Goal: Task Accomplishment & Management: Complete application form

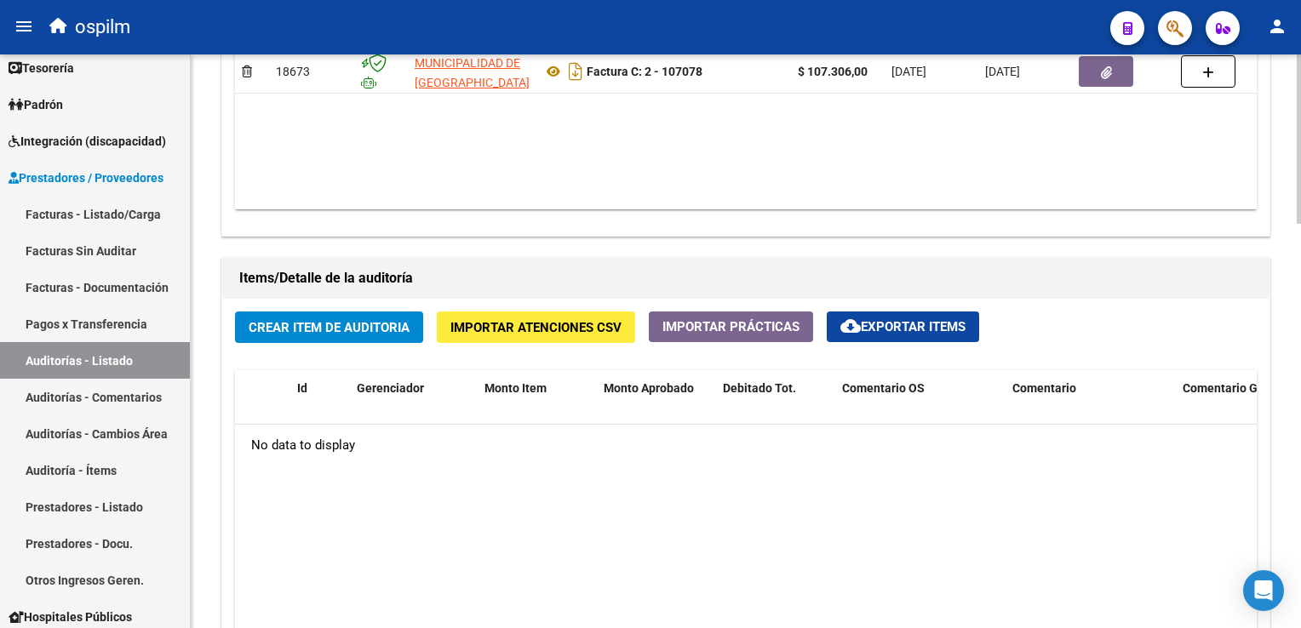
scroll to position [1021, 0]
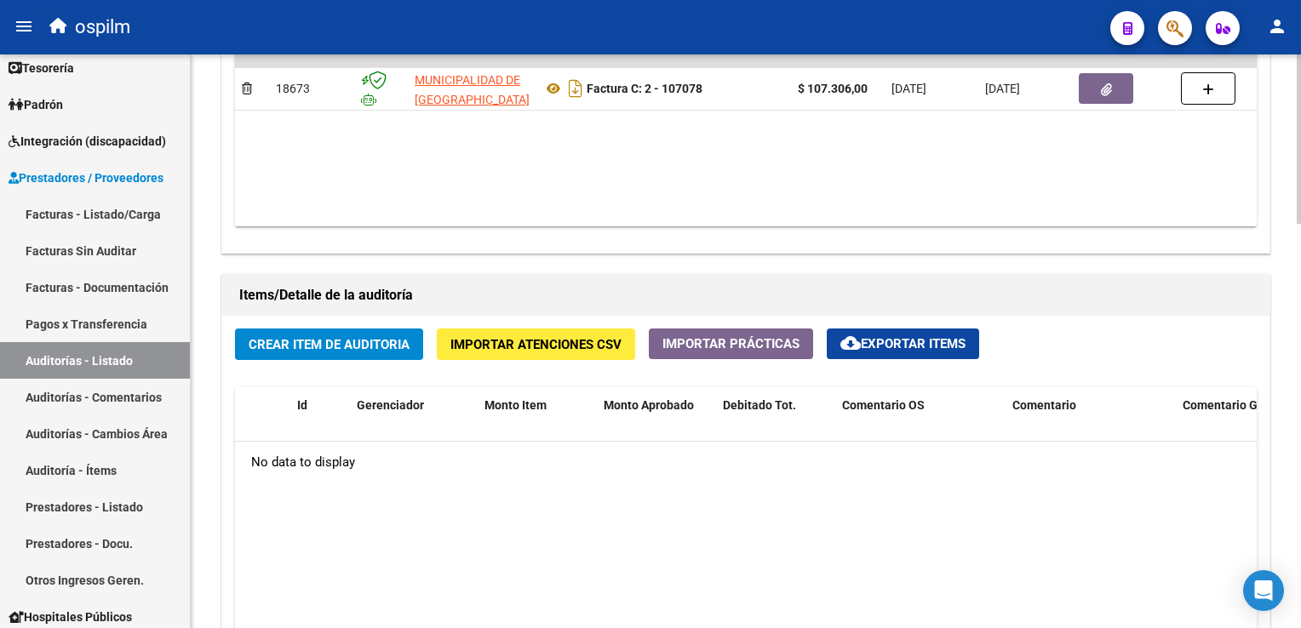
click at [308, 346] on span "Crear Item de Auditoria" at bounding box center [329, 344] width 161 height 15
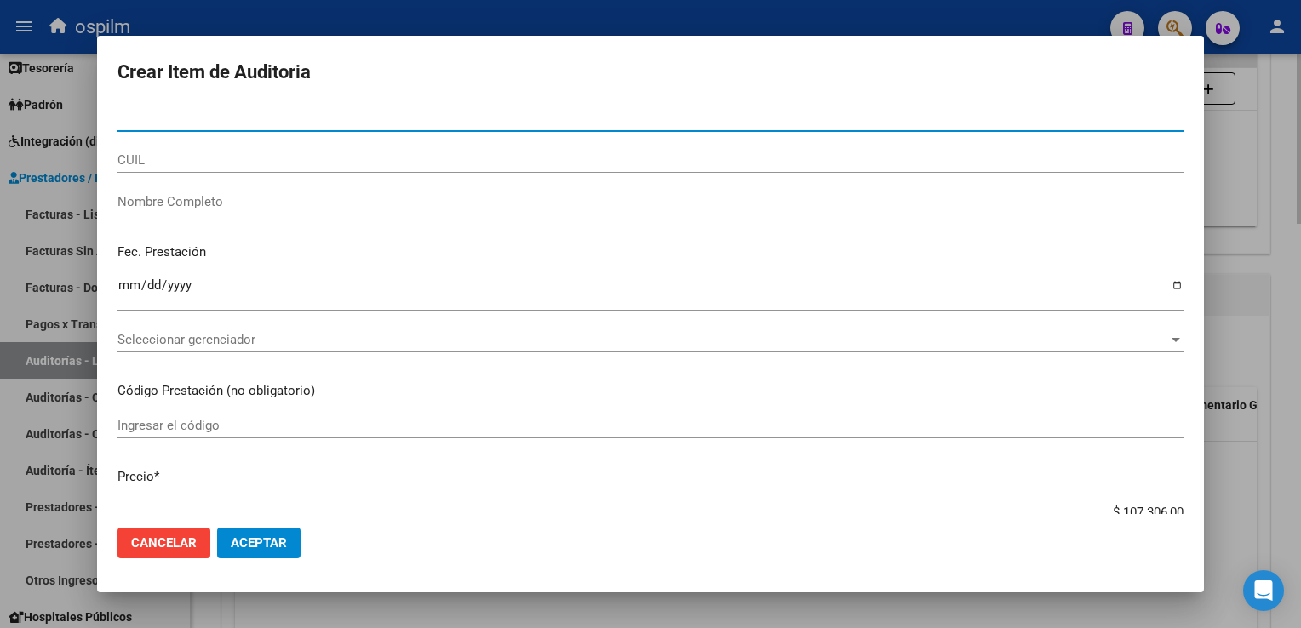
scroll to position [357, 0]
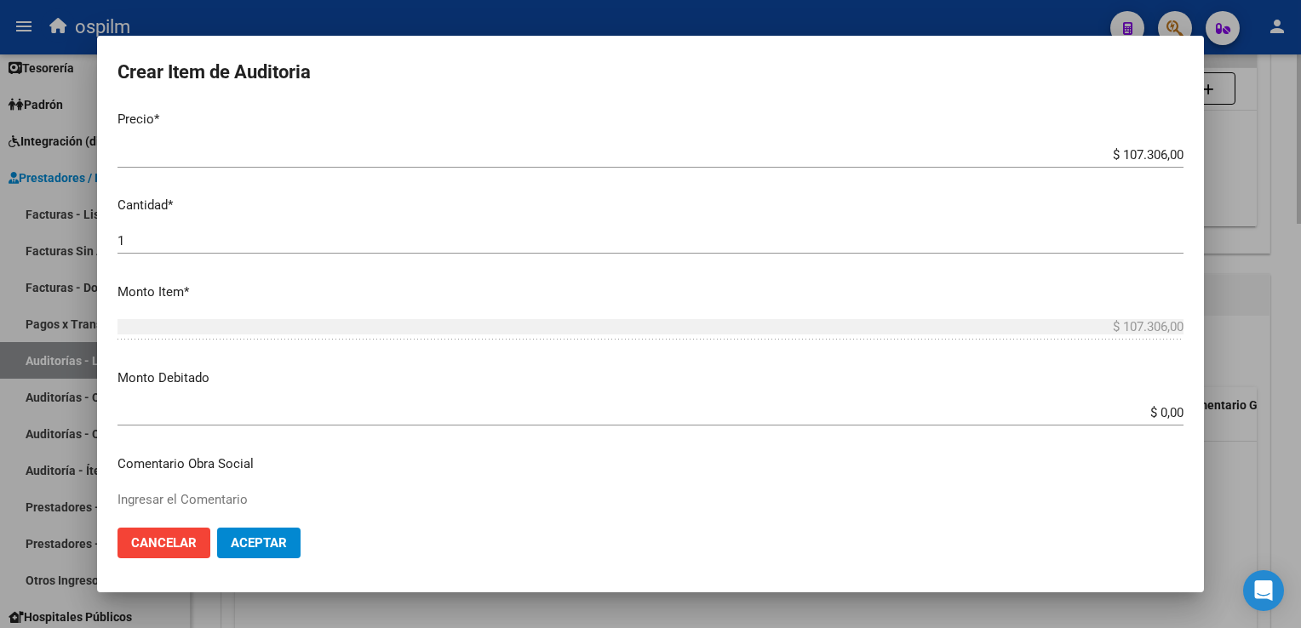
type input "-1"
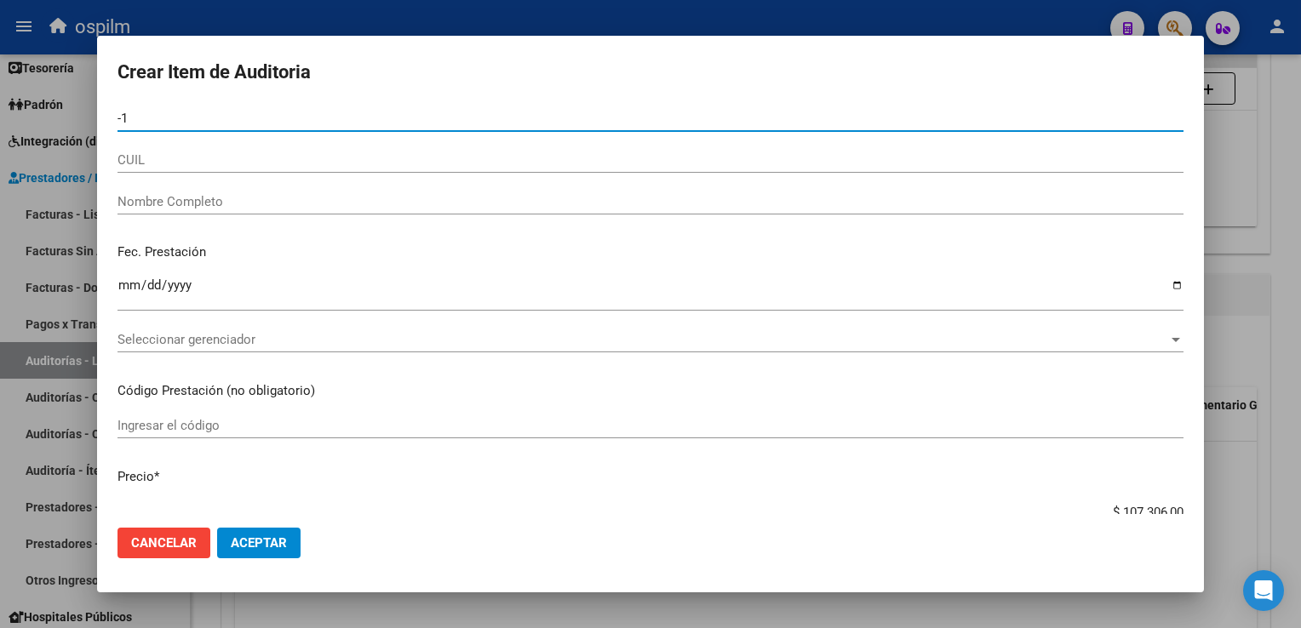
drag, startPoint x: 168, startPoint y: 114, endPoint x: 3, endPoint y: 104, distance: 165.4
click at [3, 104] on div "Crear Item de Auditoria -1 Nro Documento CUIL Nombre Completo Fec. Prestación I…" at bounding box center [650, 314] width 1301 height 628
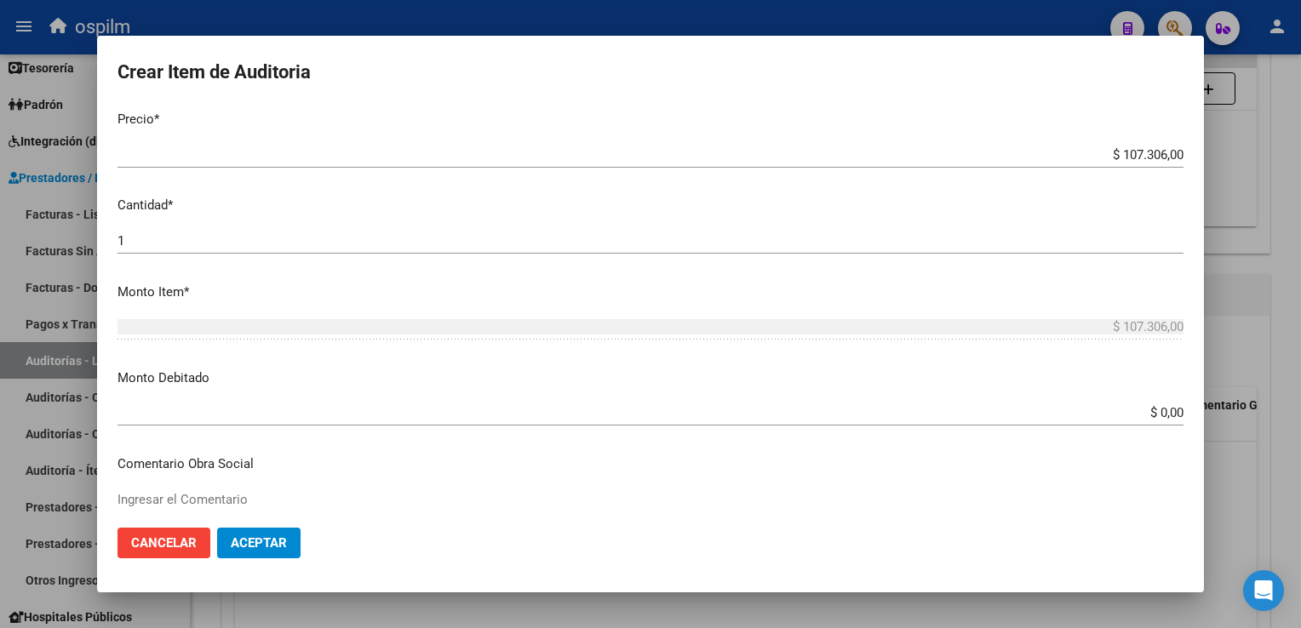
type input "-1"
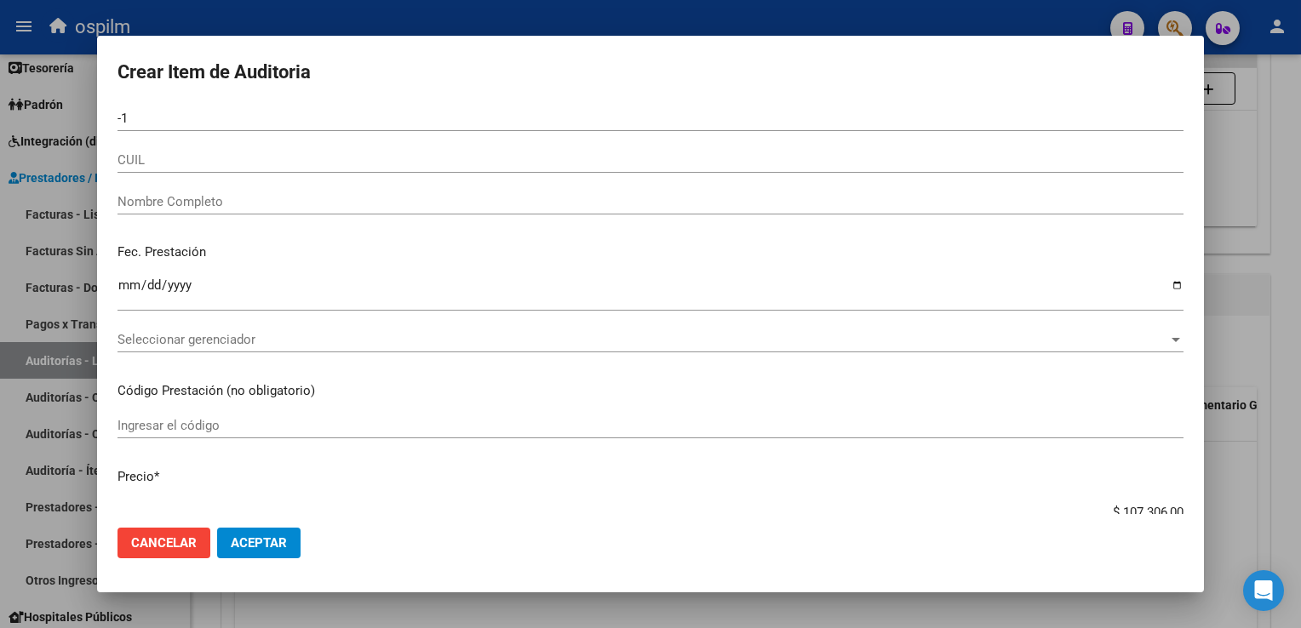
click at [185, 104] on form "Crear Item de Auditoria -1 Nro Documento CUIL Nombre Completo Fec. Prestación I…" at bounding box center [650, 314] width 1066 height 516
click at [126, 119] on input "-1" at bounding box center [650, 118] width 1066 height 15
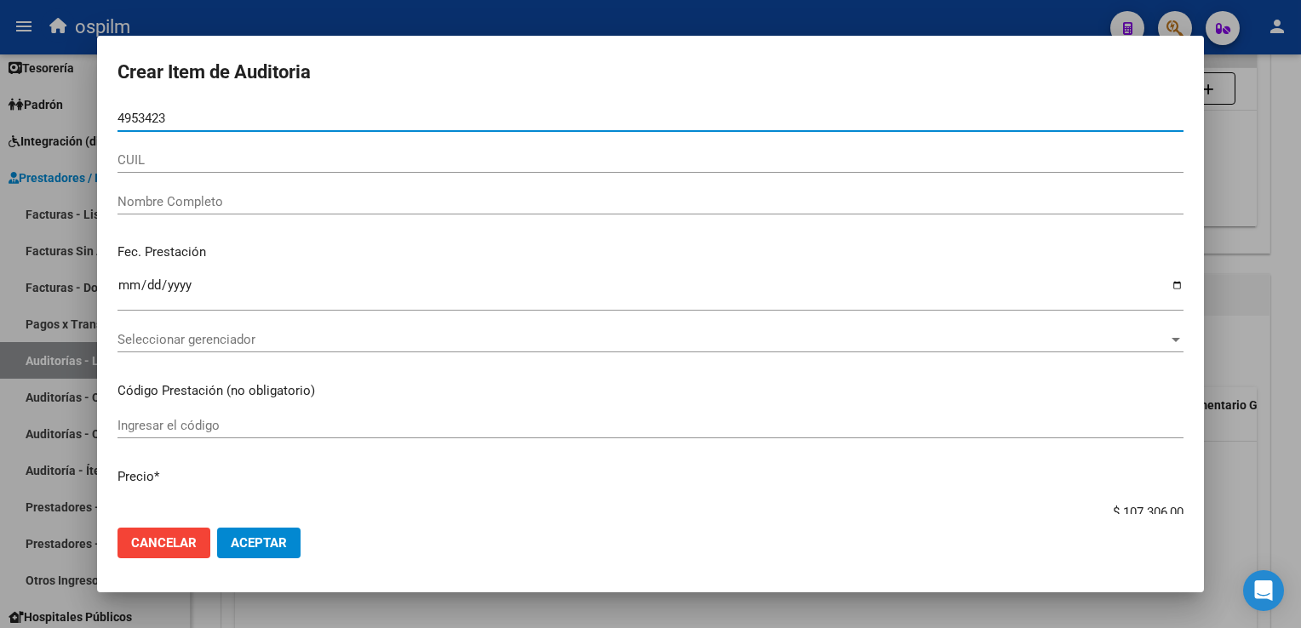
type input "49534231"
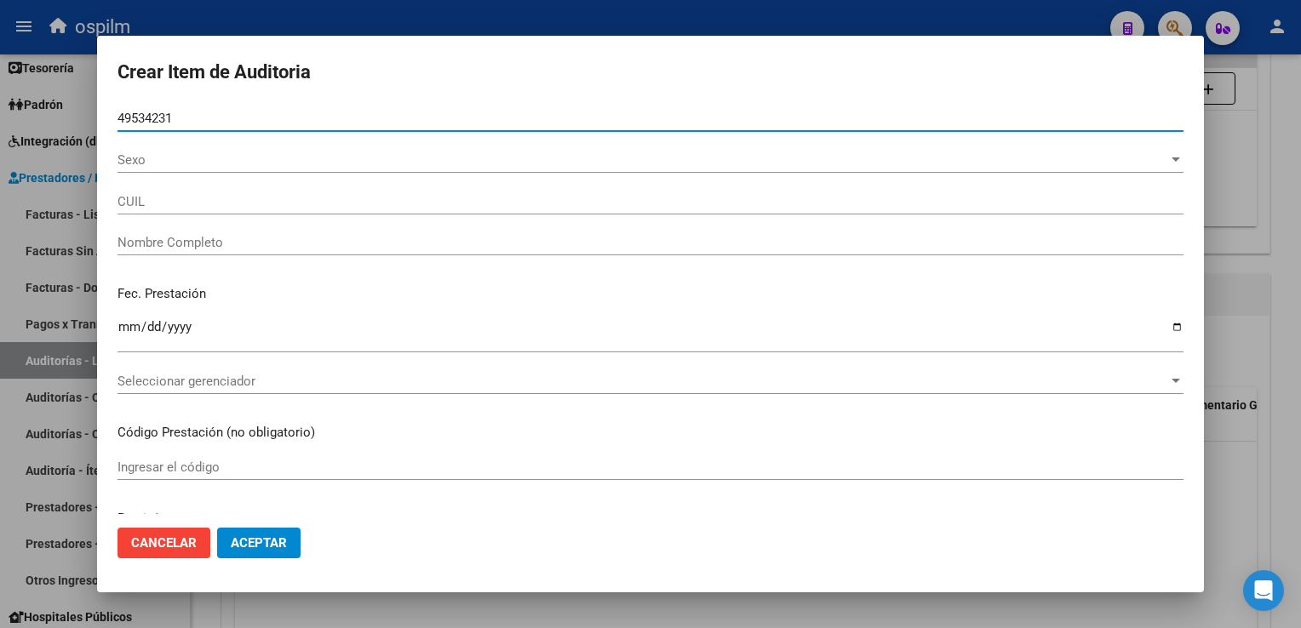
type input "27495342315"
type input "[PERSON_NAME] -"
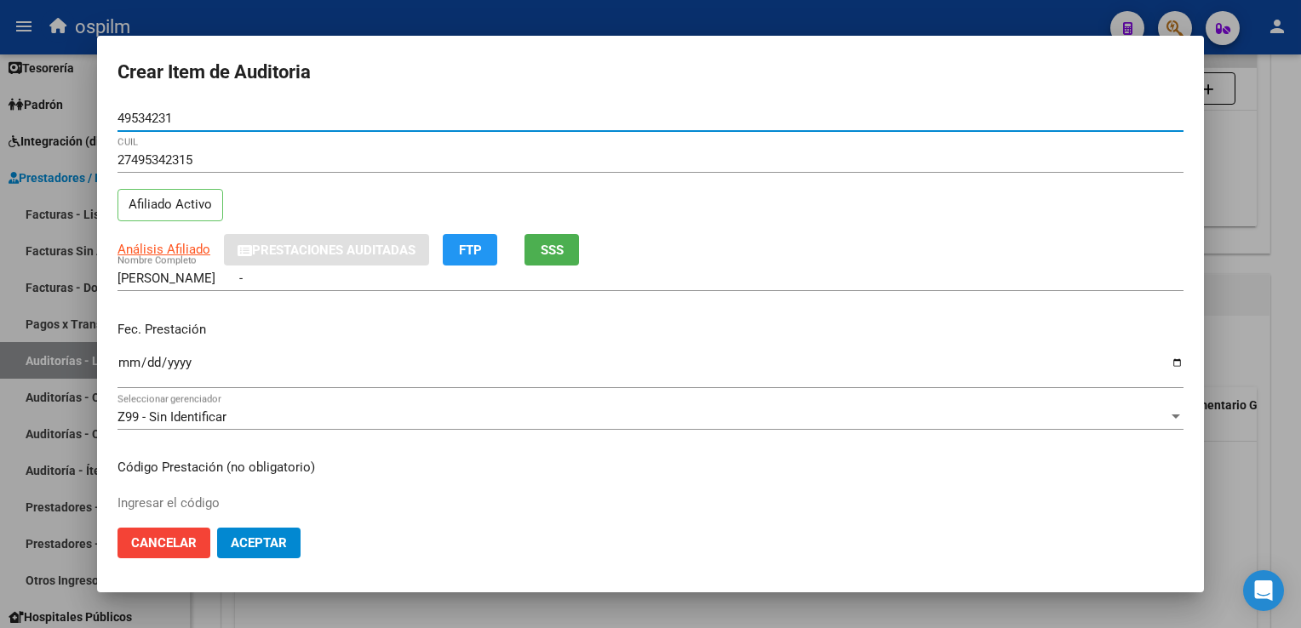
type input "49534231"
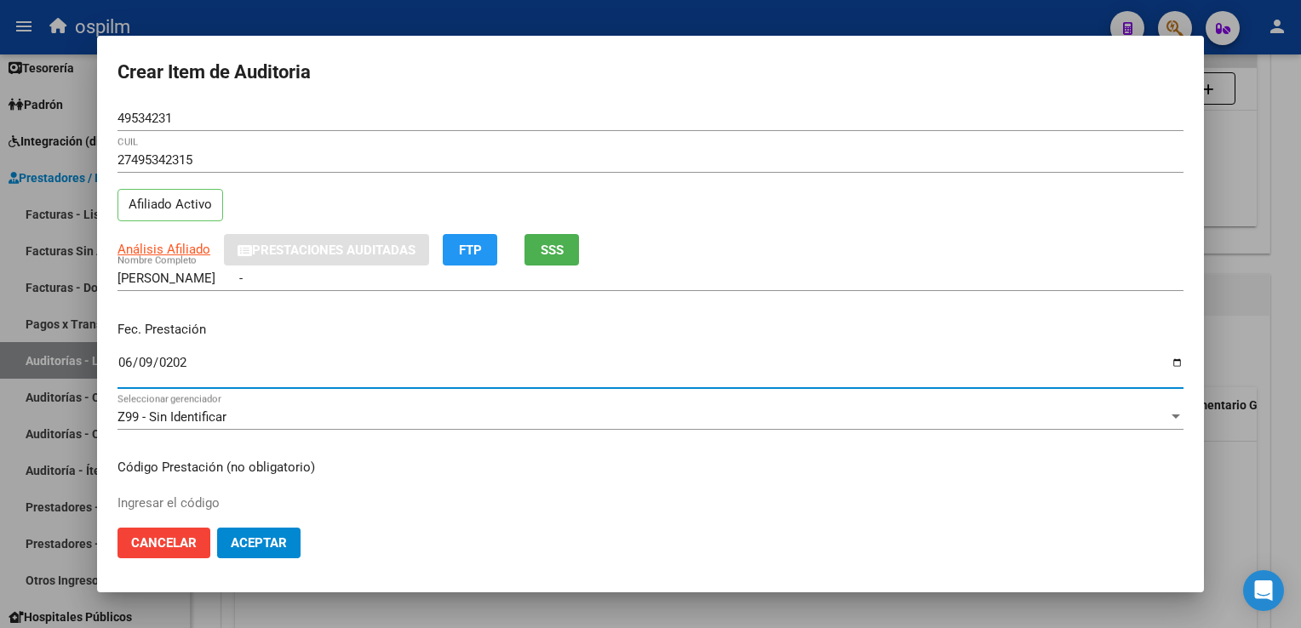
type input "[DATE]"
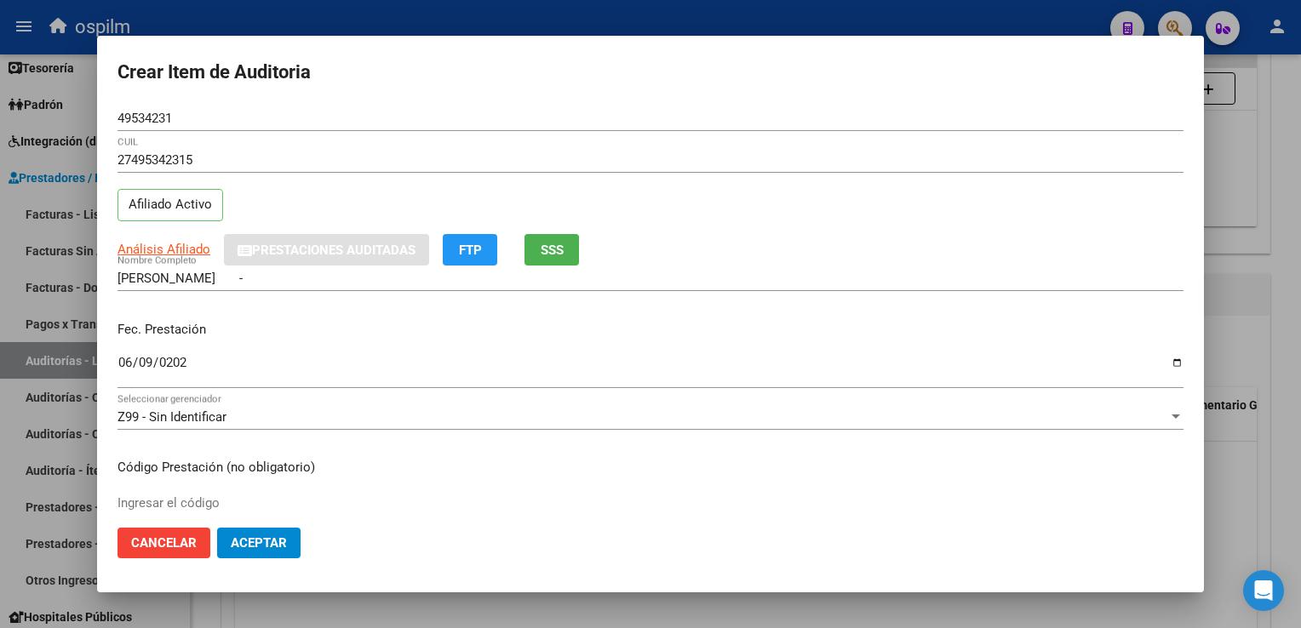
scroll to position [279, 0]
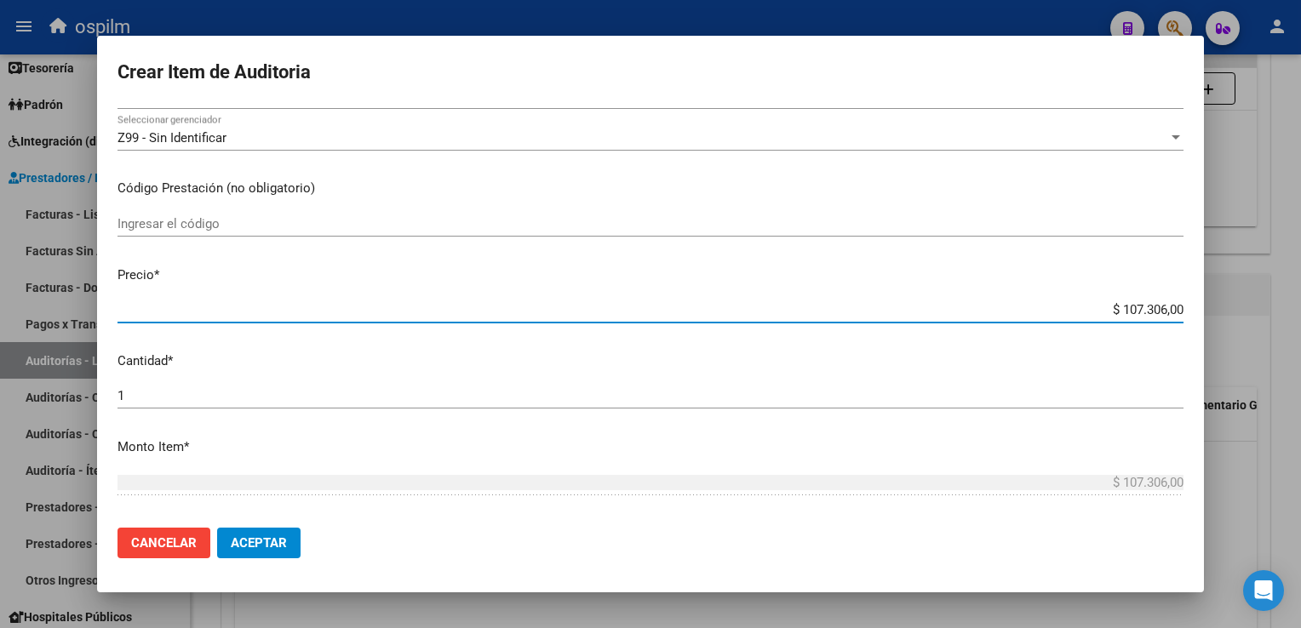
type input "$ 0,07"
type input "$ 0,76"
type input "$ 7,60"
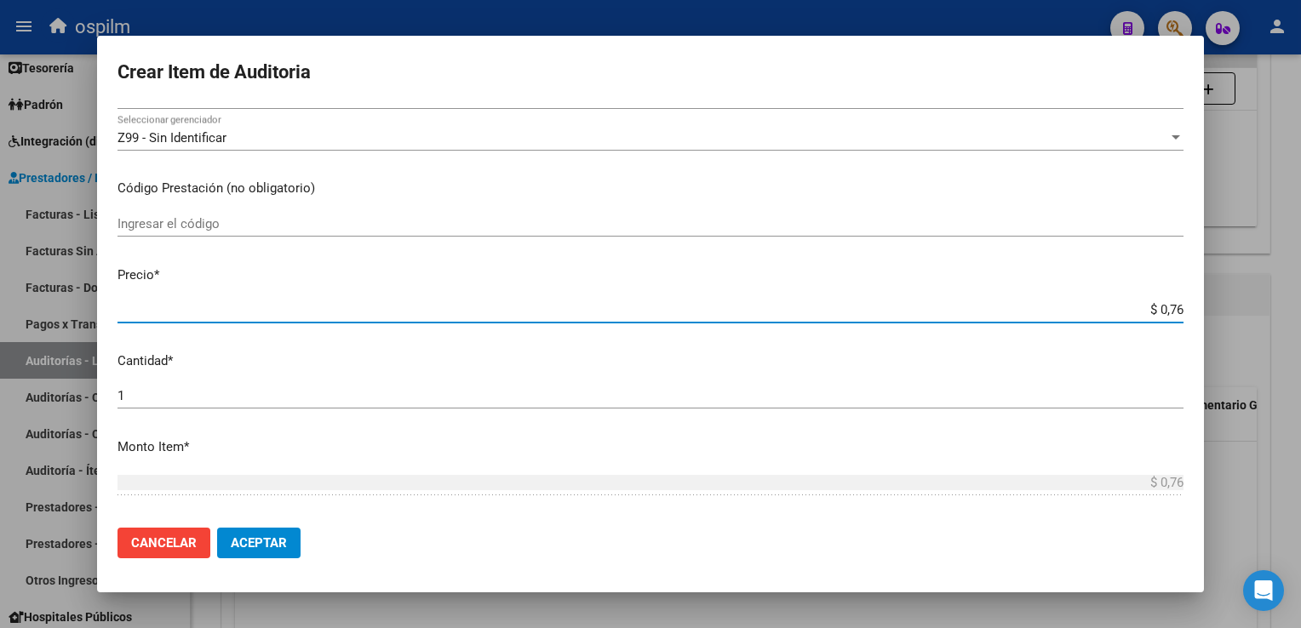
type input "$ 7,60"
type input "$ 76,09"
type input "$ 760,90"
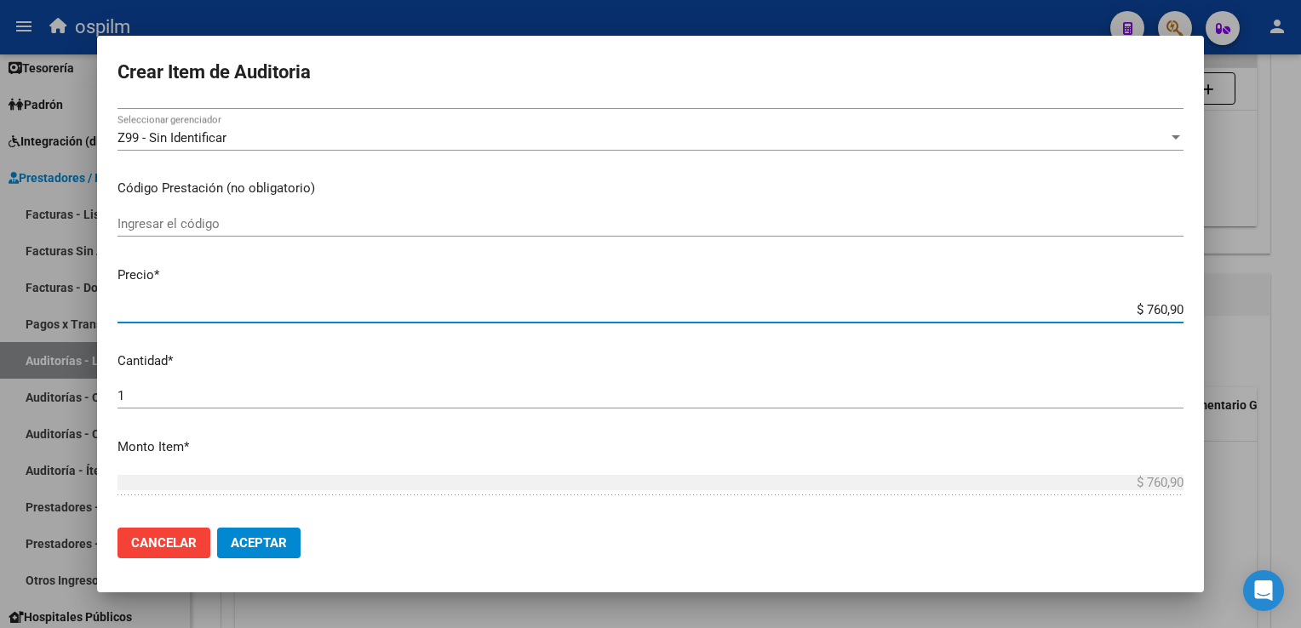
type input "$ 7.609,00"
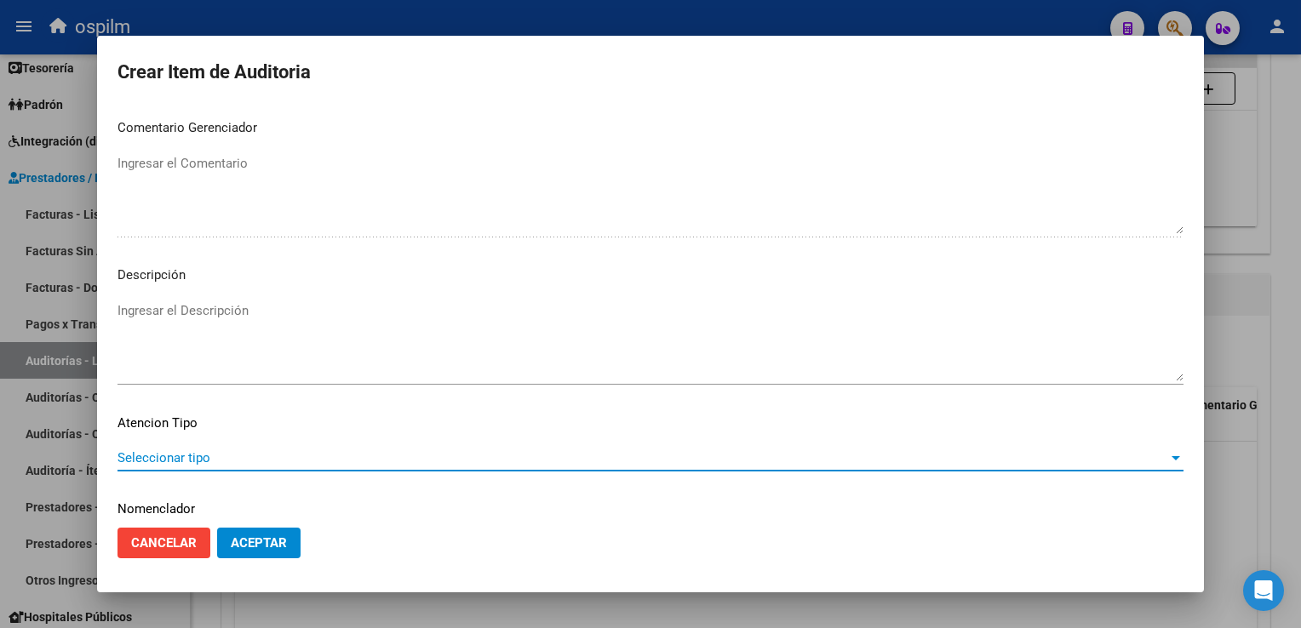
scroll to position [1124, 0]
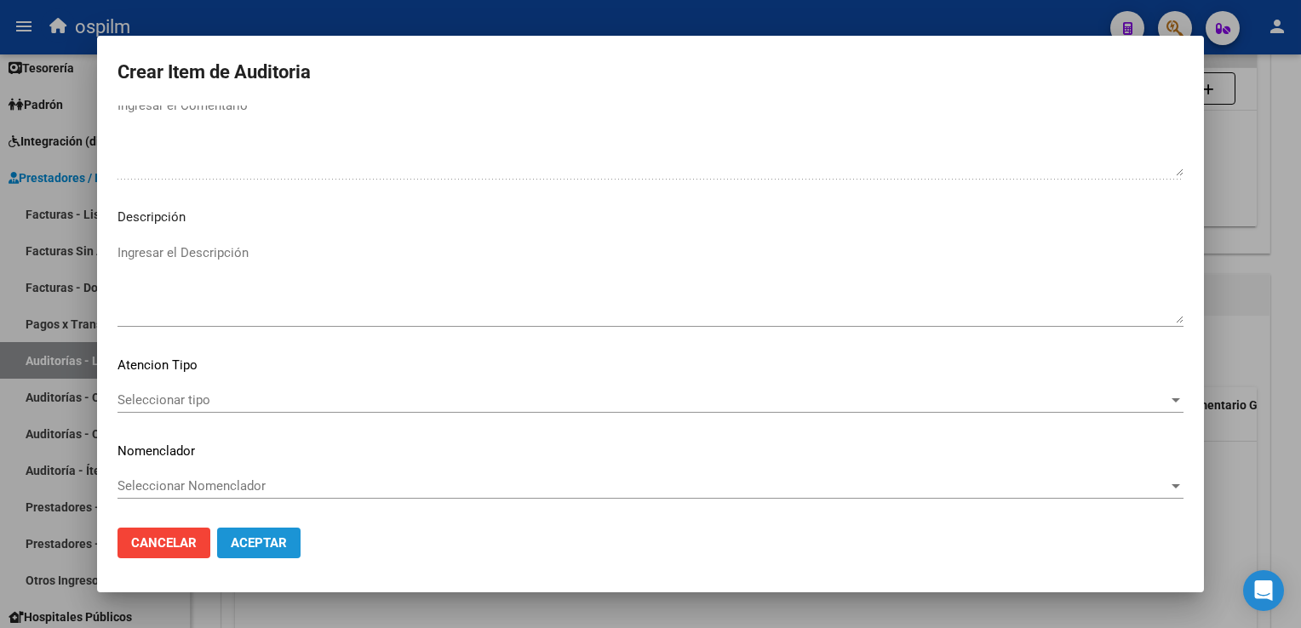
click at [272, 546] on span "Aceptar" at bounding box center [259, 542] width 56 height 15
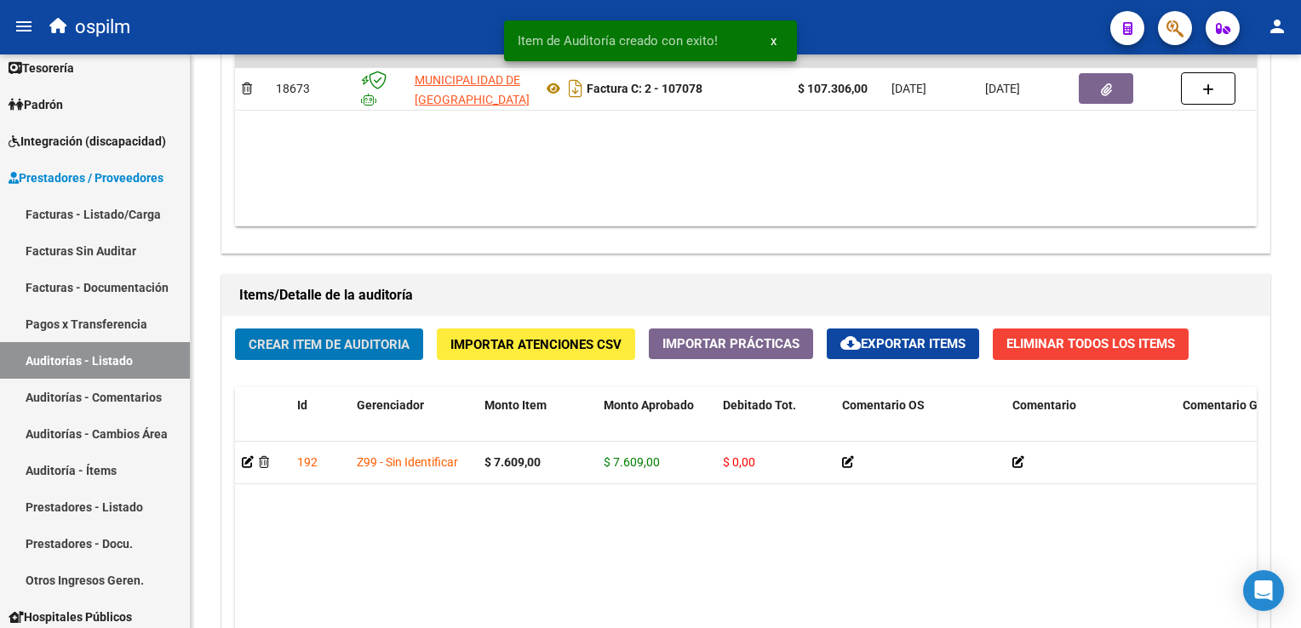
scroll to position [1022, 0]
click at [275, 347] on span "Crear Item de Auditoria" at bounding box center [329, 344] width 161 height 15
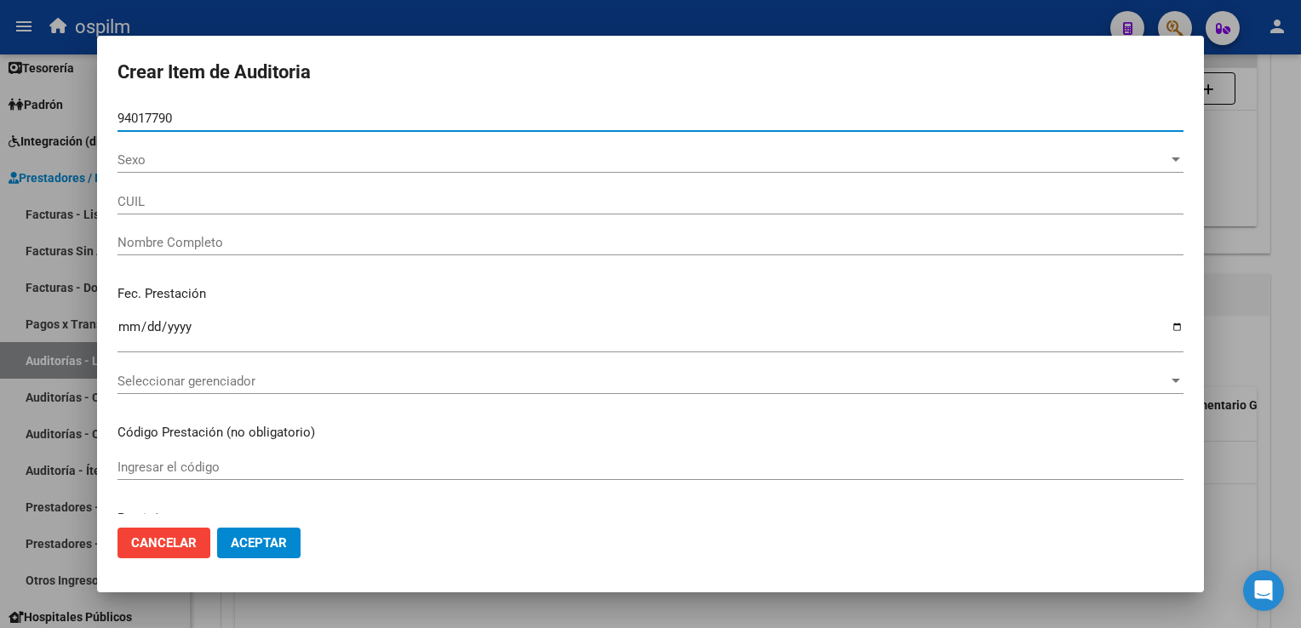
type input "94017790"
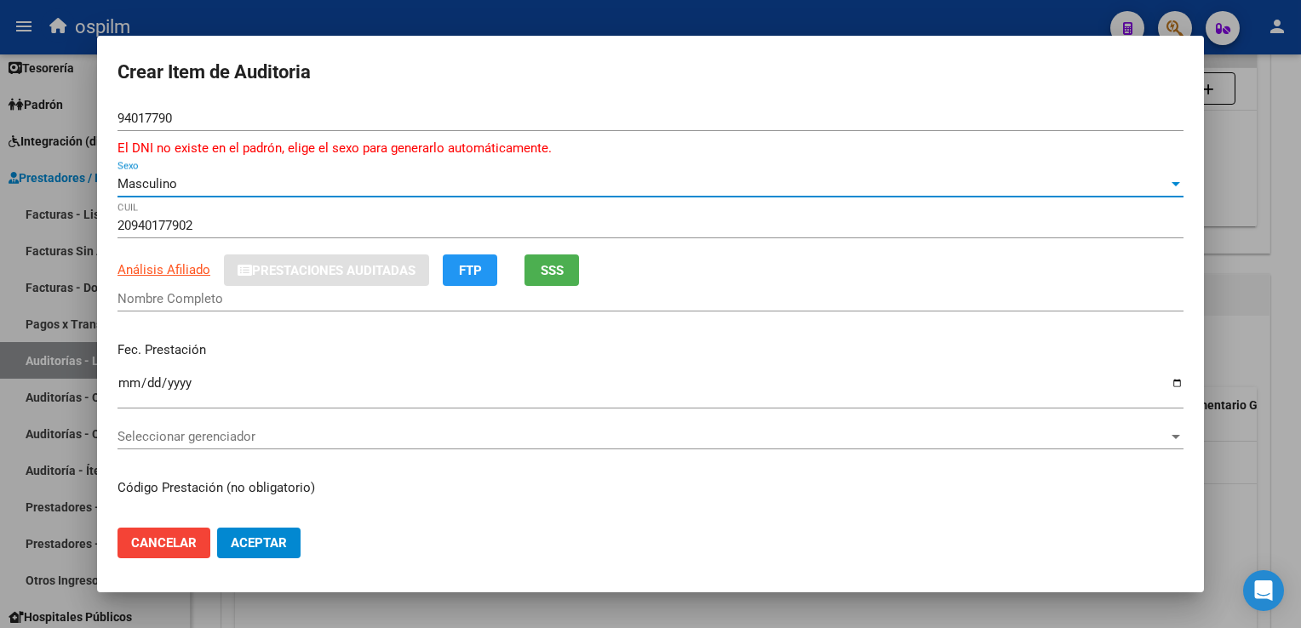
type input "27940177907"
type input "[PERSON_NAME]"
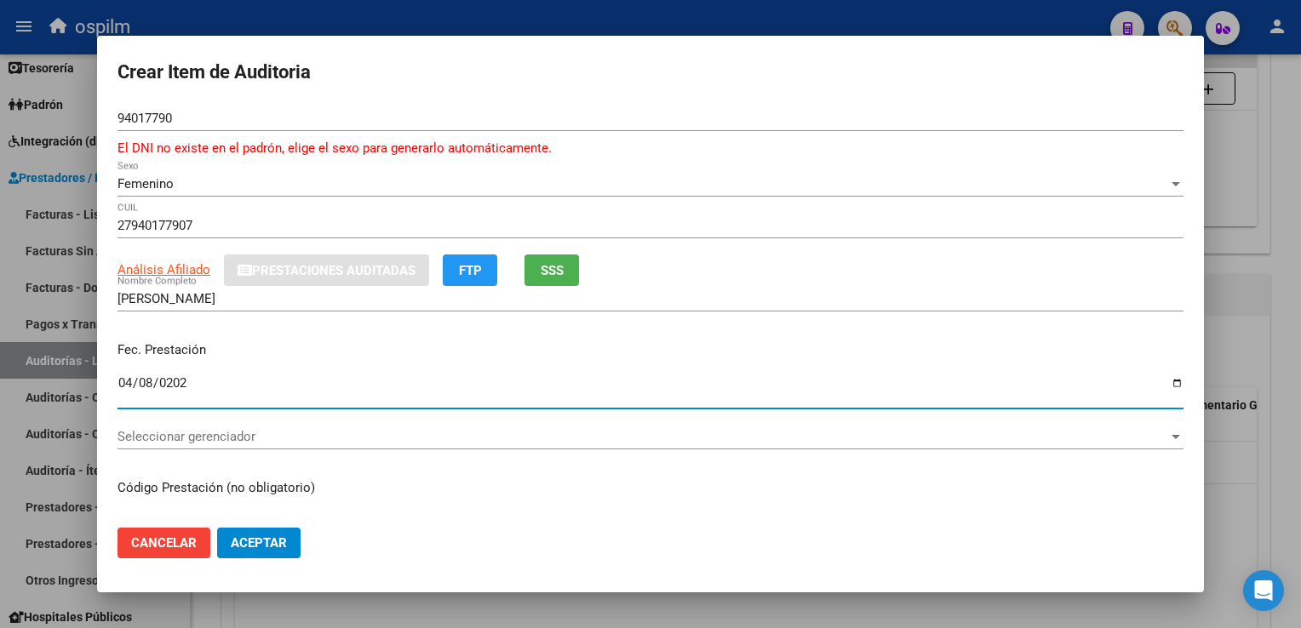
type input "[DATE]"
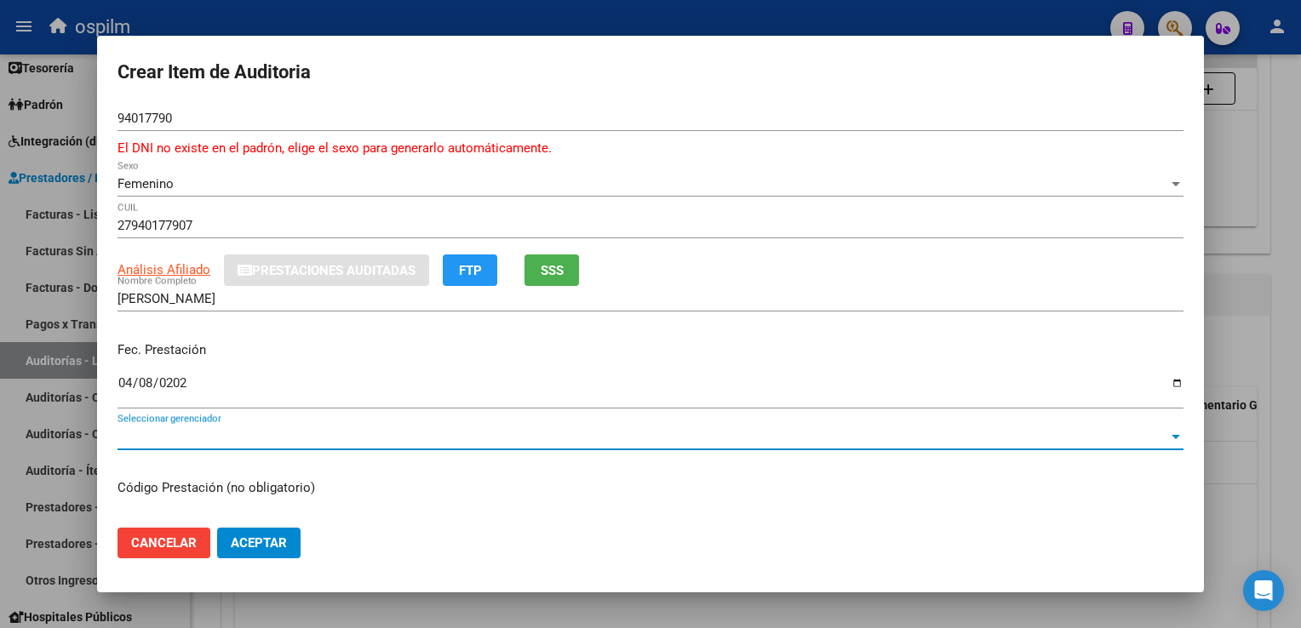
scroll to position [213, 0]
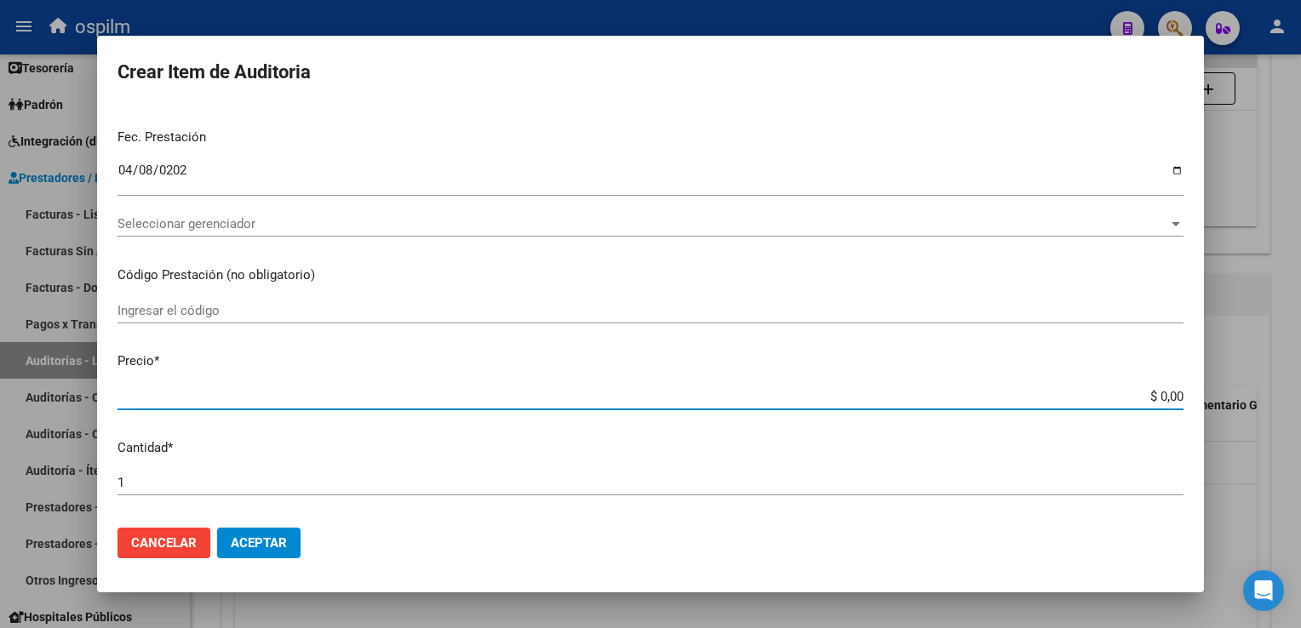
type input "$ 0,02"
type input "$ 0,22"
type input "$ 2,22"
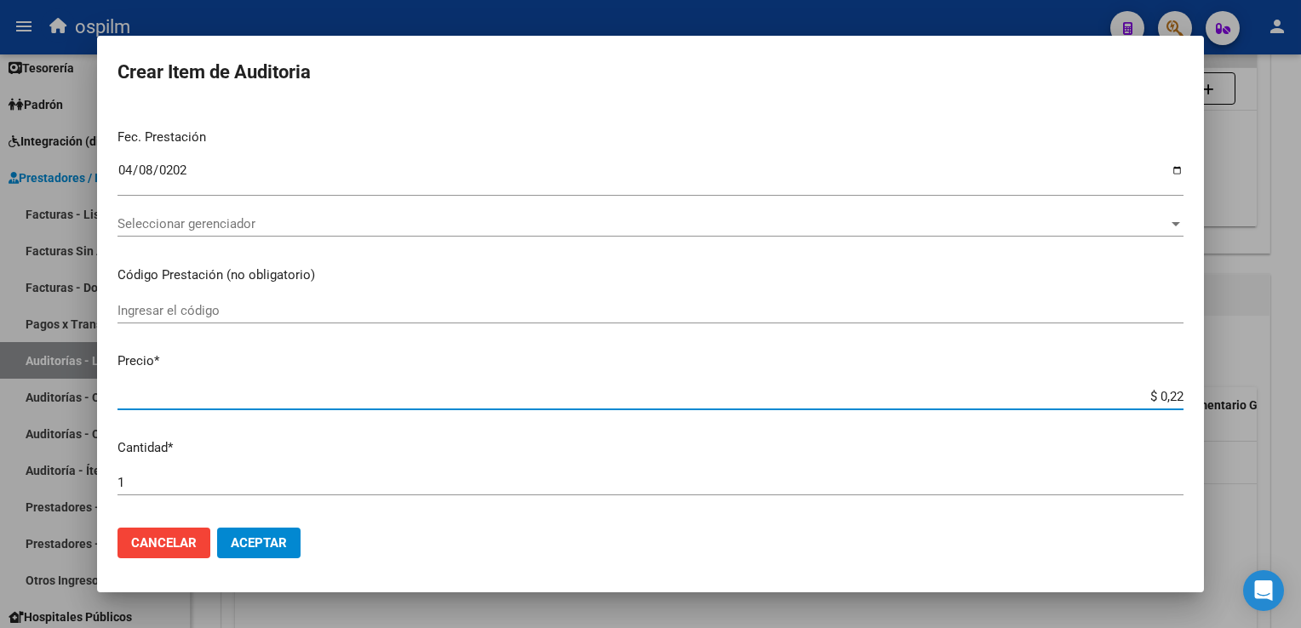
type input "$ 2,22"
type input "$ 22,21"
type input "$ 222,14"
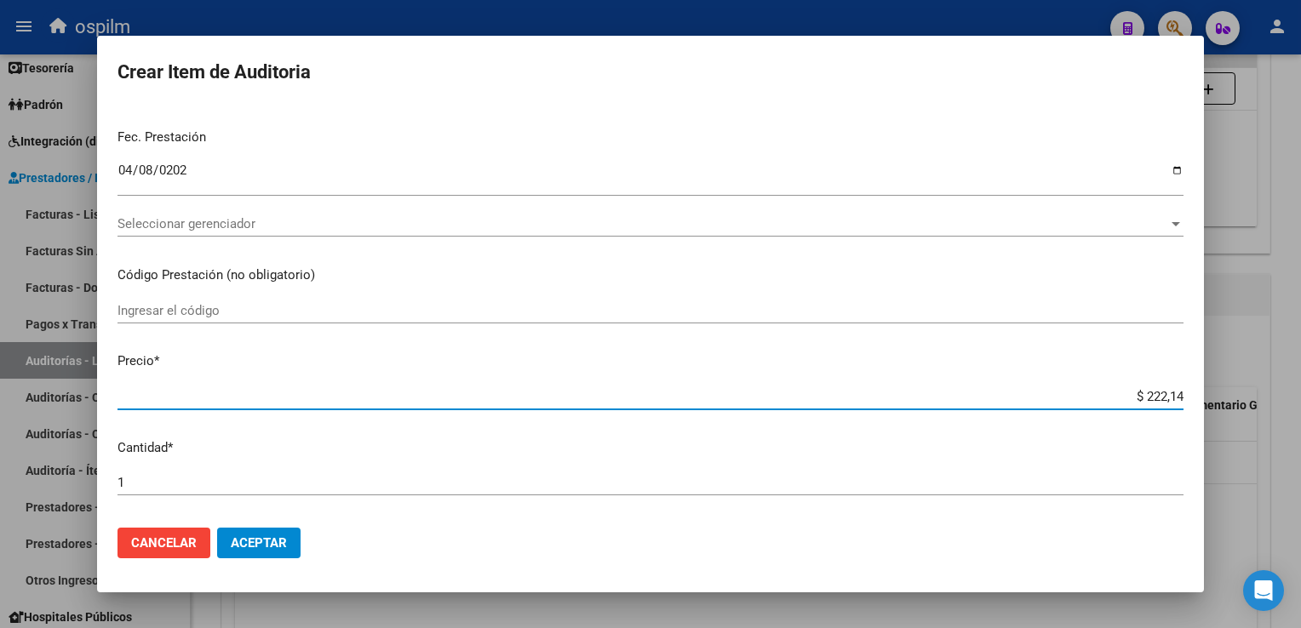
type input "$ 2.221,40"
type input "$ 22.214,00"
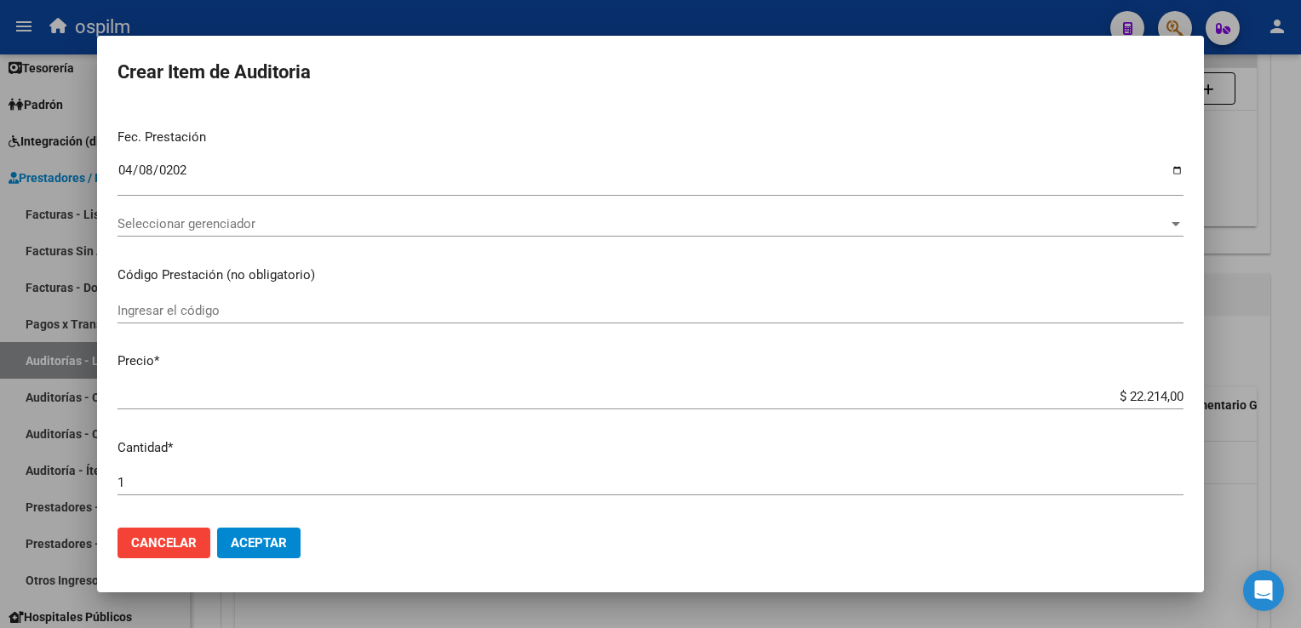
scroll to position [558, 0]
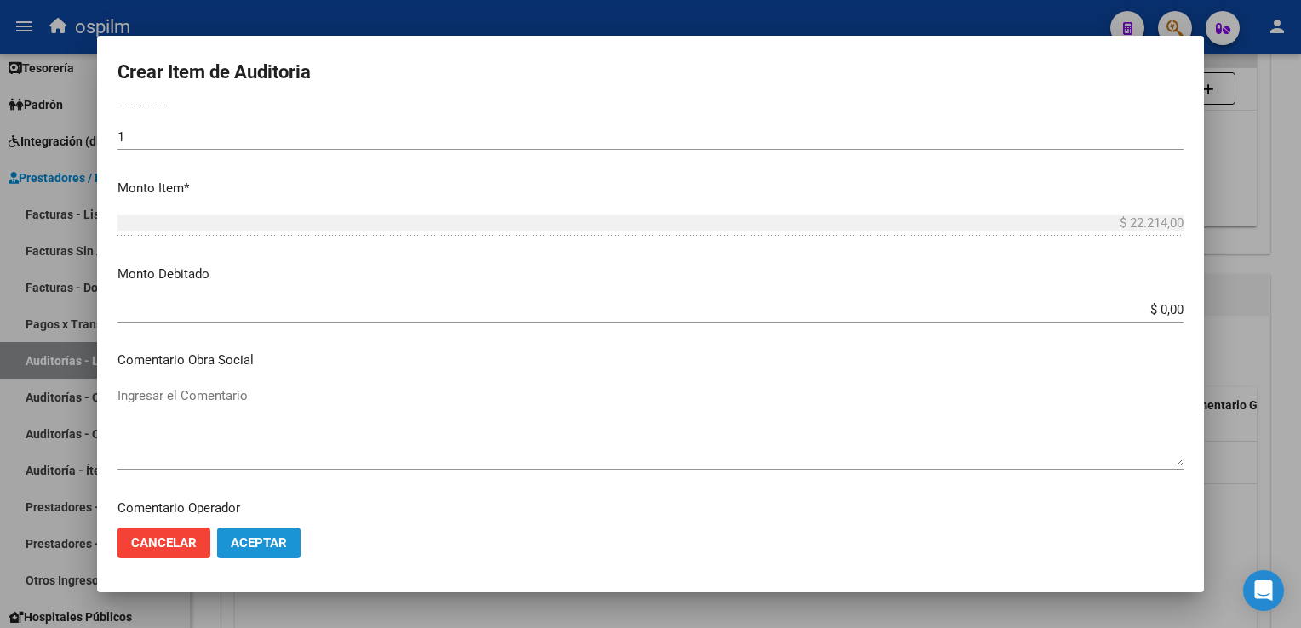
click at [275, 538] on span "Aceptar" at bounding box center [259, 542] width 56 height 15
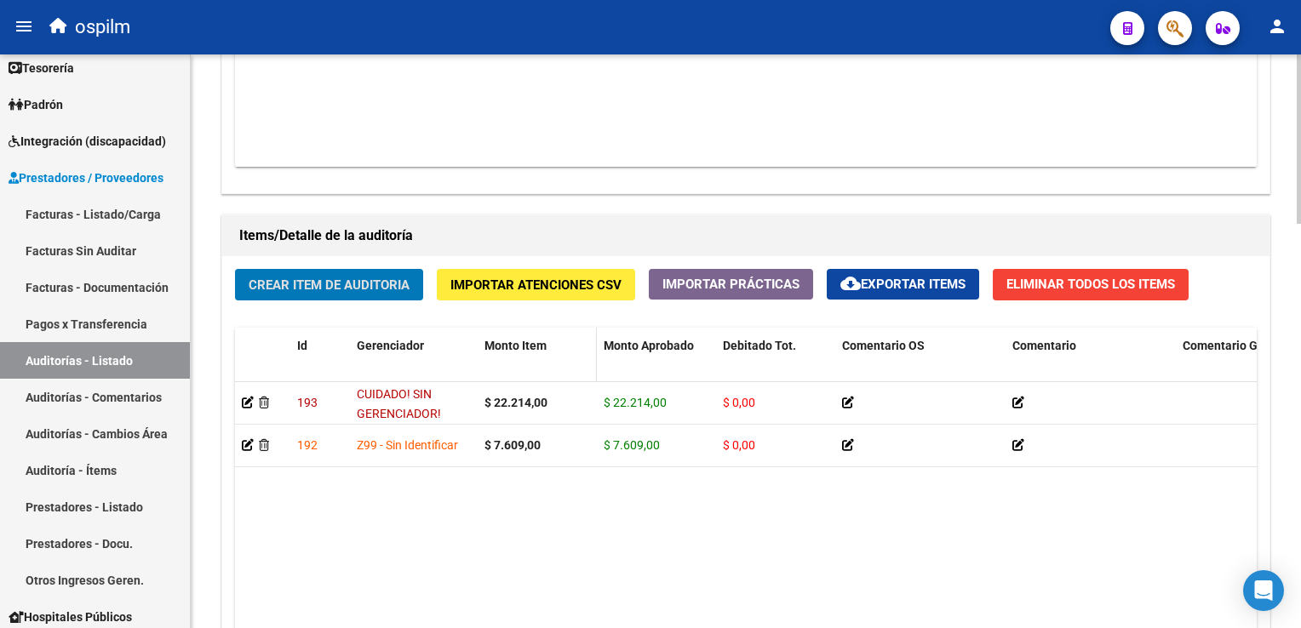
scroll to position [1192, 0]
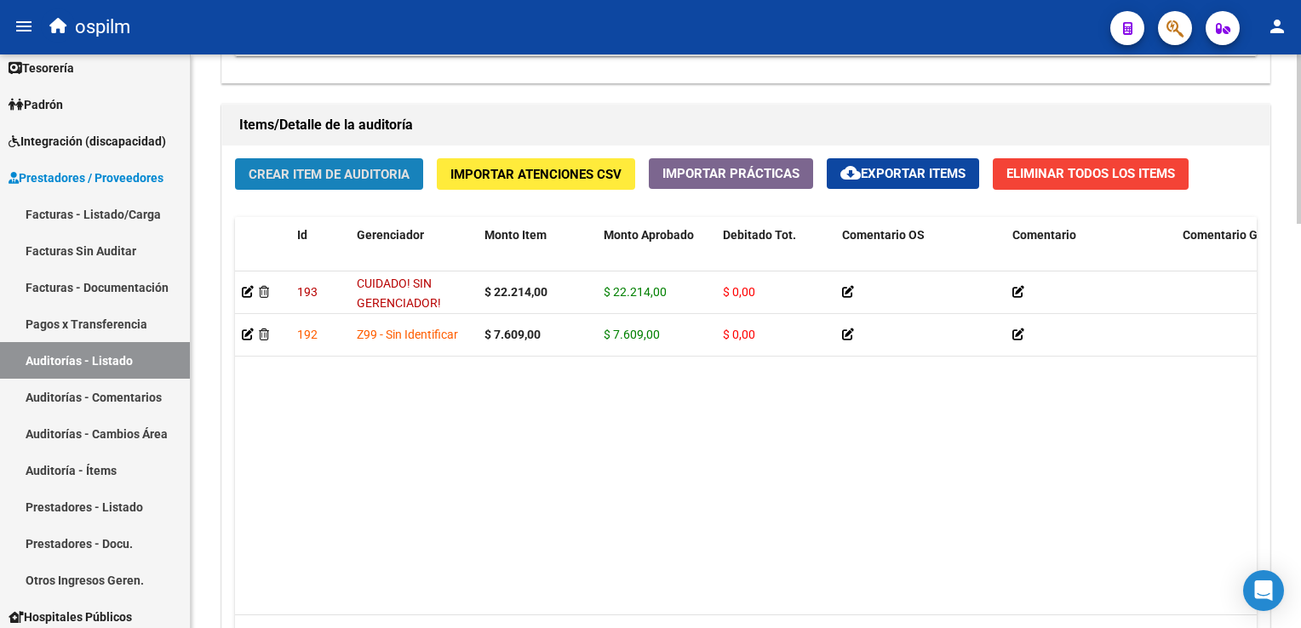
click at [329, 170] on span "Crear Item de Auditoria" at bounding box center [329, 174] width 161 height 15
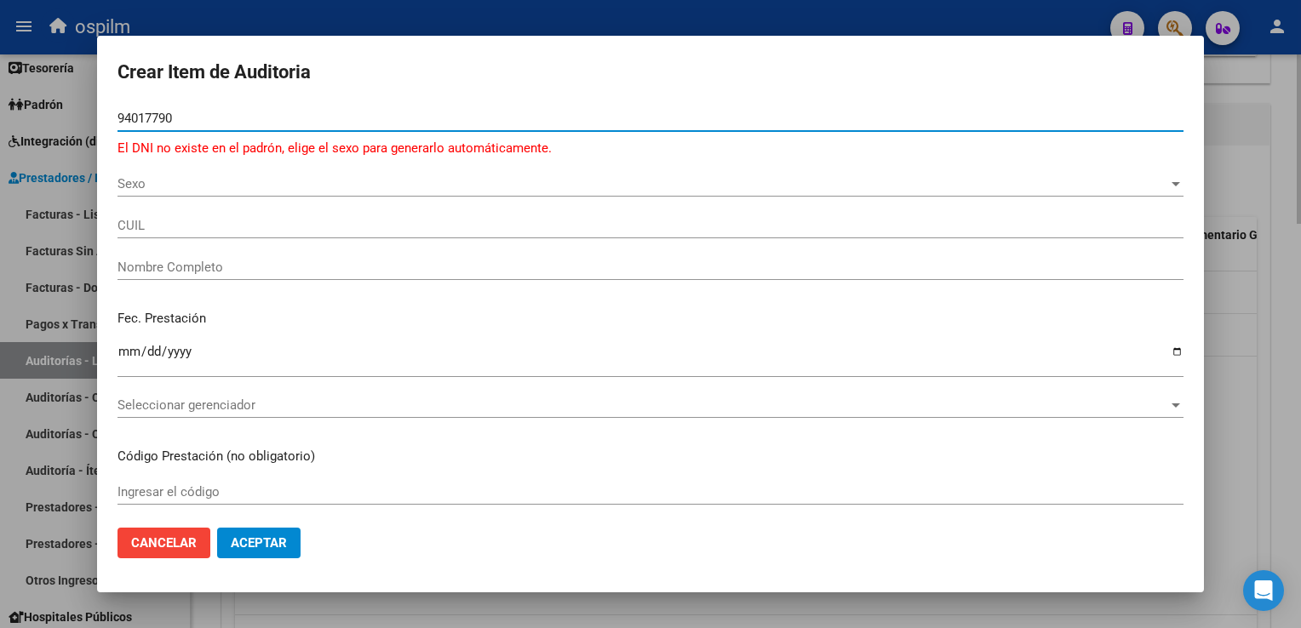
type input "94017790"
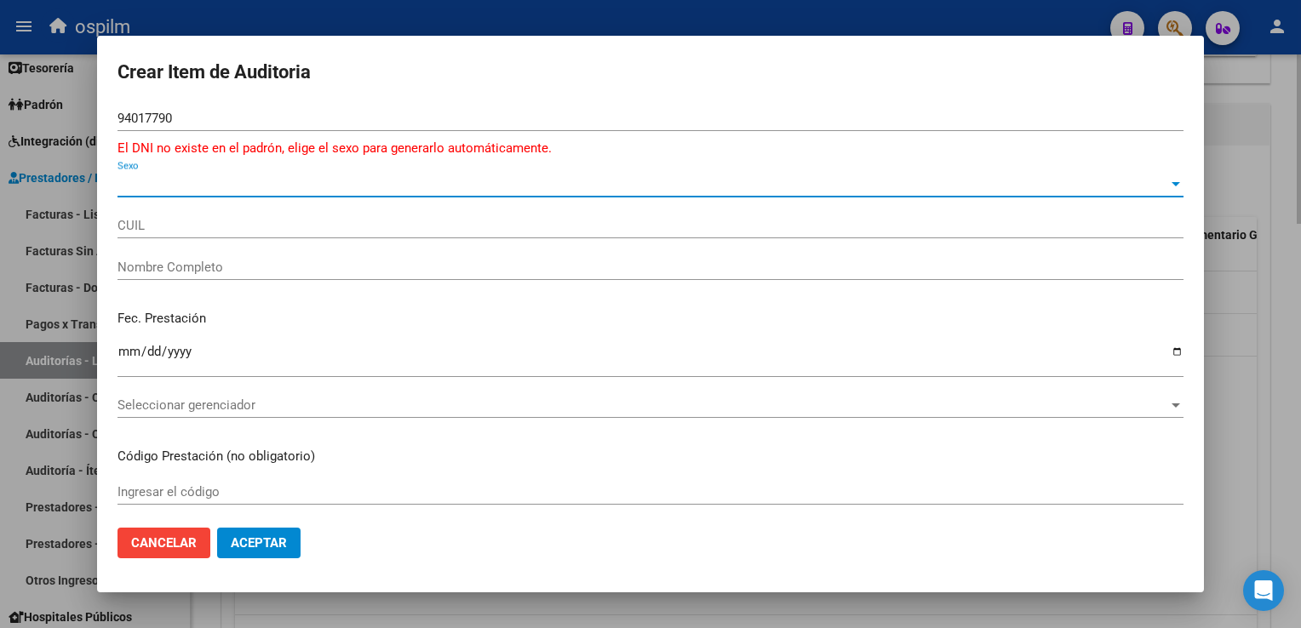
type input "27940177907"
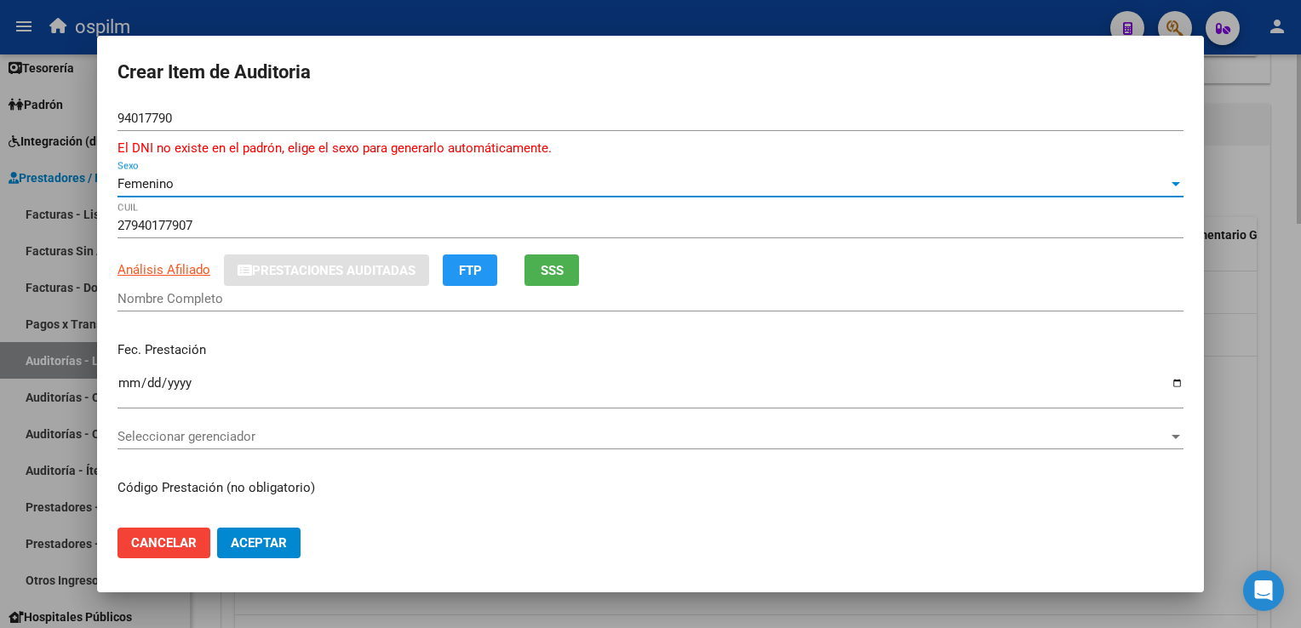
type input "[PERSON_NAME]"
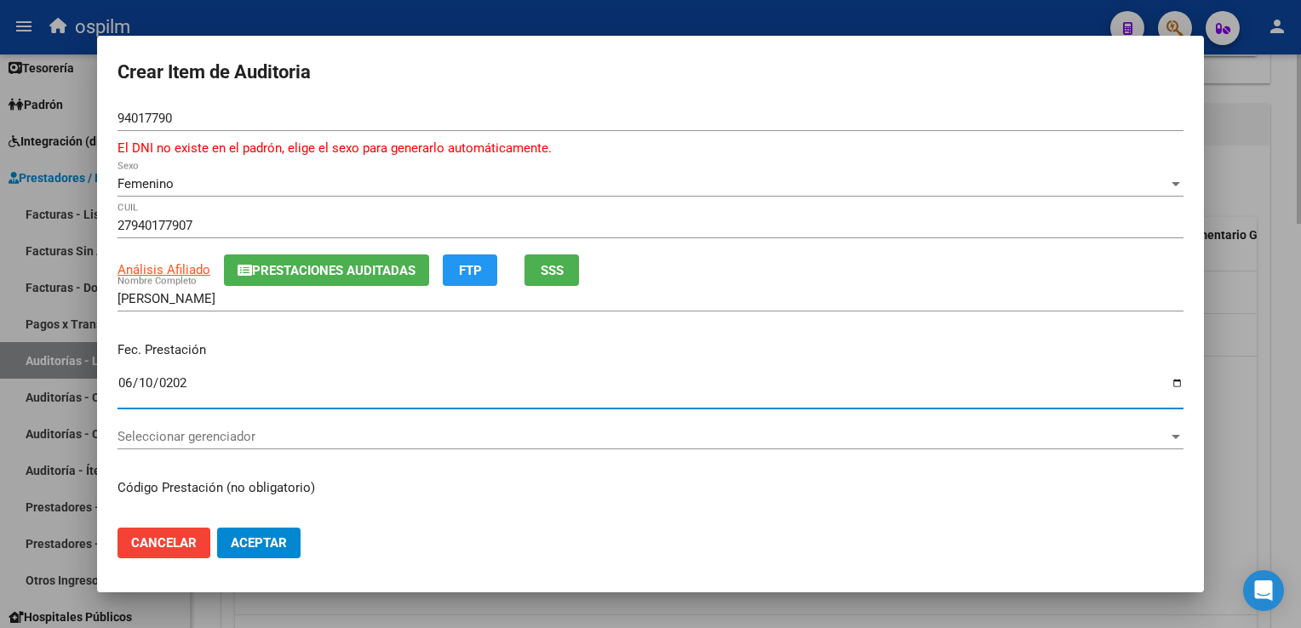
type input "[DATE]"
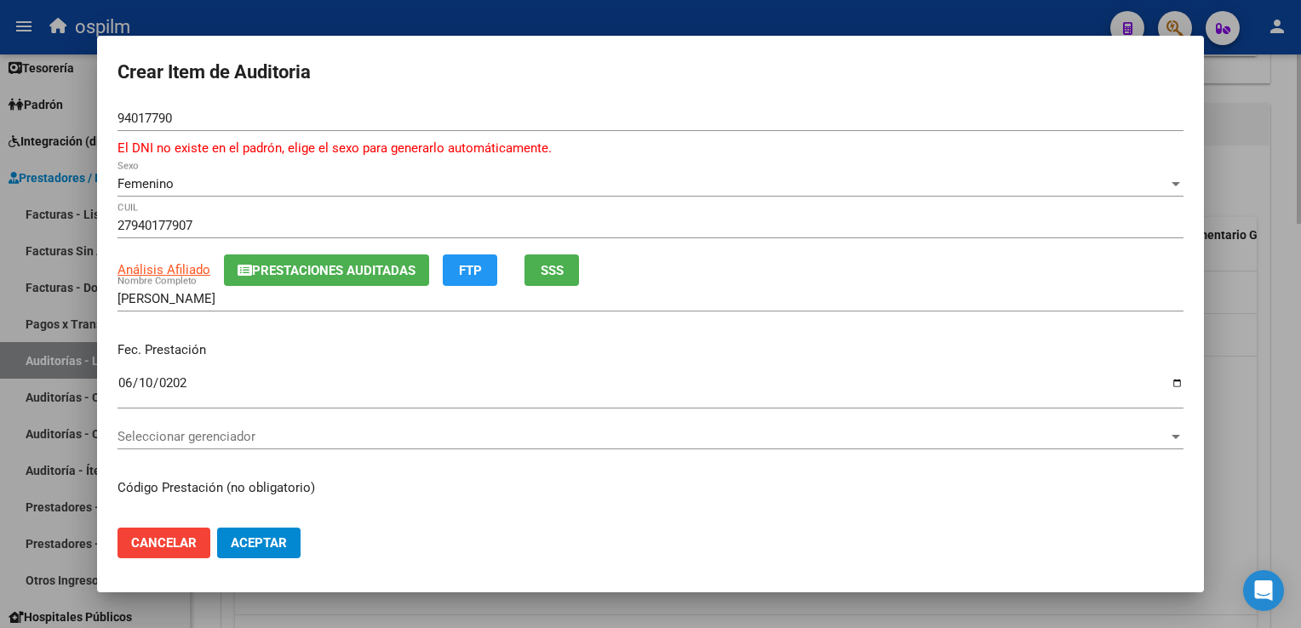
scroll to position [213, 0]
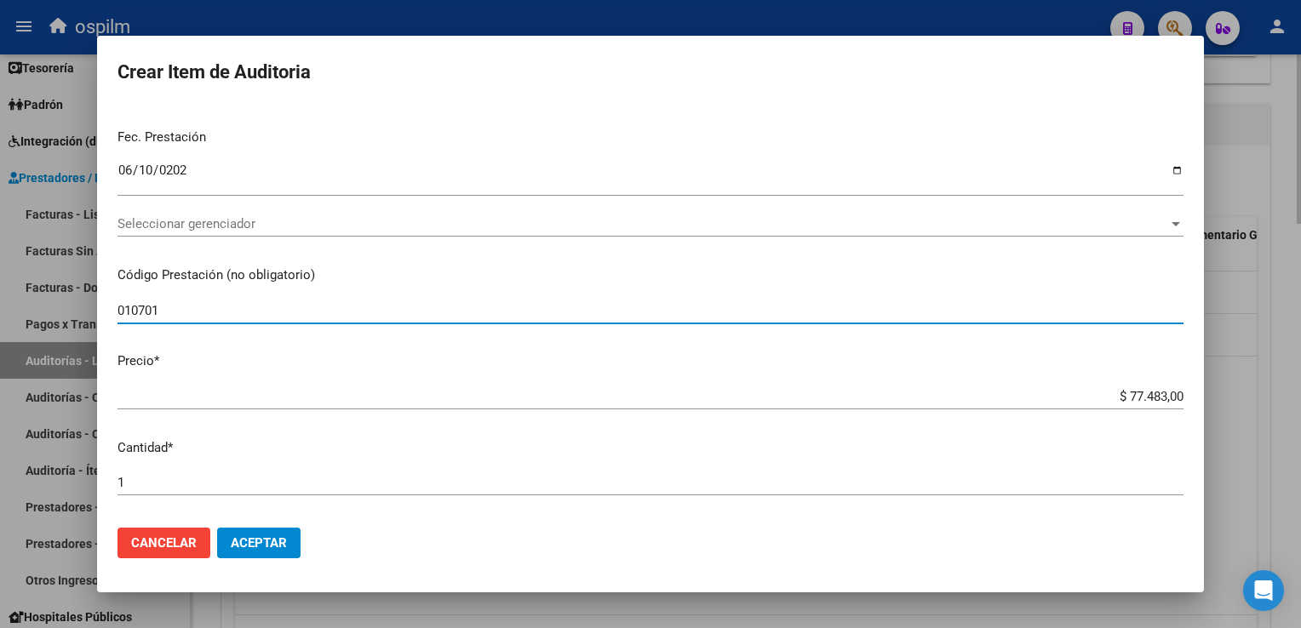
type input "010701"
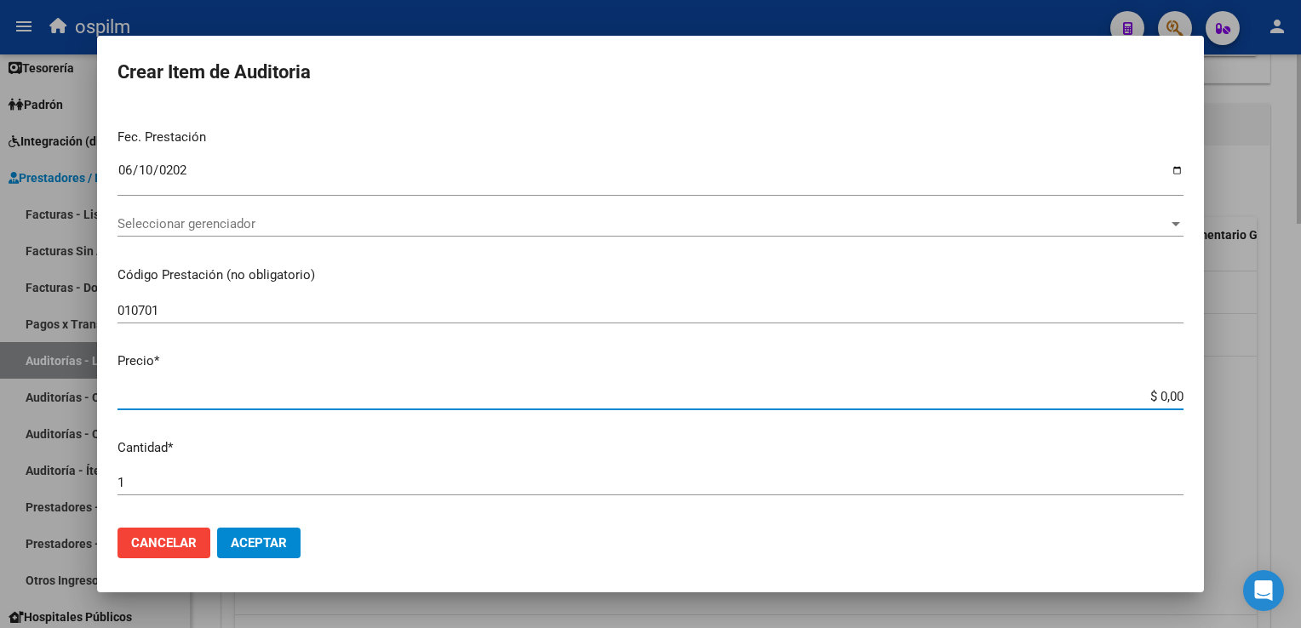
type input "$ 0,01"
type input "$ 0,13"
type input "$ 1,34"
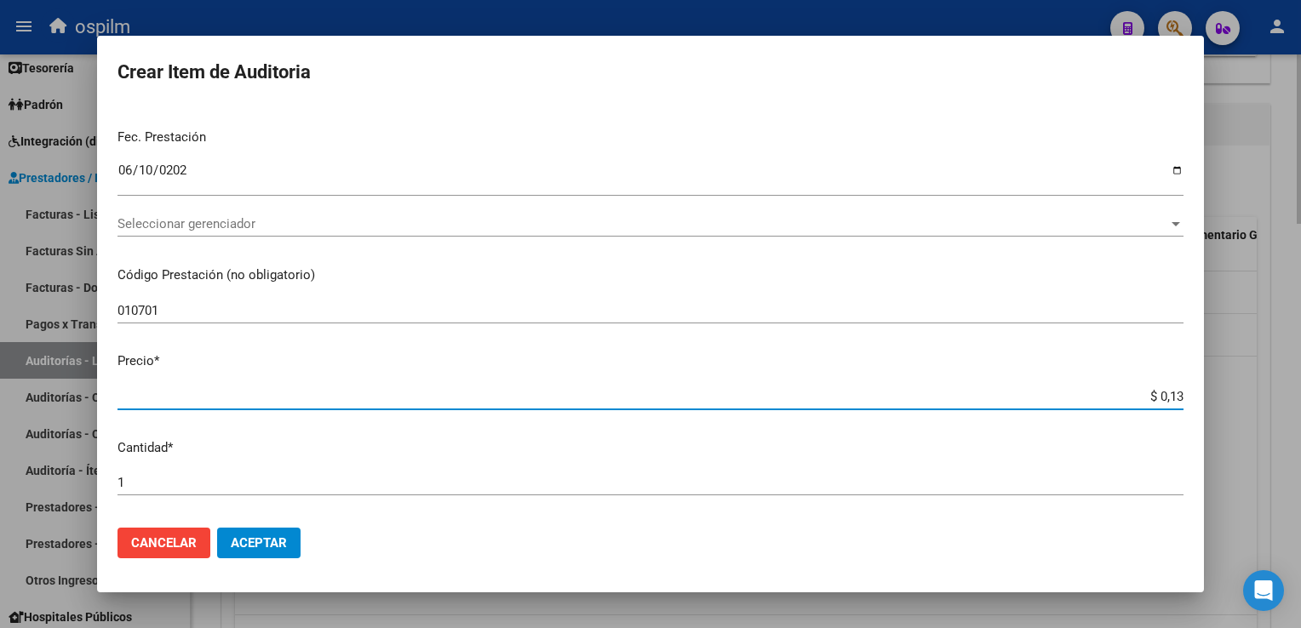
type input "$ 1,34"
type input "$ 13,41"
type input "$ 134,16"
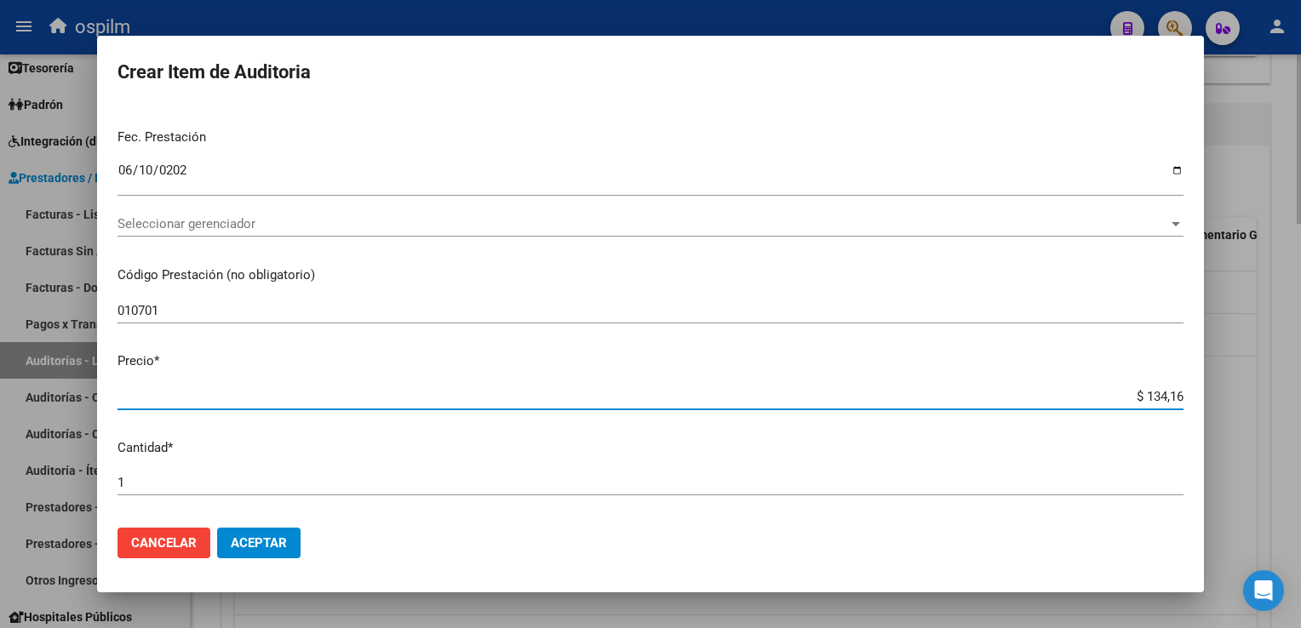
type input "$ 1.341,60"
type input "$ 13.416,00"
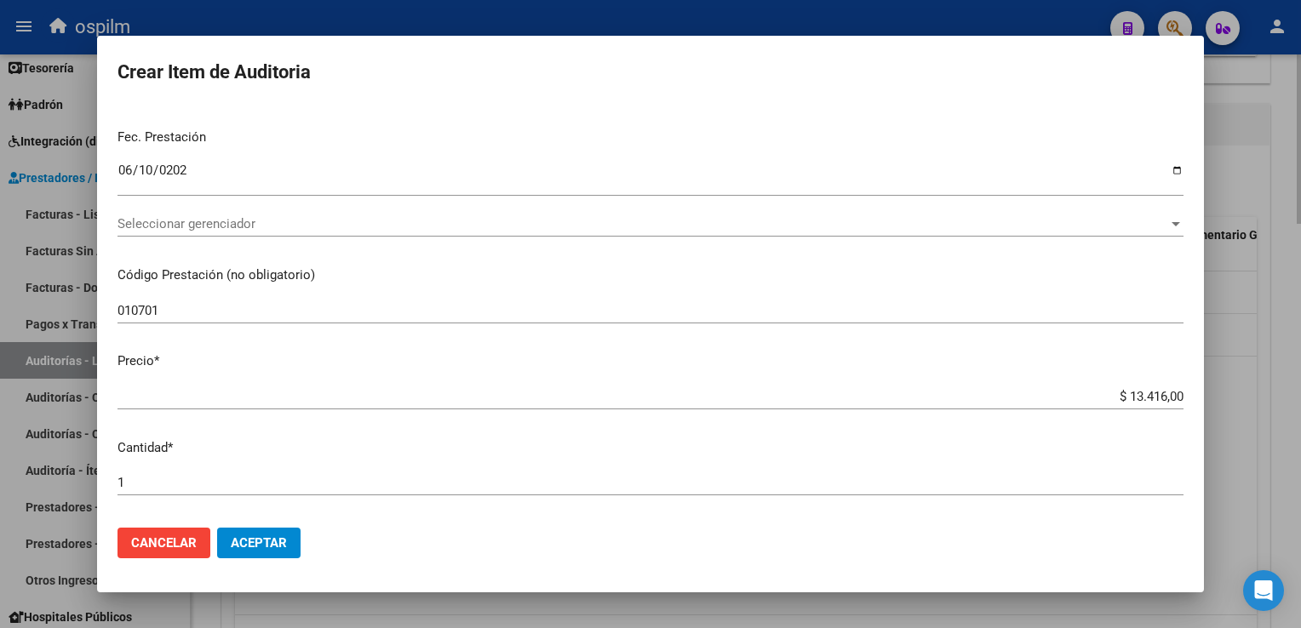
scroll to position [558, 0]
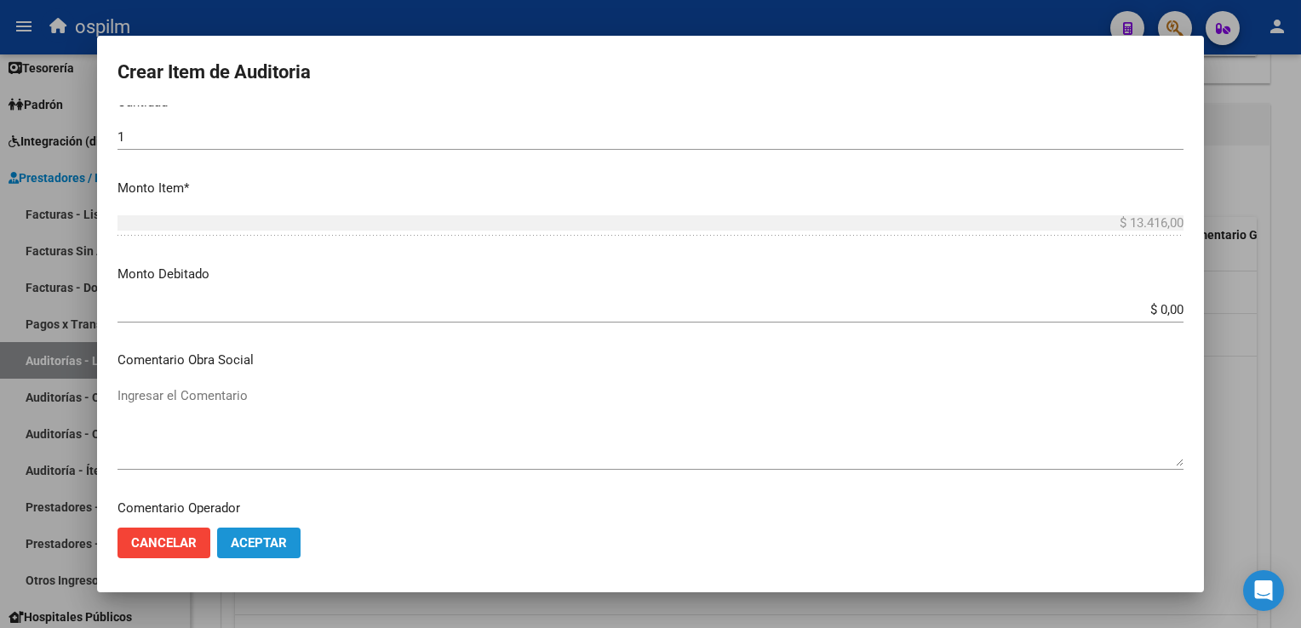
click at [276, 543] on span "Aceptar" at bounding box center [259, 542] width 56 height 15
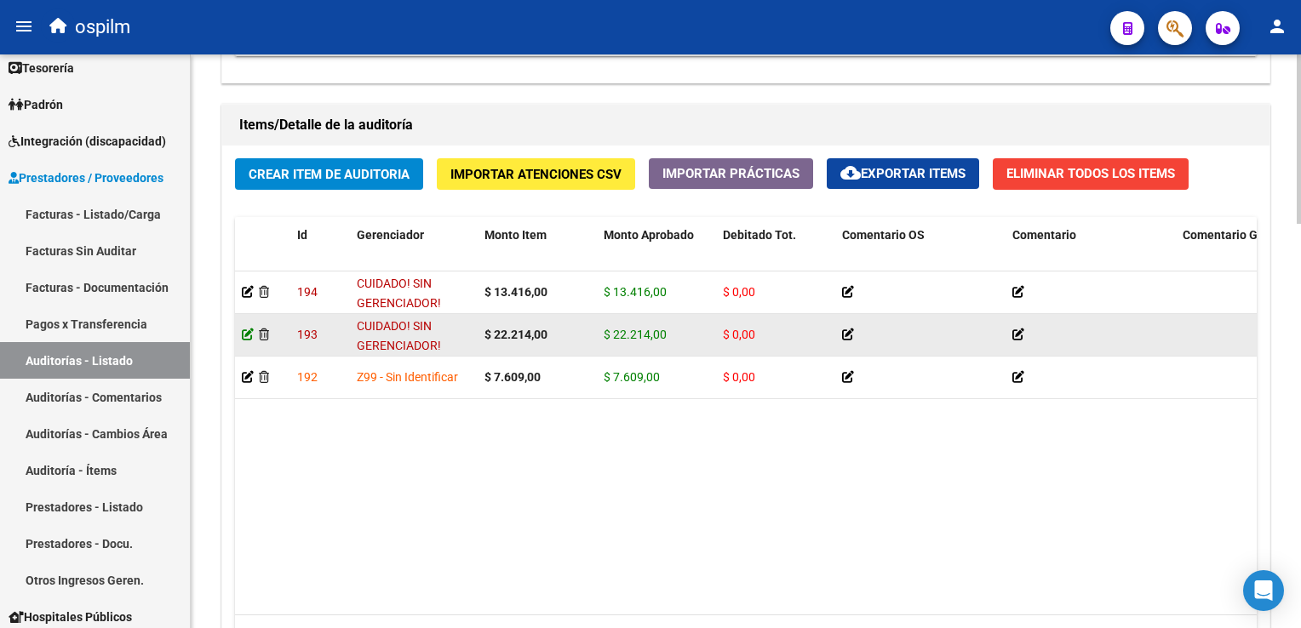
click at [249, 332] on icon at bounding box center [248, 335] width 12 height 12
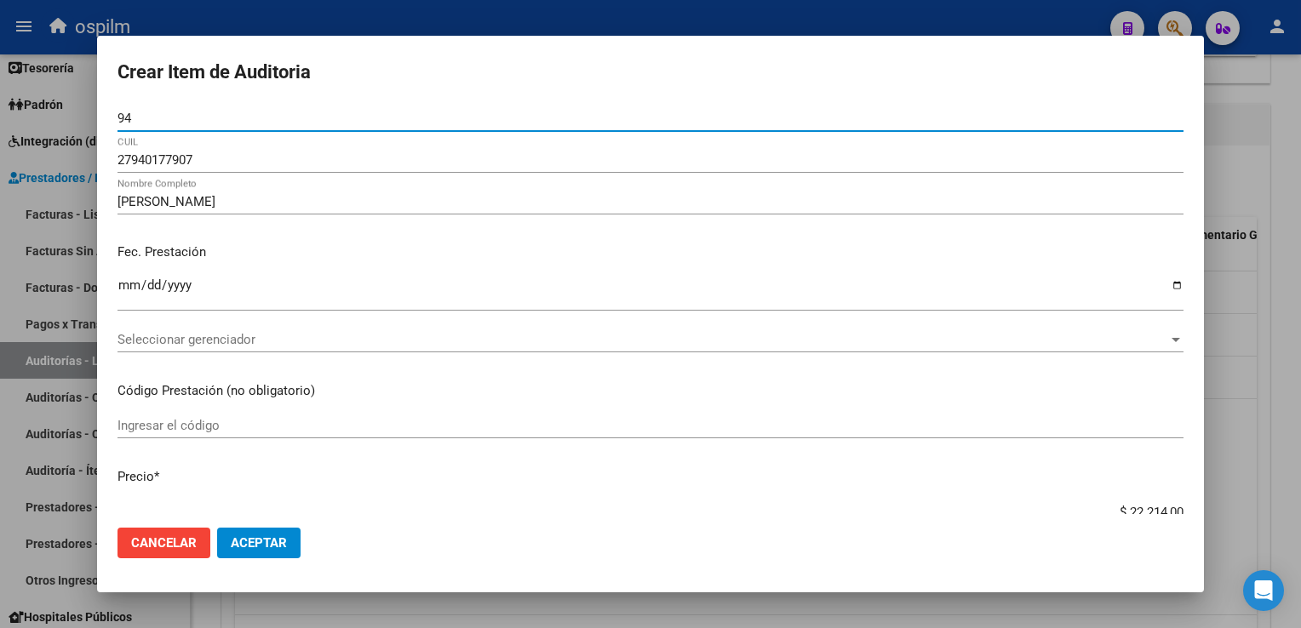
type input "9"
type input "35798563"
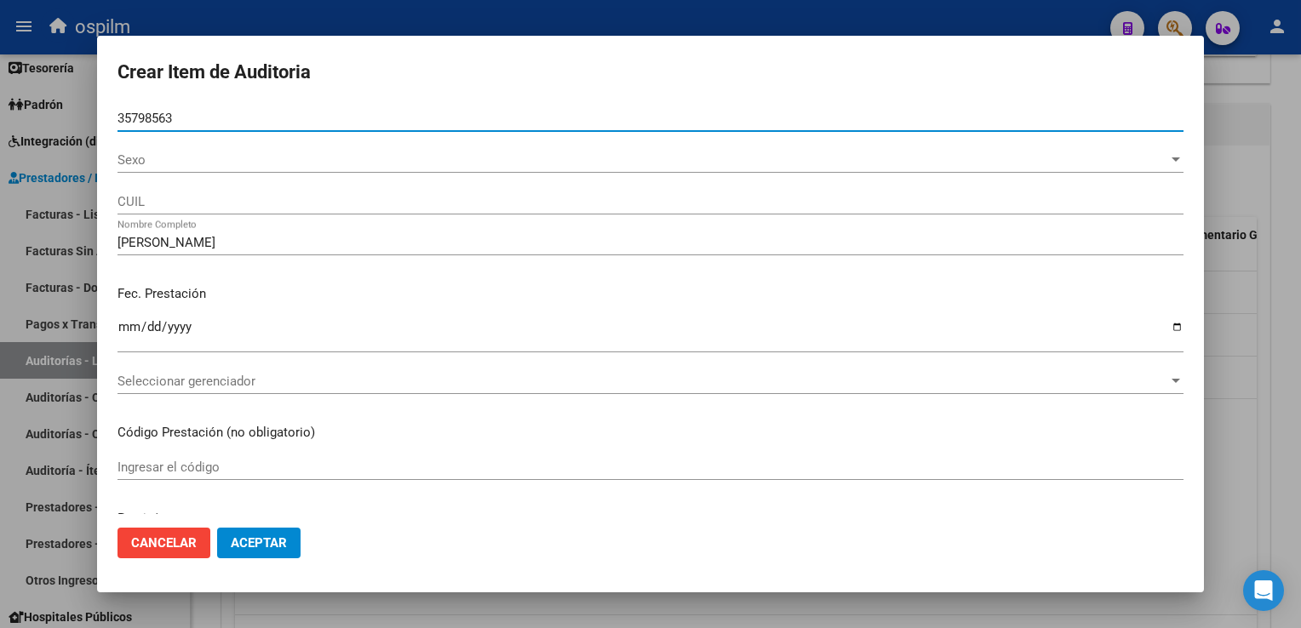
type input "35798563"
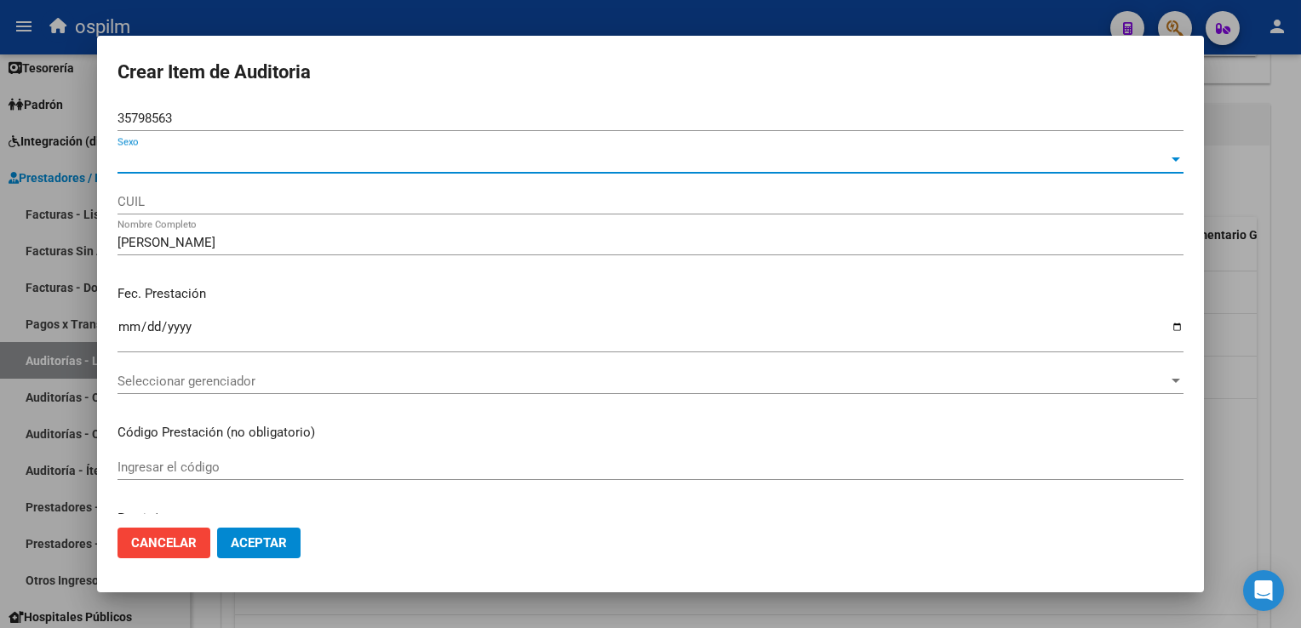
type input "27357985639"
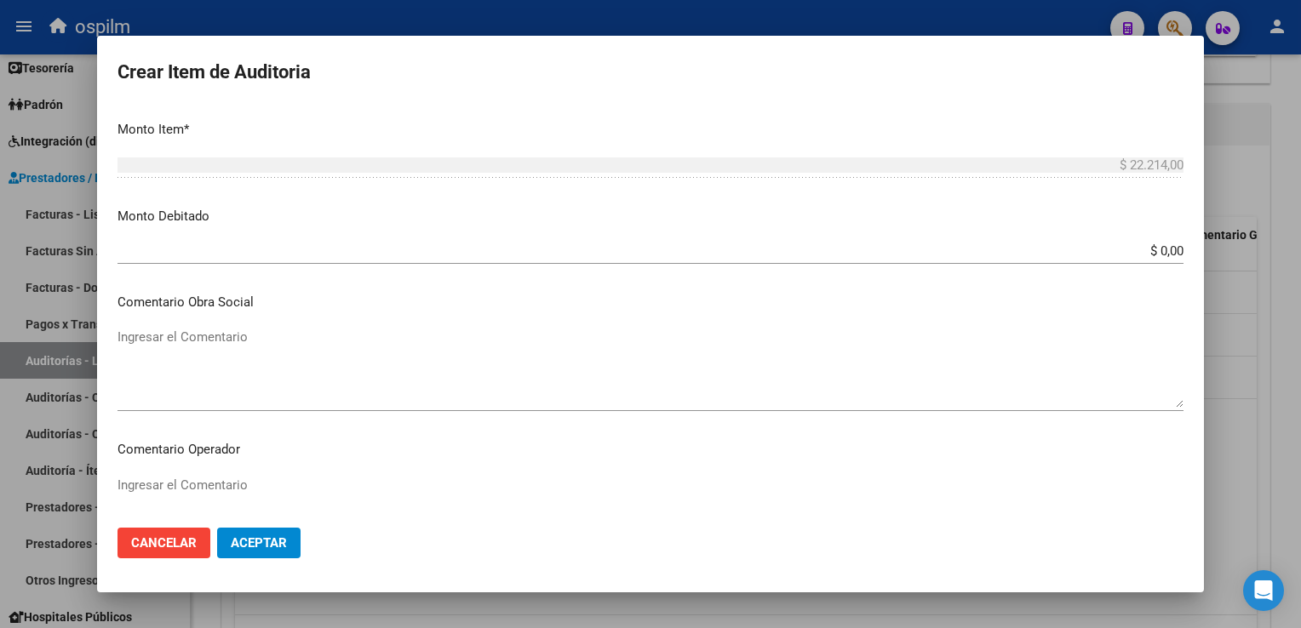
scroll to position [596, 0]
click at [1148, 243] on input "$ 0,00" at bounding box center [650, 247] width 1066 height 15
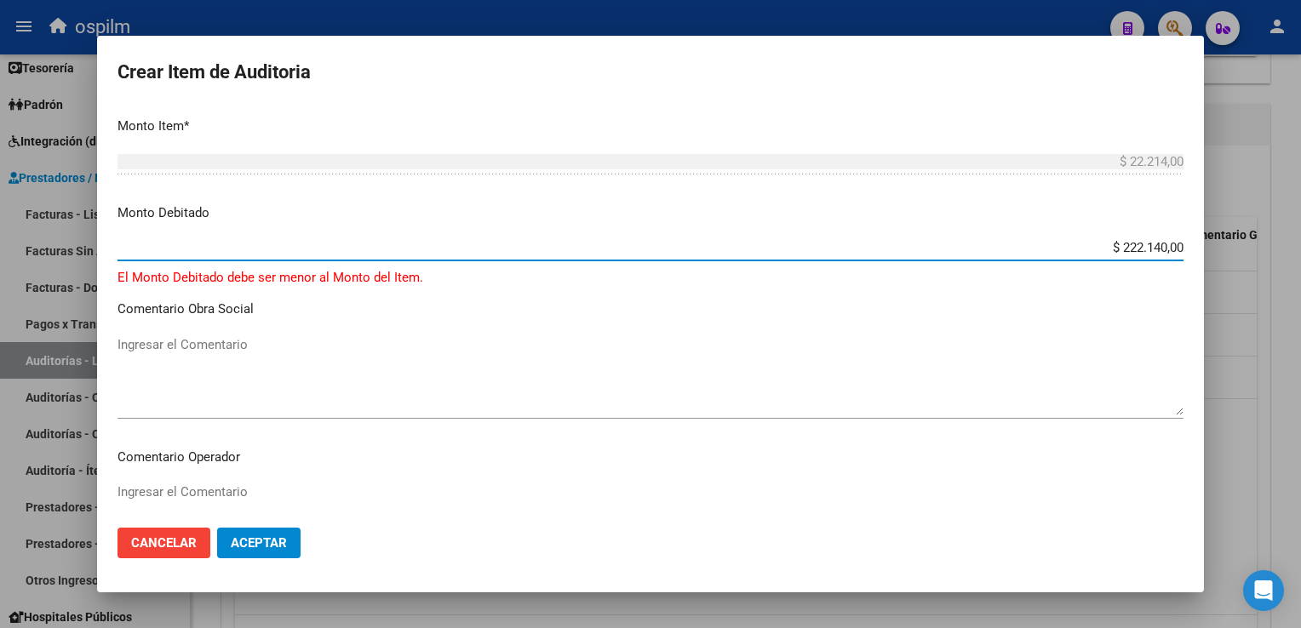
type input "$ 22.214,00"
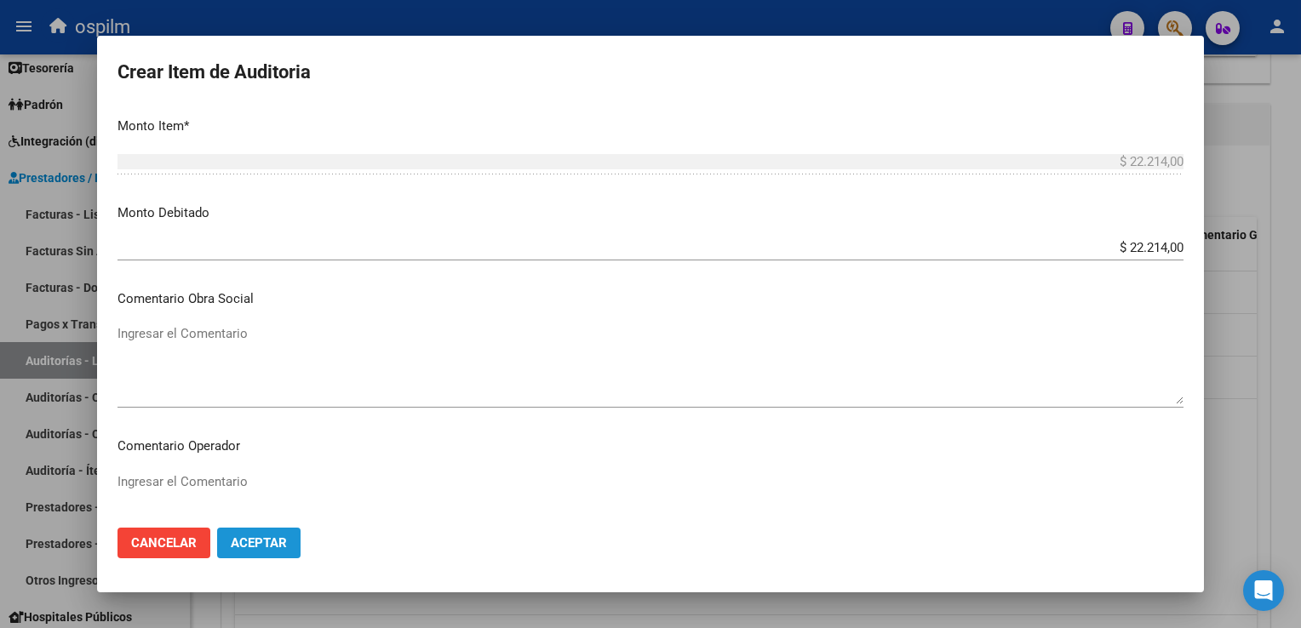
click at [255, 541] on span "Aceptar" at bounding box center [259, 542] width 56 height 15
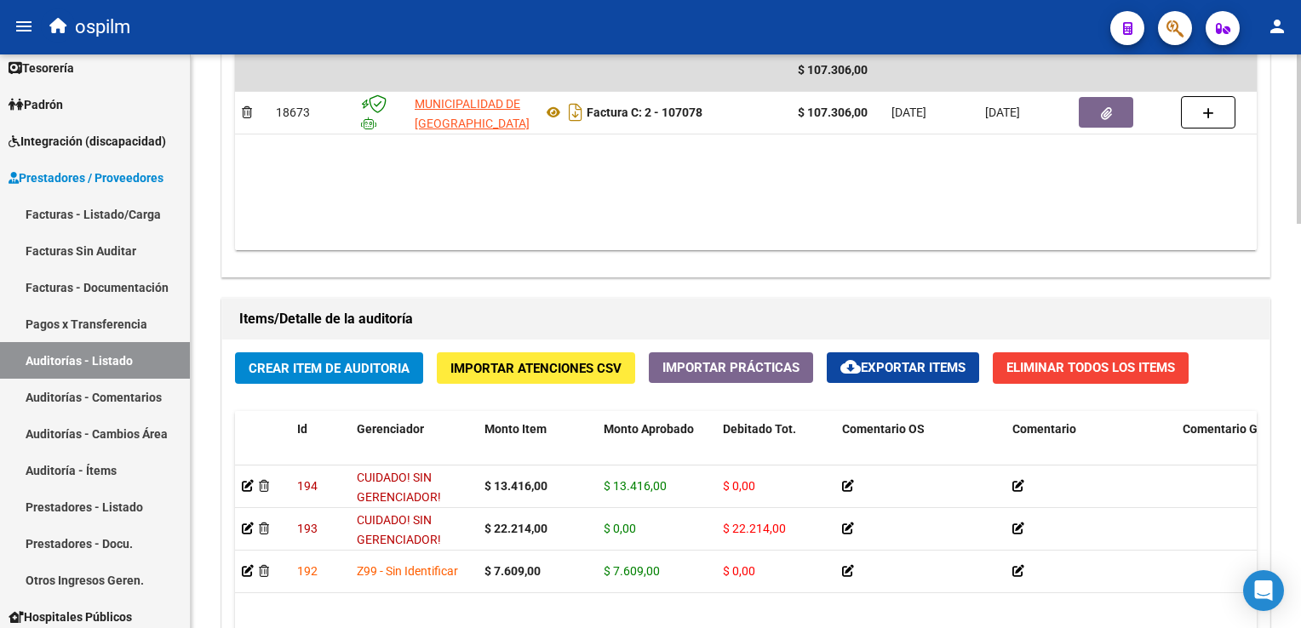
scroll to position [936, 0]
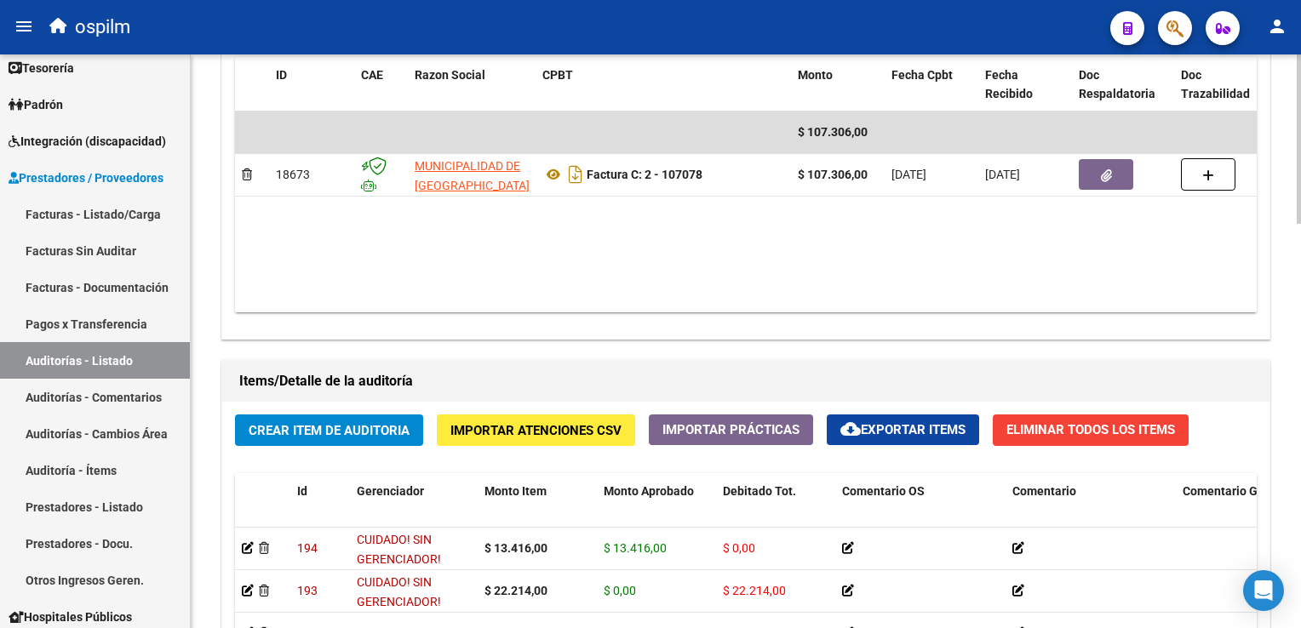
click at [293, 426] on span "Crear Item de Auditoria" at bounding box center [329, 430] width 161 height 15
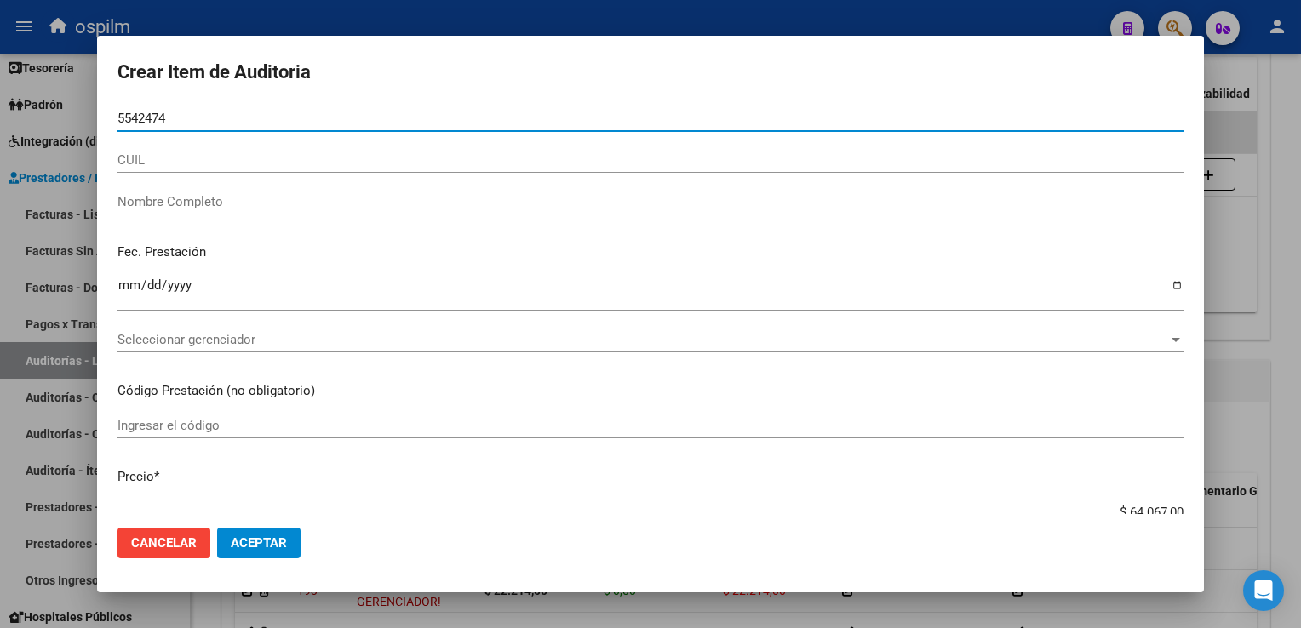
type input "55424745"
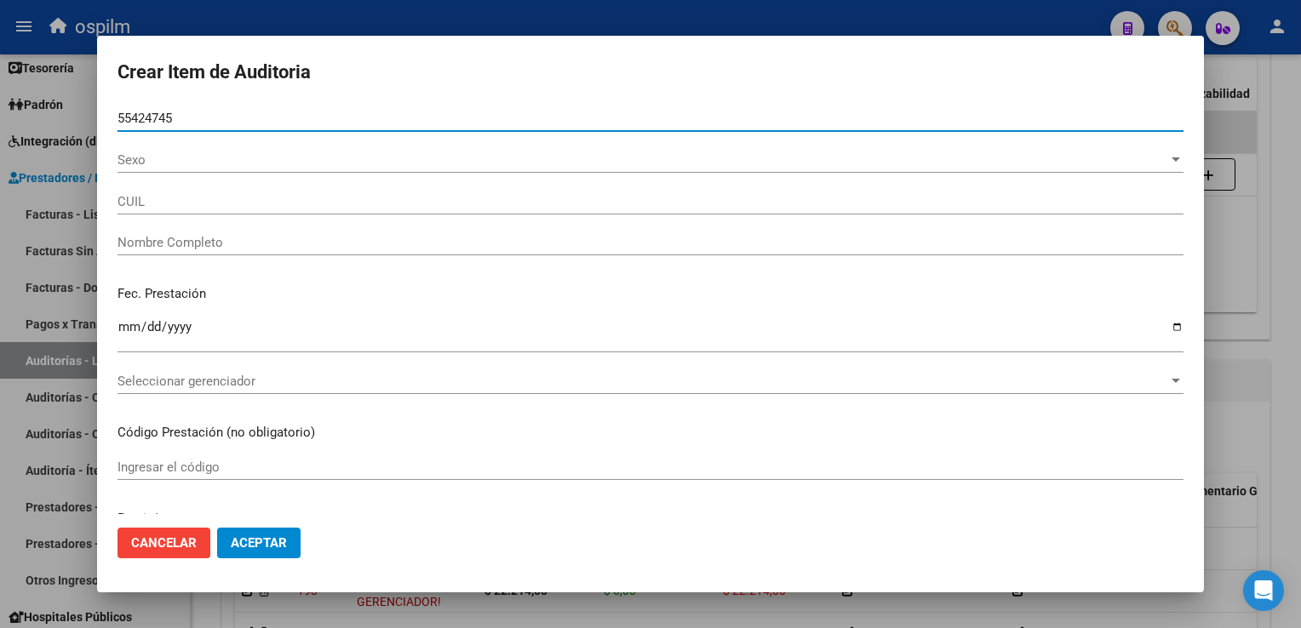
type input "27554247453"
type input "[PERSON_NAME]"
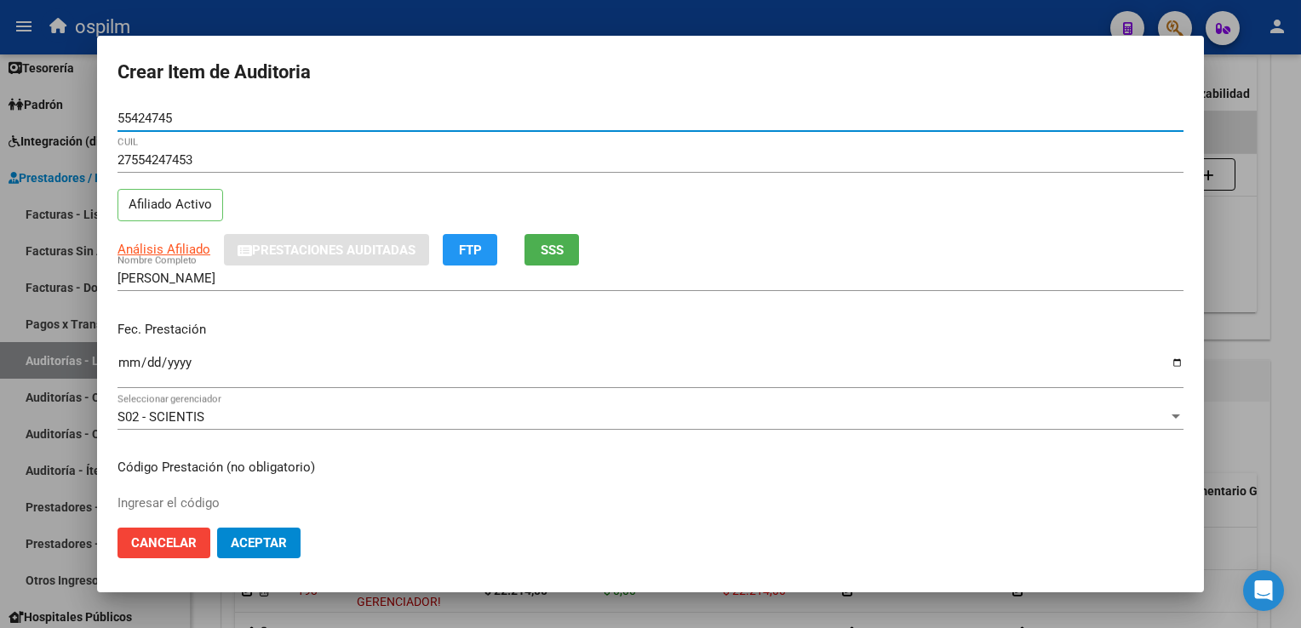
type input "55424745"
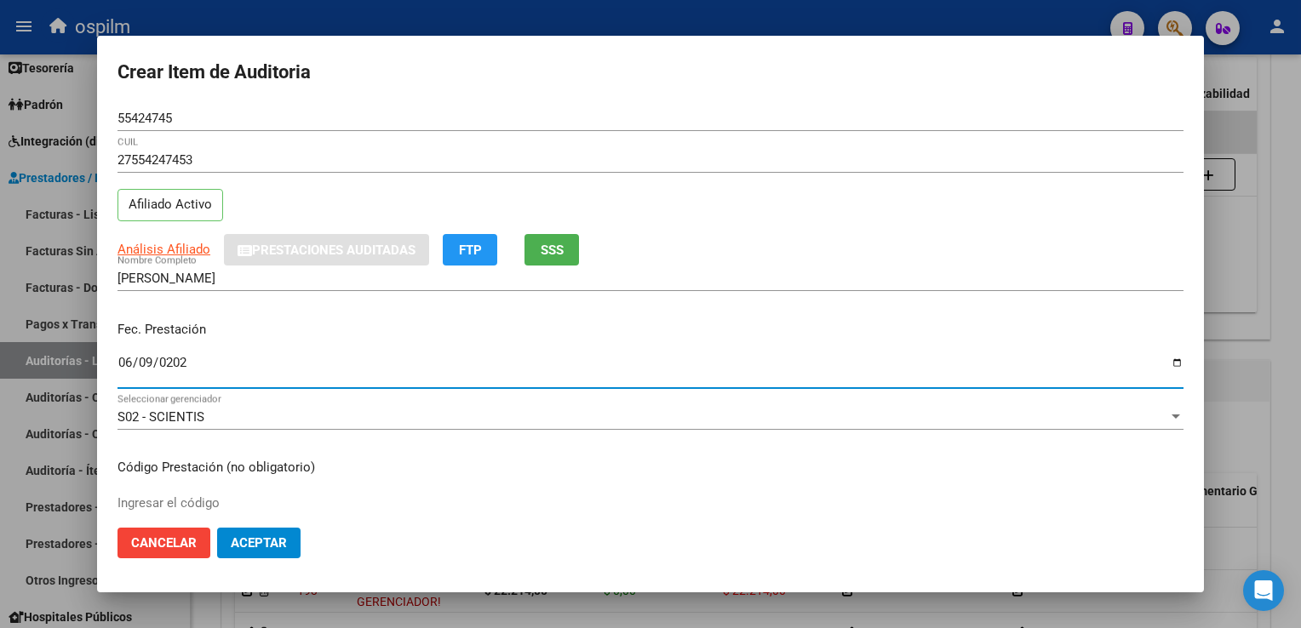
type input "[DATE]"
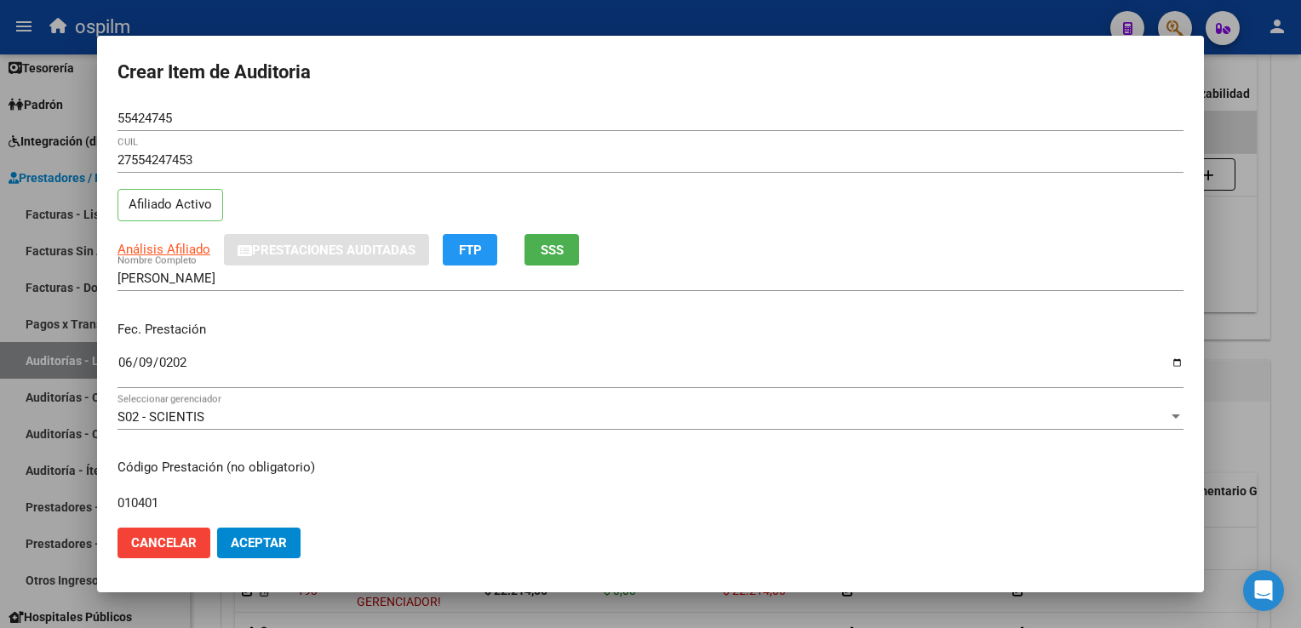
type input "010401"
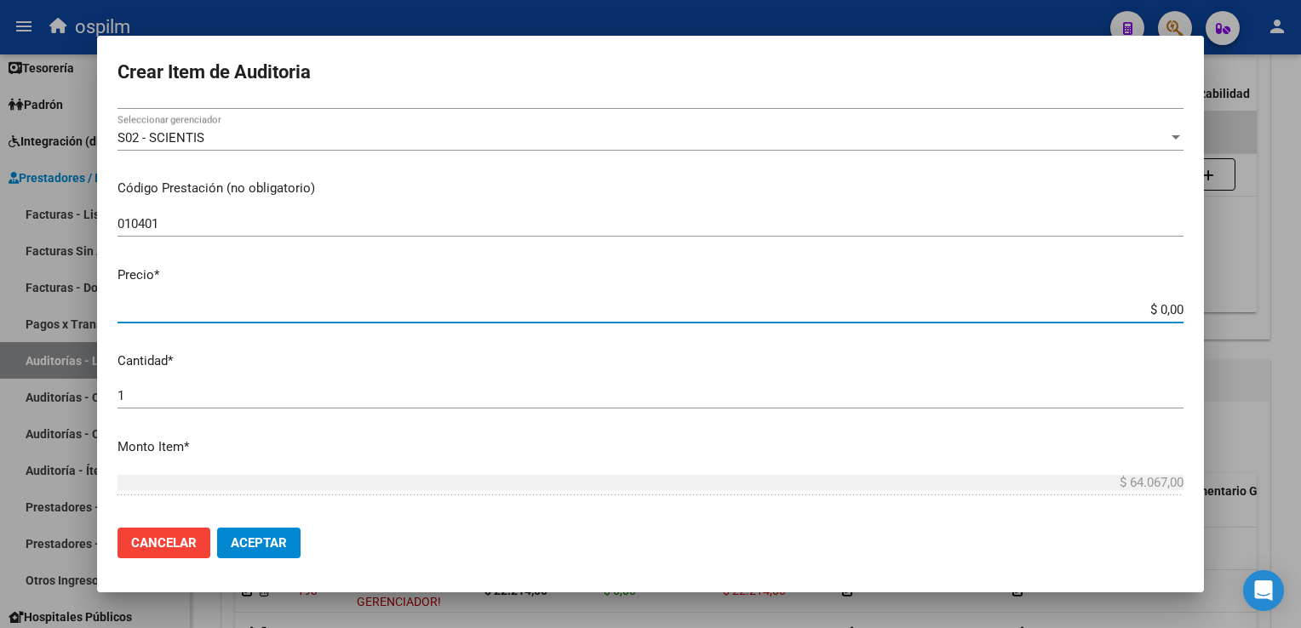
type input "$ 0,03"
type input "$ 0,39"
type input "$ 3,99"
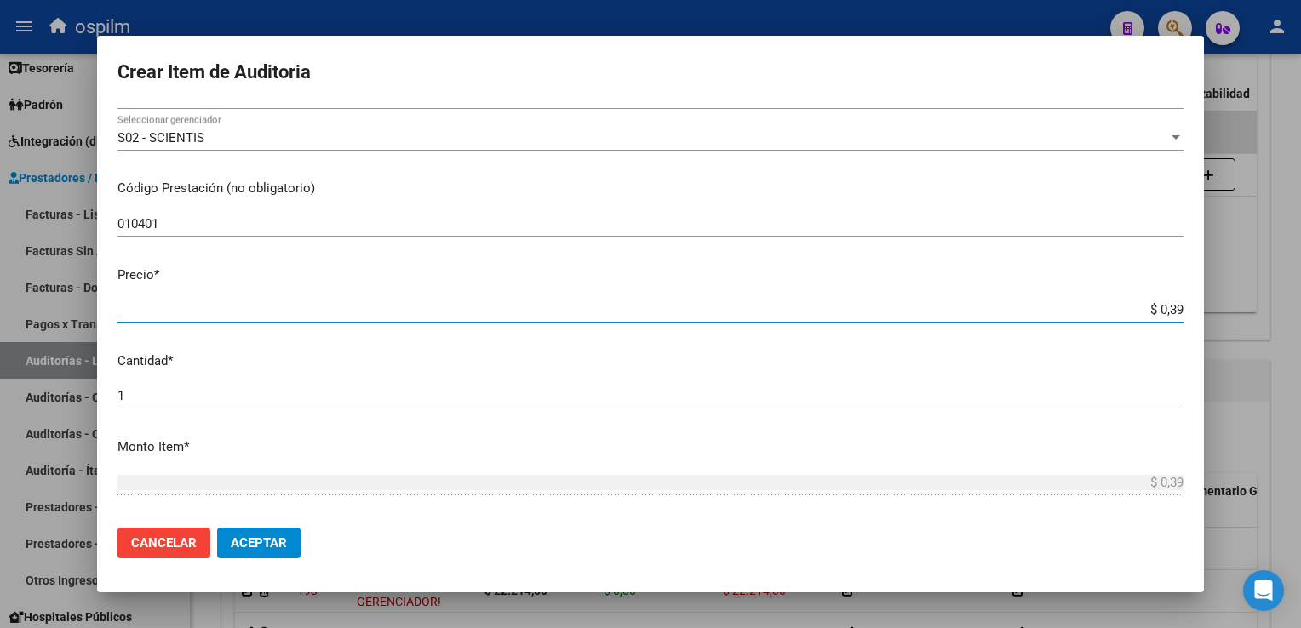
type input "$ 3,99"
type input "$ 39,98"
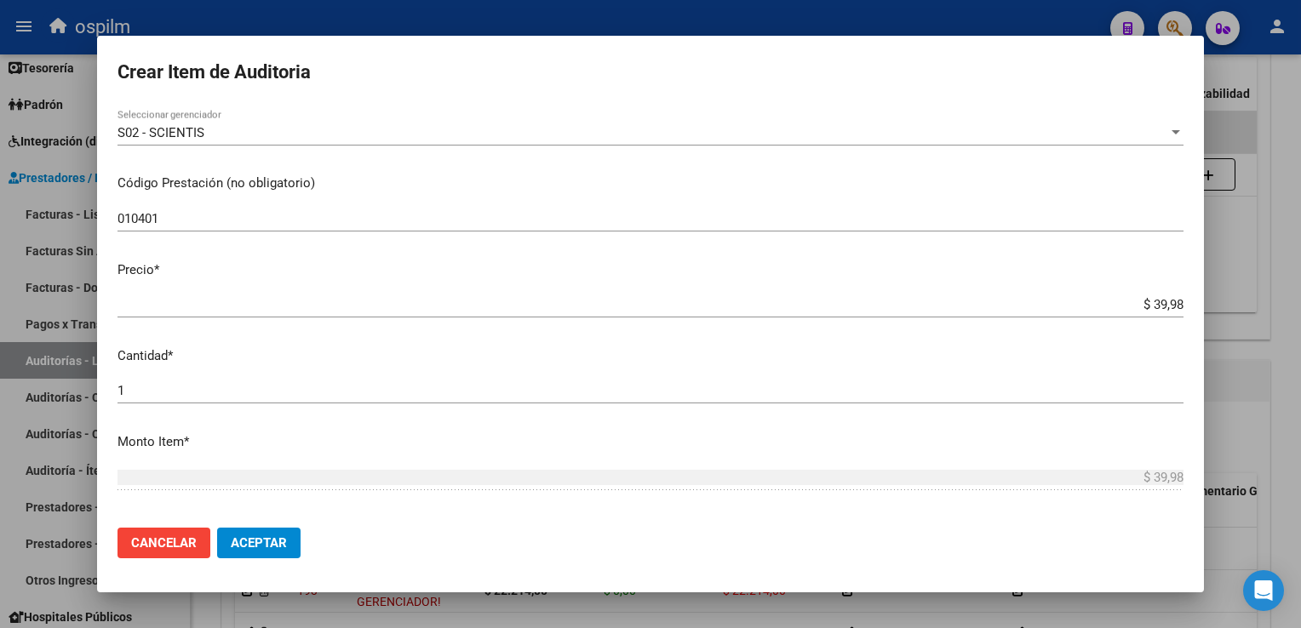
scroll to position [283, 0]
click at [1141, 305] on input "$ 39,98" at bounding box center [650, 306] width 1066 height 15
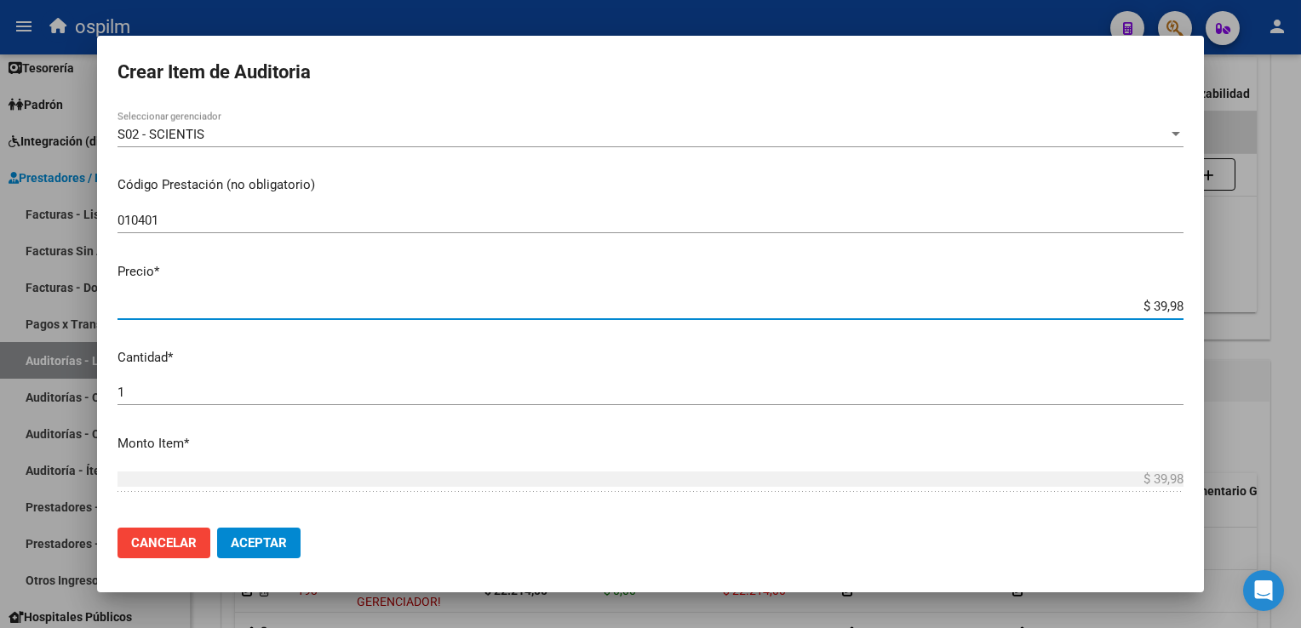
drag, startPoint x: 1141, startPoint y: 301, endPoint x: 1250, endPoint y: 318, distance: 110.3
click at [1250, 318] on div "Crear Item de Auditoria 55424745 Nro Documento 27554247453 CUIL Afiliado Activo…" at bounding box center [650, 314] width 1301 height 628
type input "$ 0,03"
type input "$ 0,39"
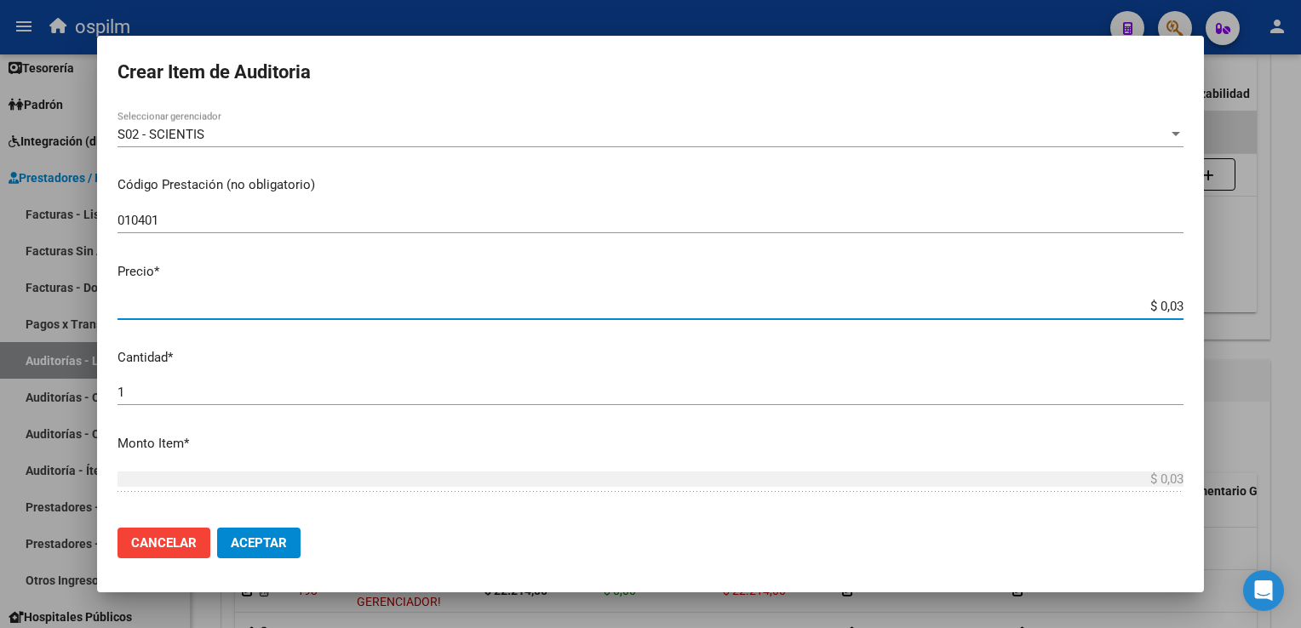
type input "$ 0,39"
type input "$ 3,99"
type input "$ 39,98"
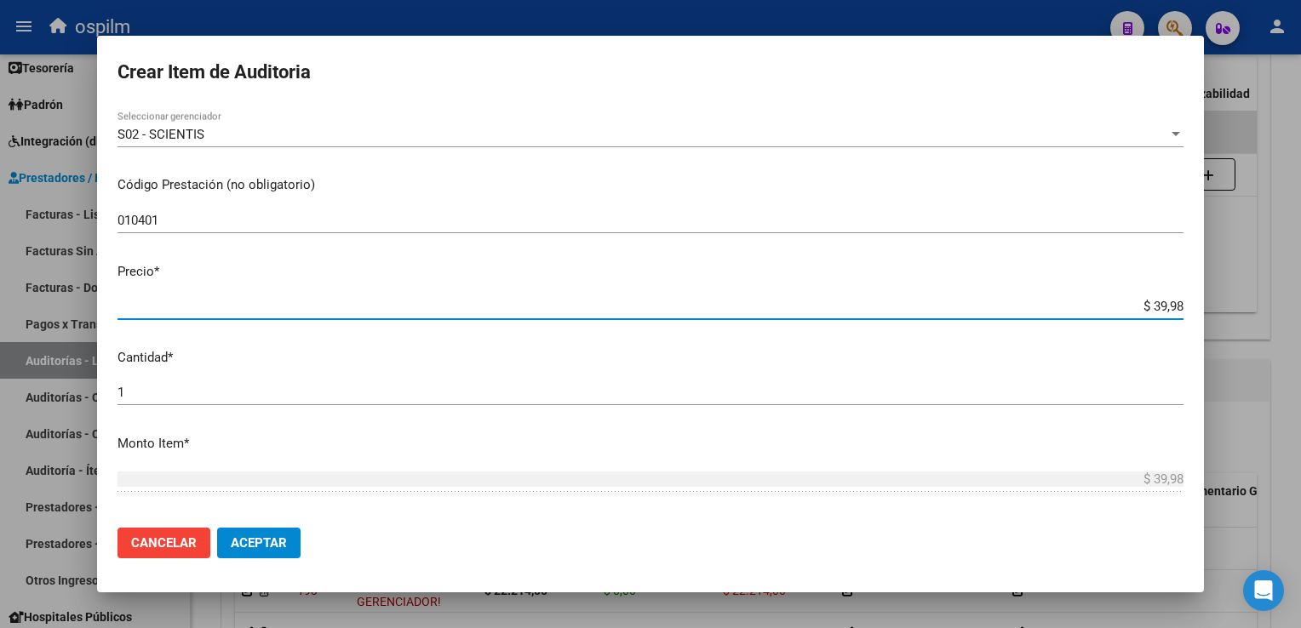
type input "$ 399,80"
type input "$ 3.998,00"
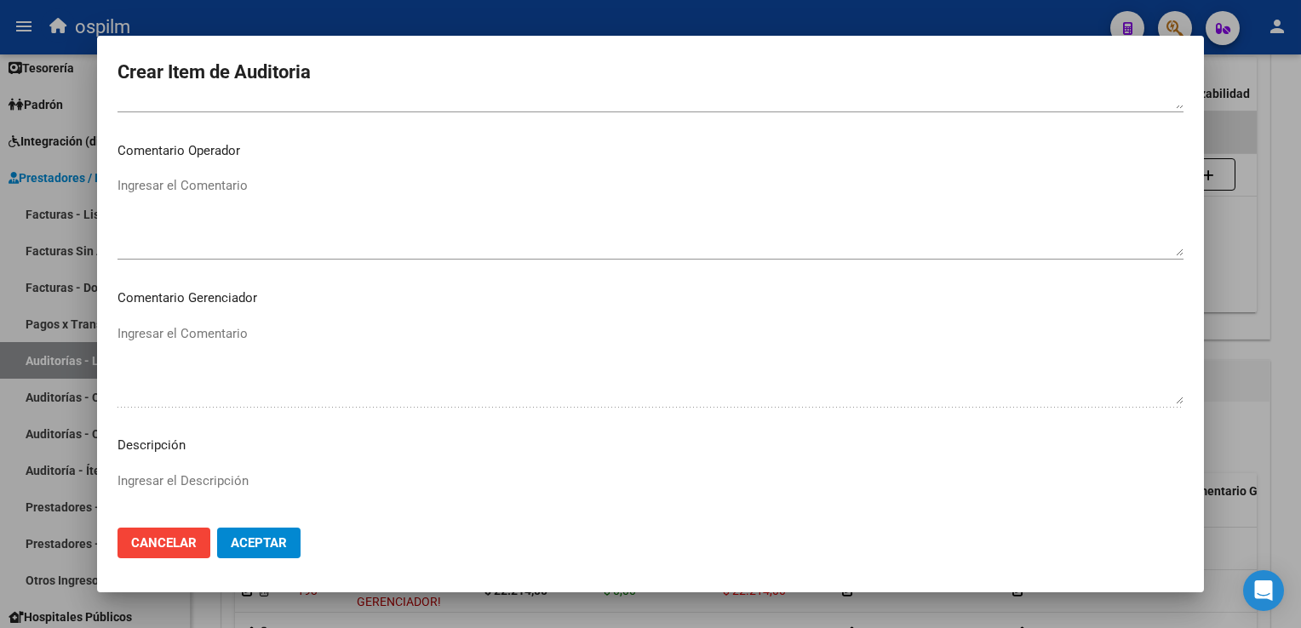
scroll to position [1124, 0]
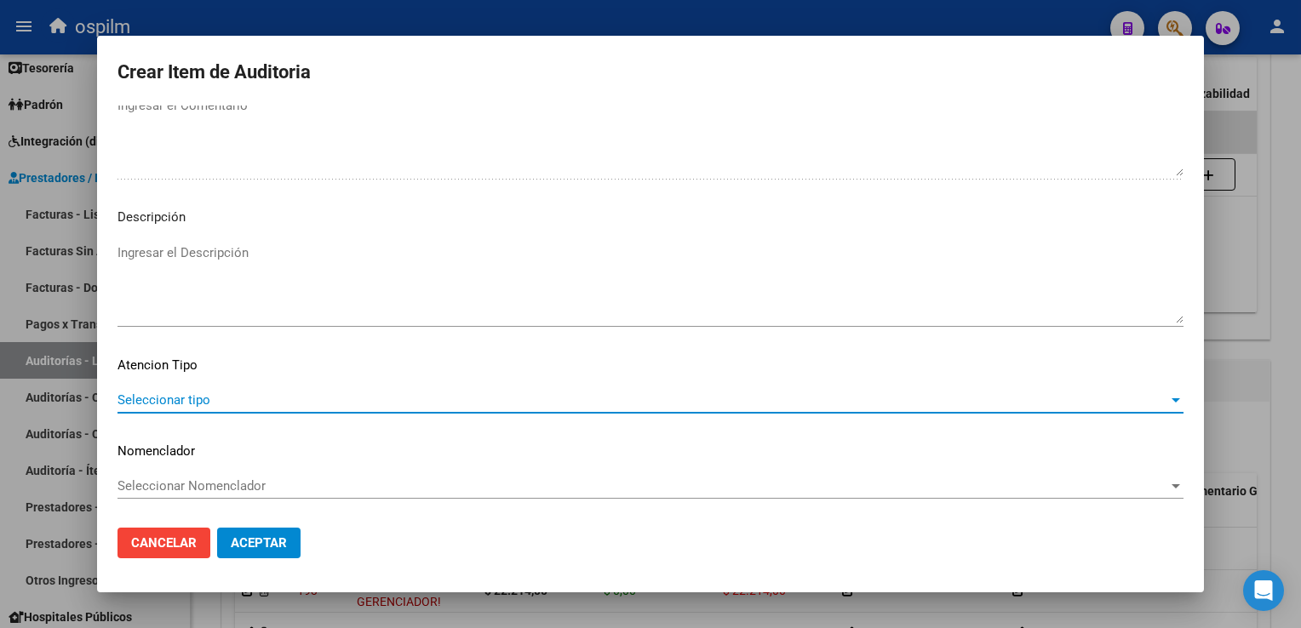
click at [271, 543] on span "Aceptar" at bounding box center [259, 542] width 56 height 15
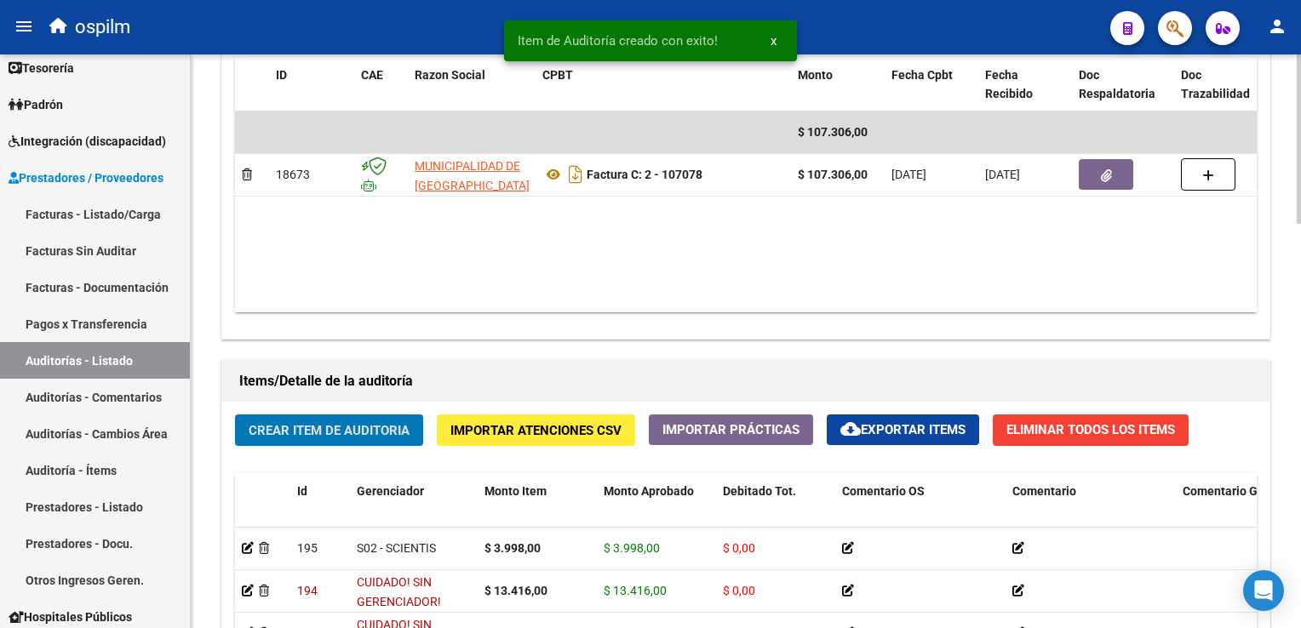
click at [307, 424] on span "Crear Item de Auditoria" at bounding box center [329, 430] width 161 height 15
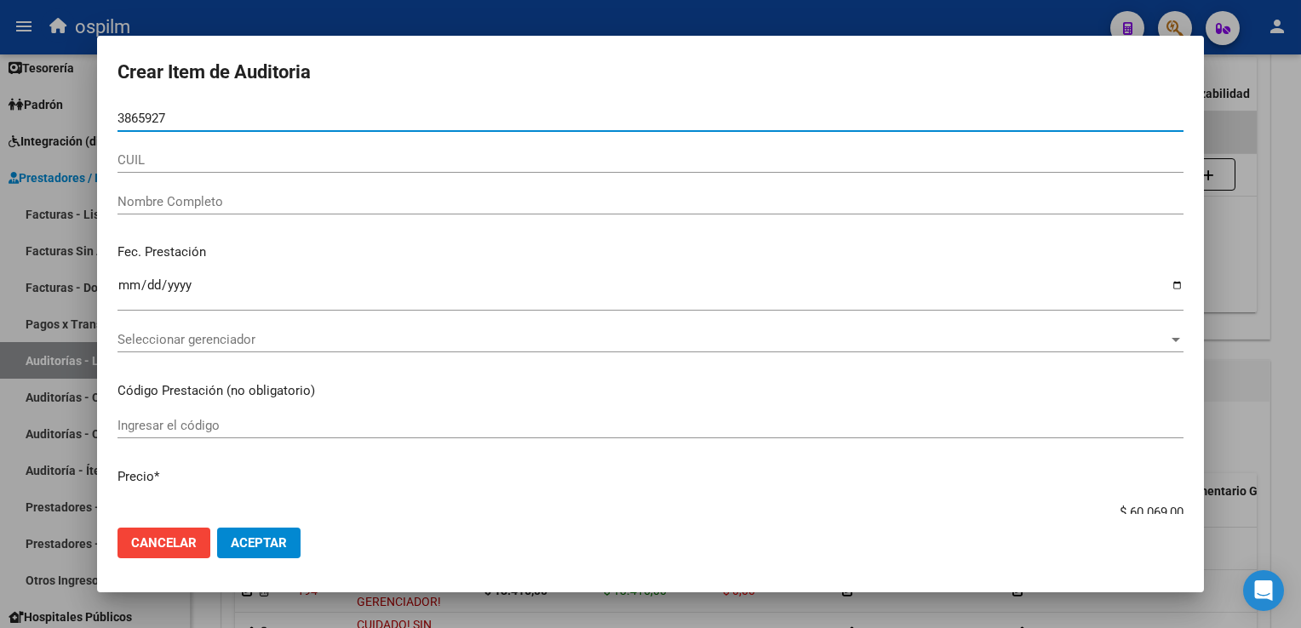
type input "38659270"
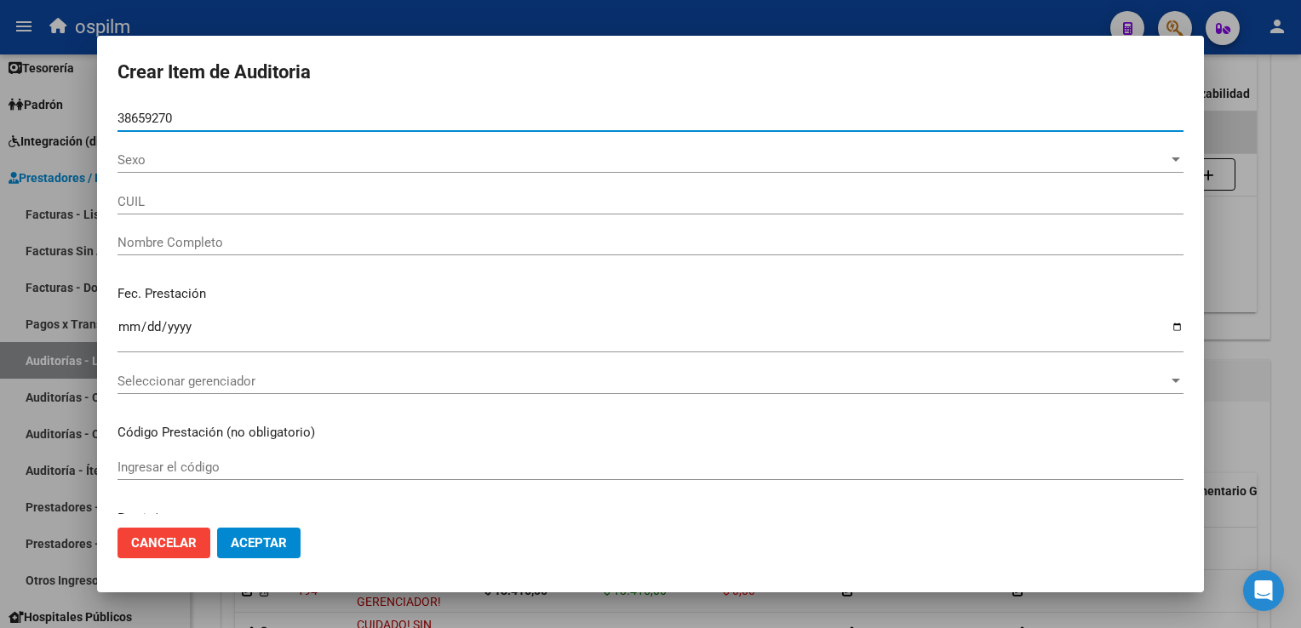
type input "20386592706"
type input "[PERSON_NAME] -"
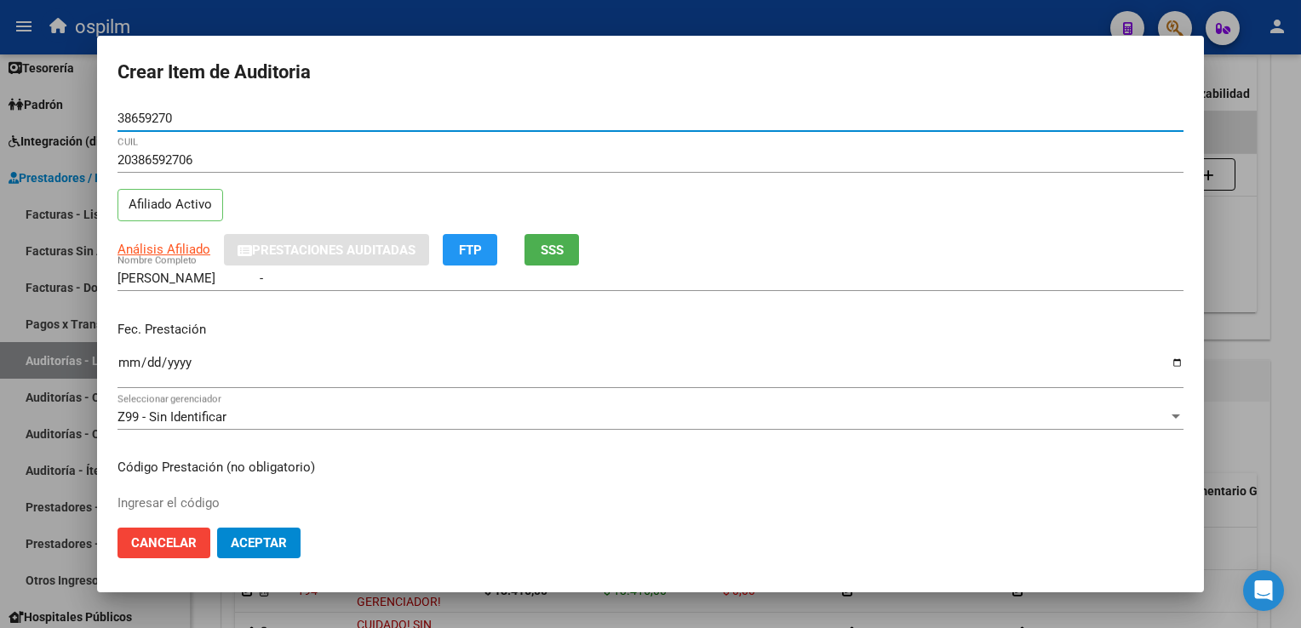
type input "38659270"
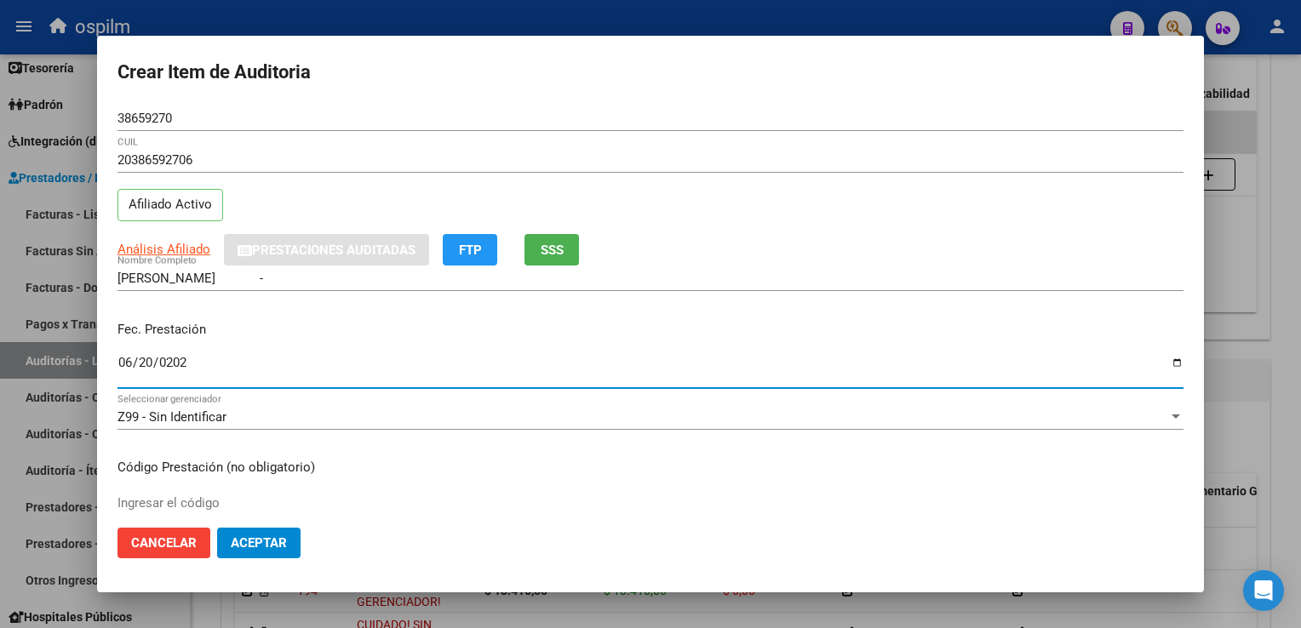
type input "[DATE]"
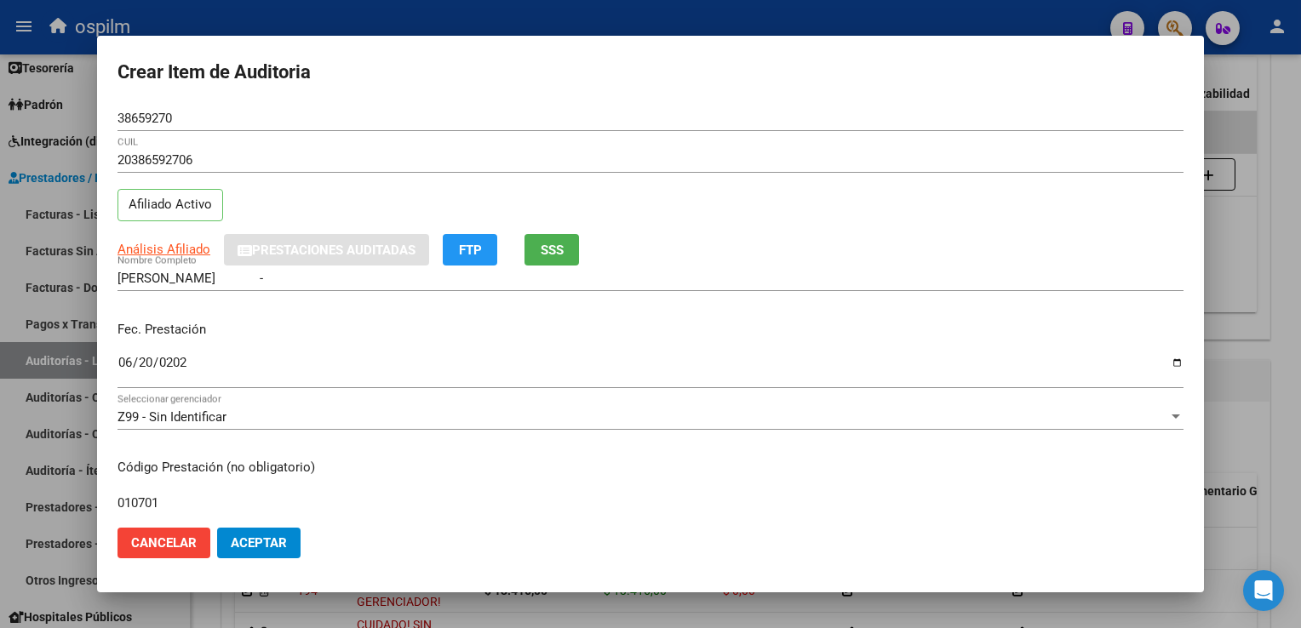
type input "010701"
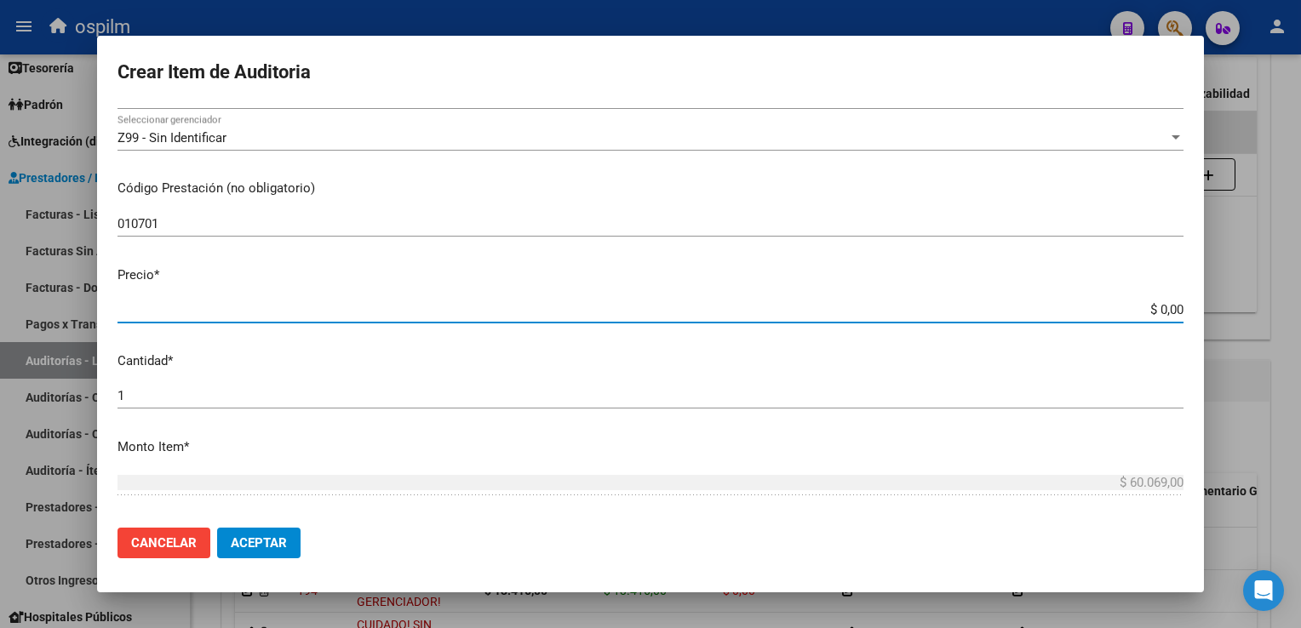
type input "$ 0,07"
type input "$ 0,76"
type input "$ 7,60"
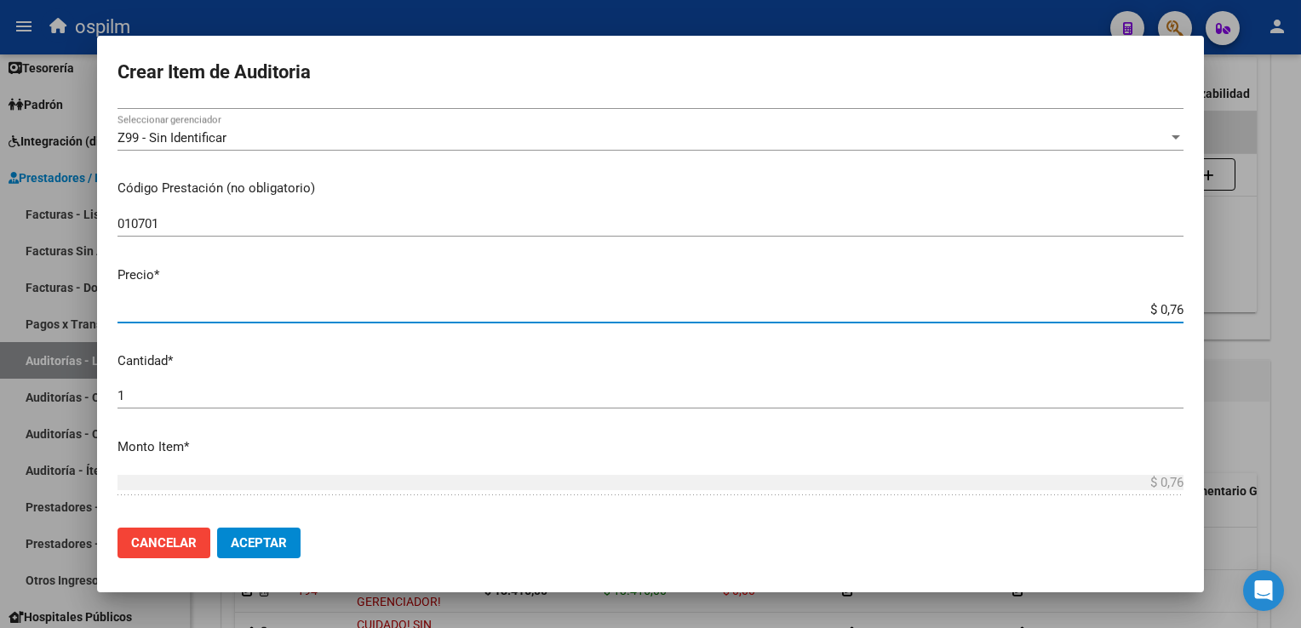
type input "$ 7,60"
type input "$ 76,09"
type input "$ 760,90"
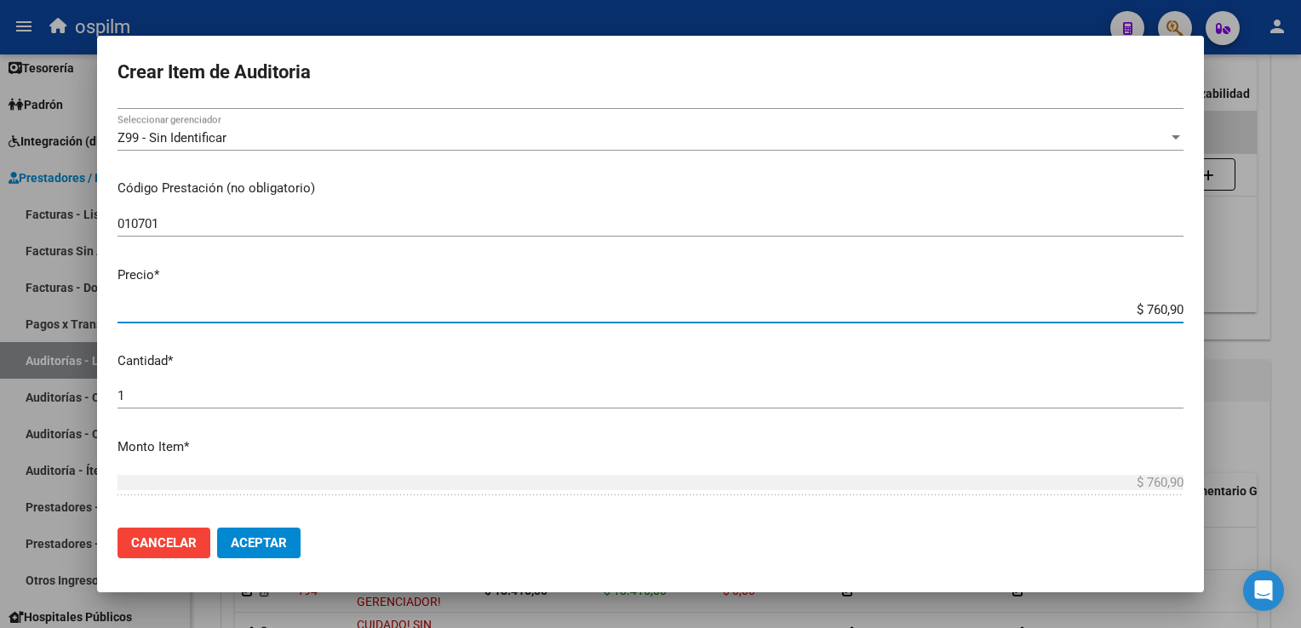
type input "$ 7.609,00"
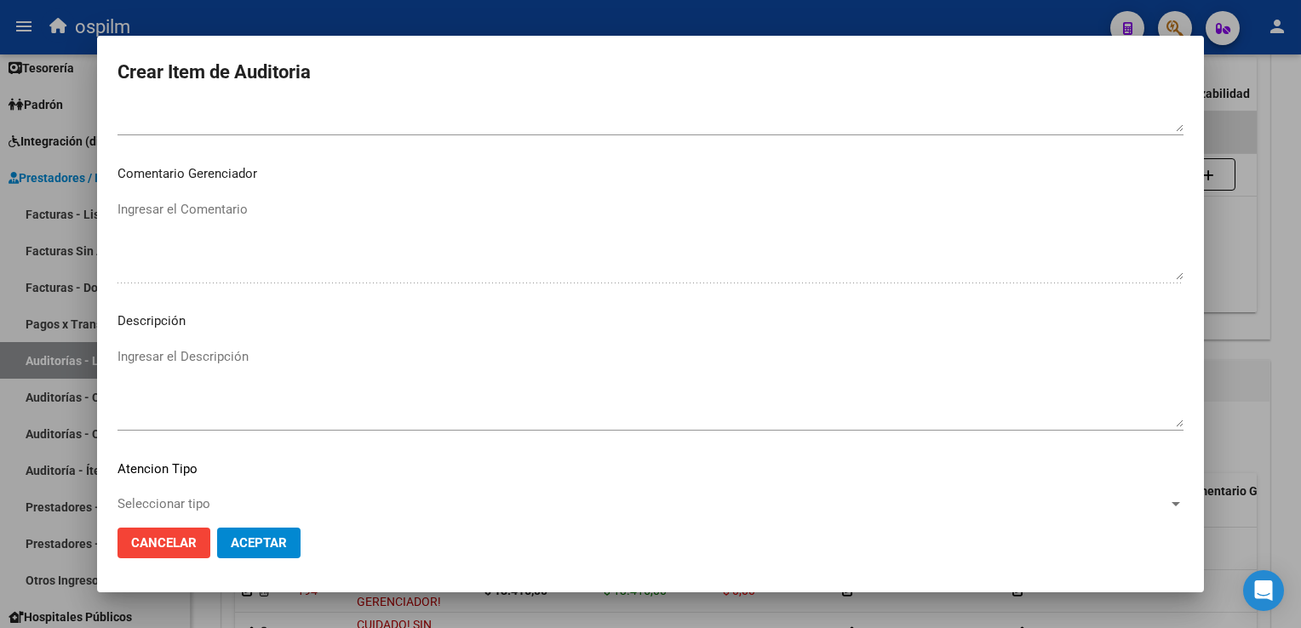
scroll to position [1021, 0]
click at [286, 526] on mat-dialog-actions "Cancelar Aceptar" at bounding box center [650, 543] width 1066 height 58
click at [286, 535] on span "Aceptar" at bounding box center [259, 542] width 56 height 15
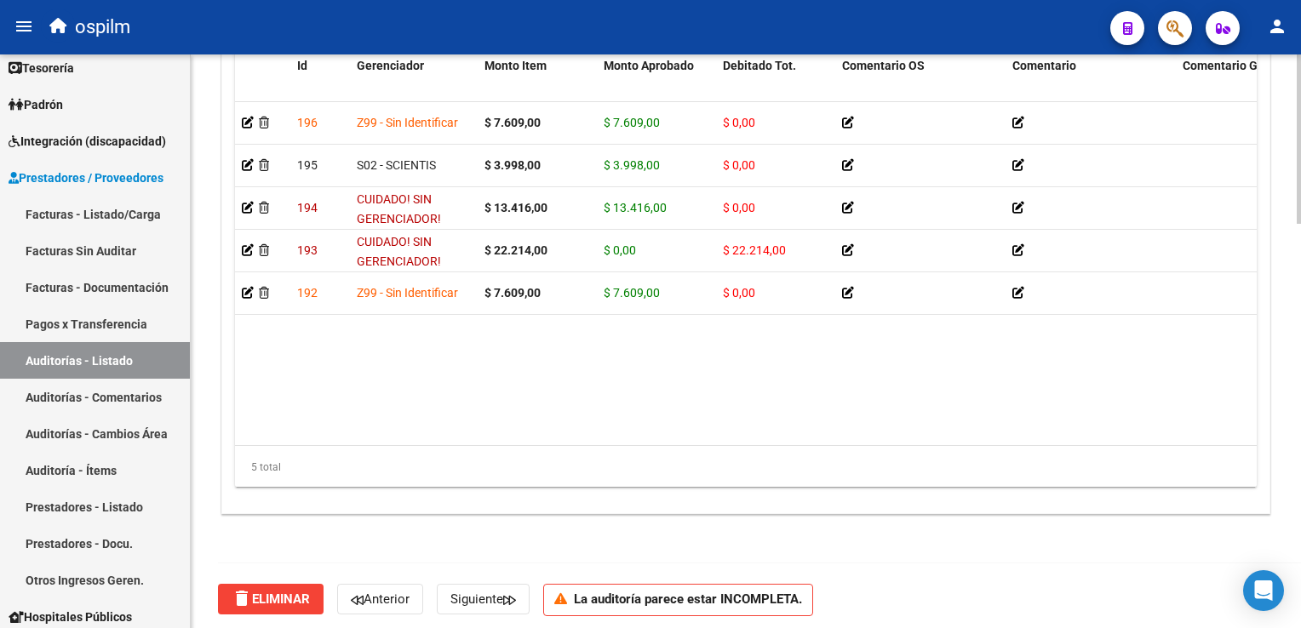
scroll to position [1367, 0]
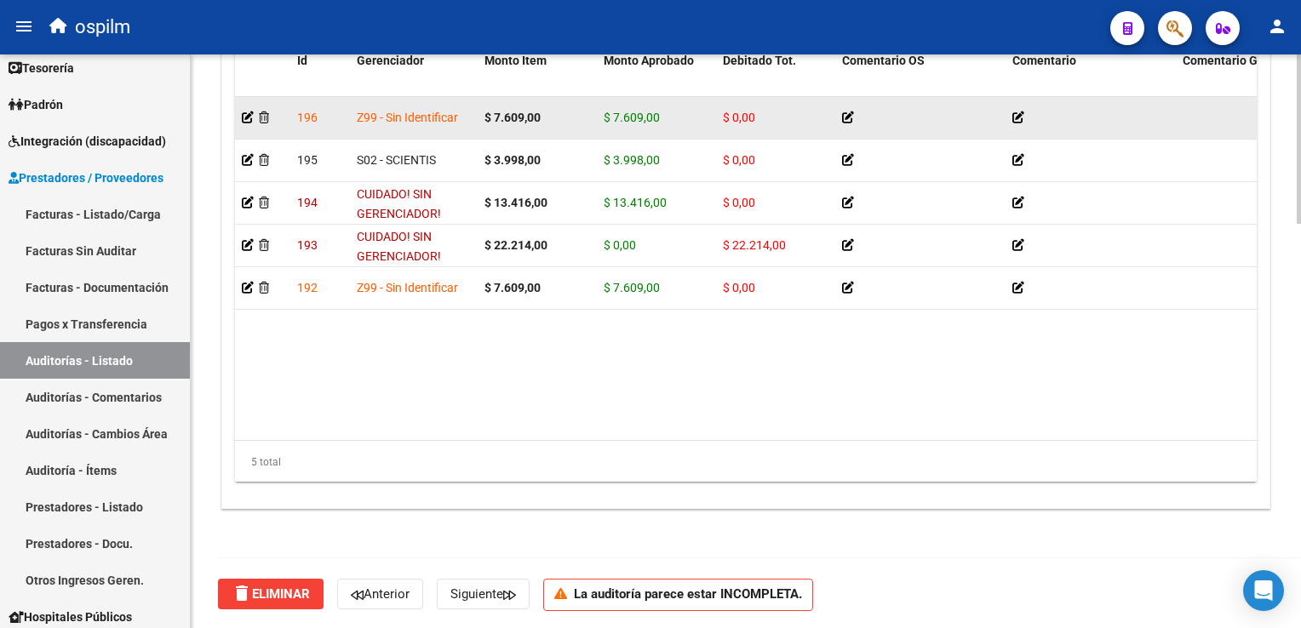
click at [245, 122] on app-auditoria-detalle at bounding box center [248, 118] width 12 height 14
click at [244, 119] on icon at bounding box center [248, 118] width 12 height 12
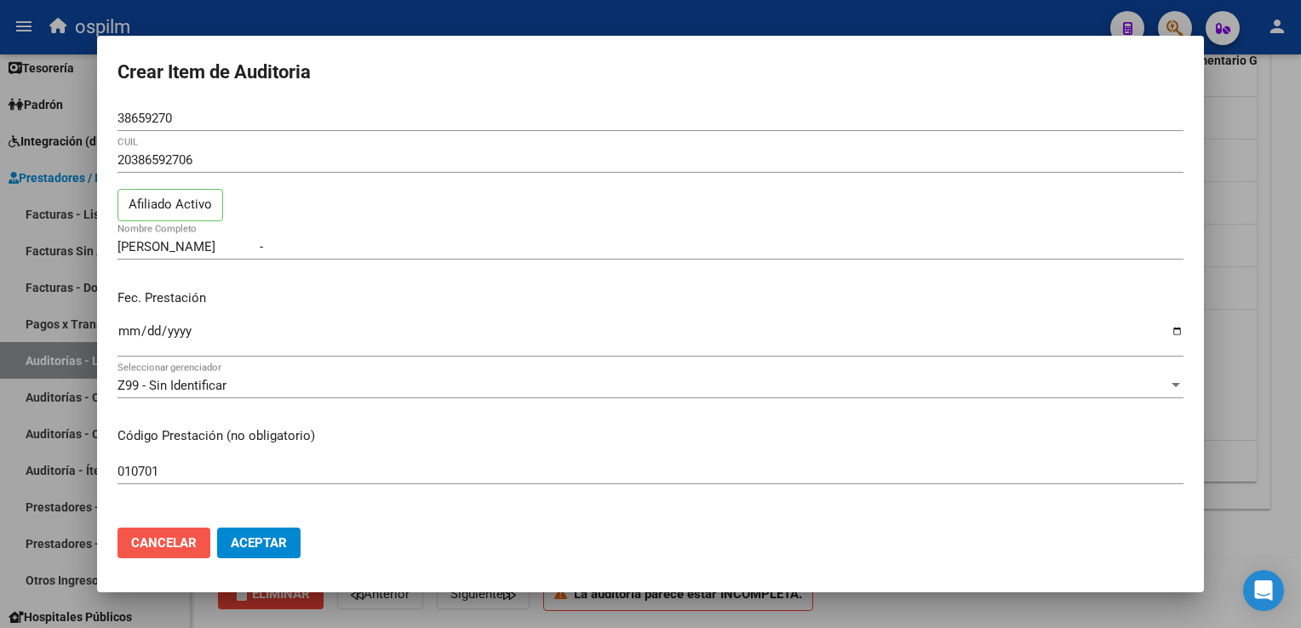
click at [163, 537] on span "Cancelar" at bounding box center [164, 542] width 66 height 15
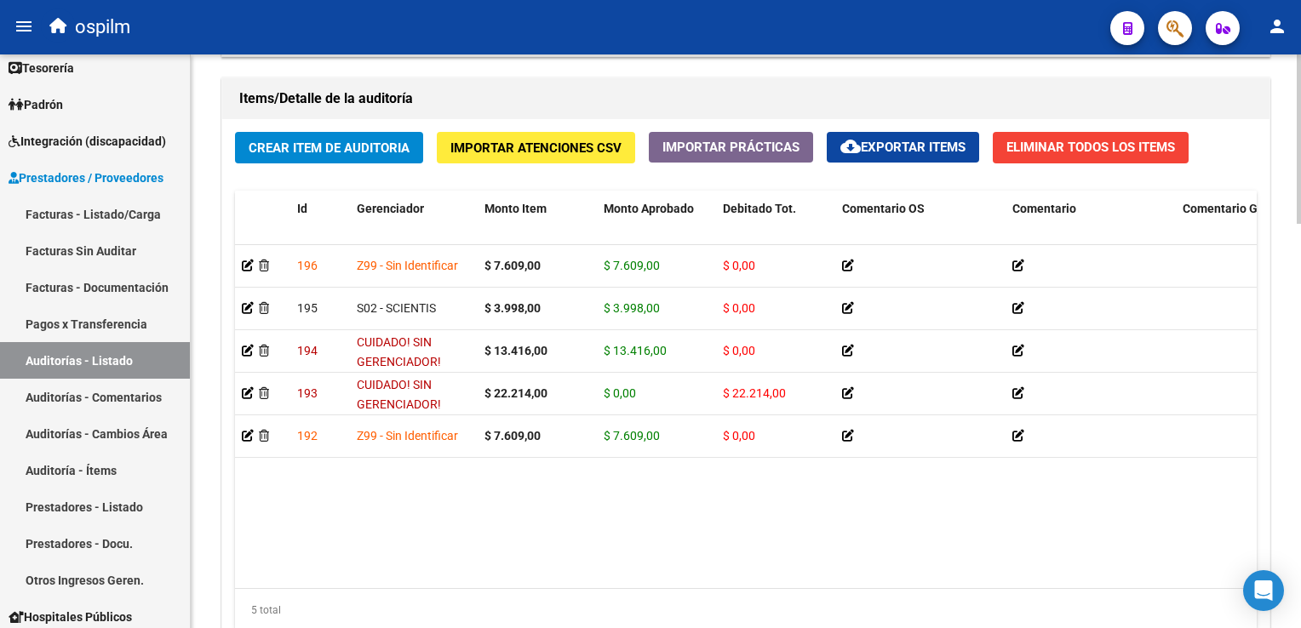
scroll to position [1197, 0]
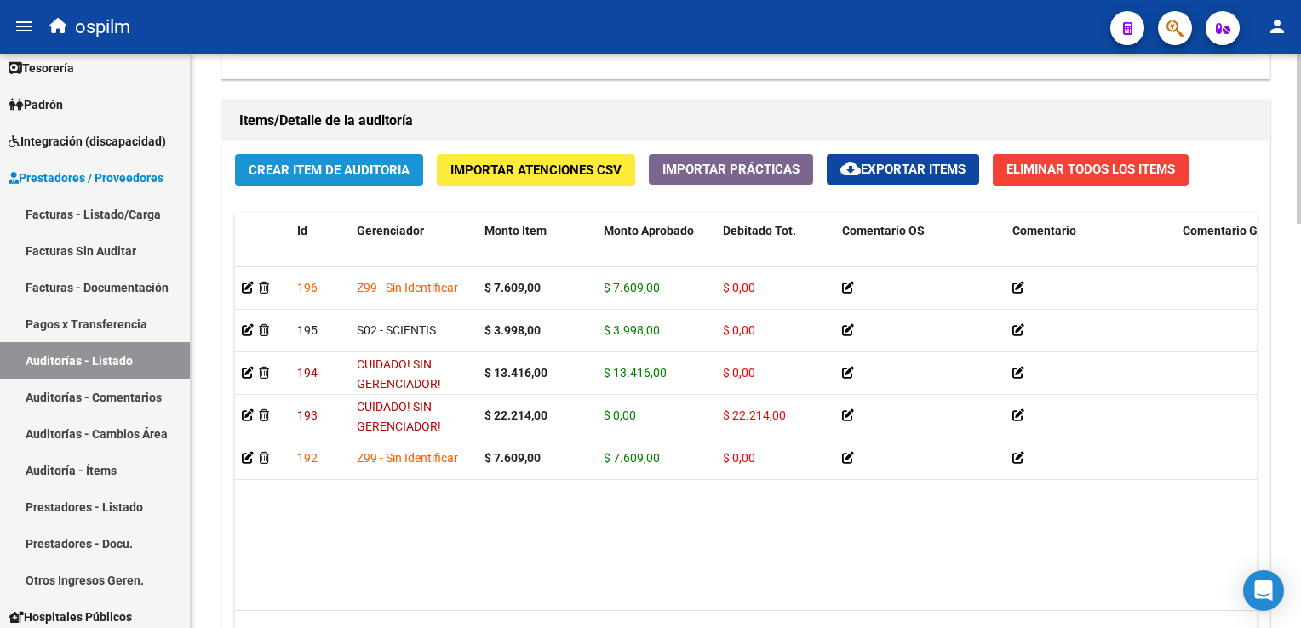
click at [349, 172] on span "Crear Item de Auditoria" at bounding box center [329, 170] width 161 height 15
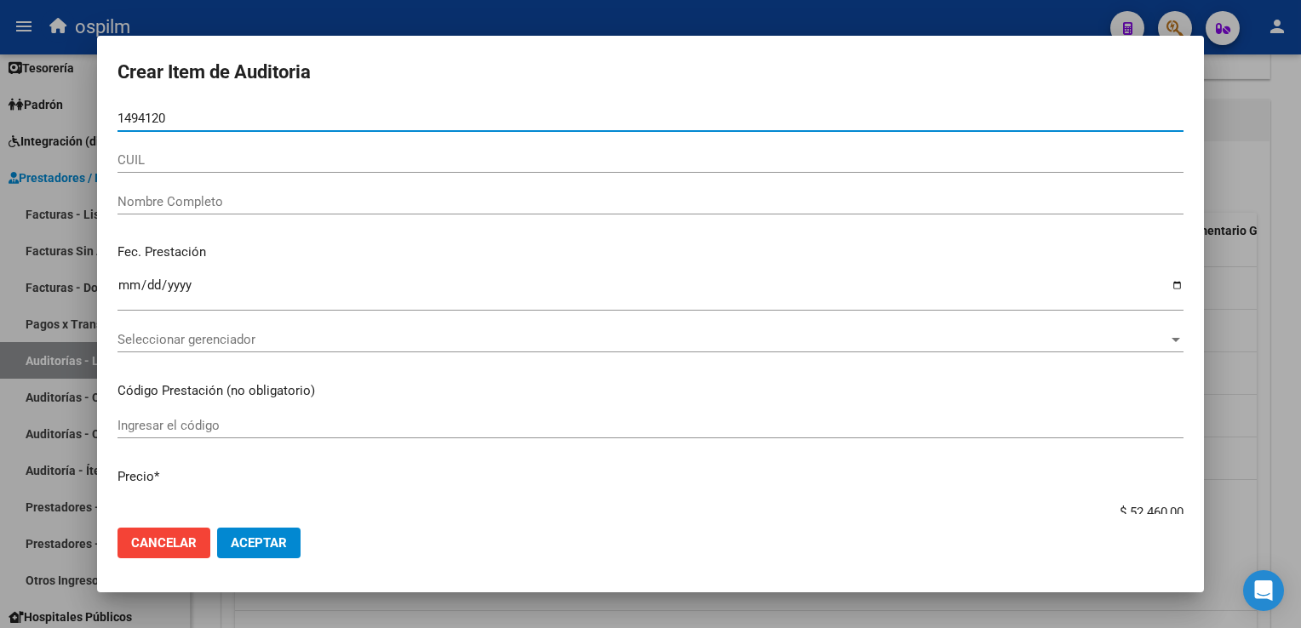
type input "14941207"
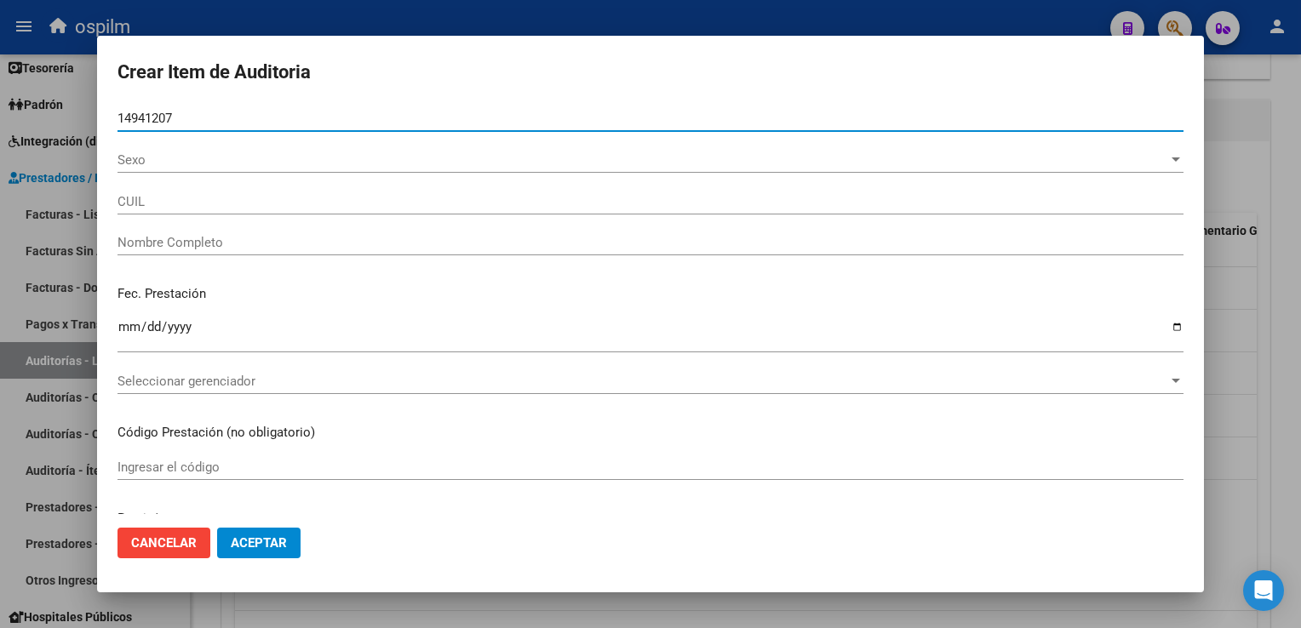
type input "20149412078"
type input "[PERSON_NAME], [PERSON_NAME] Á"
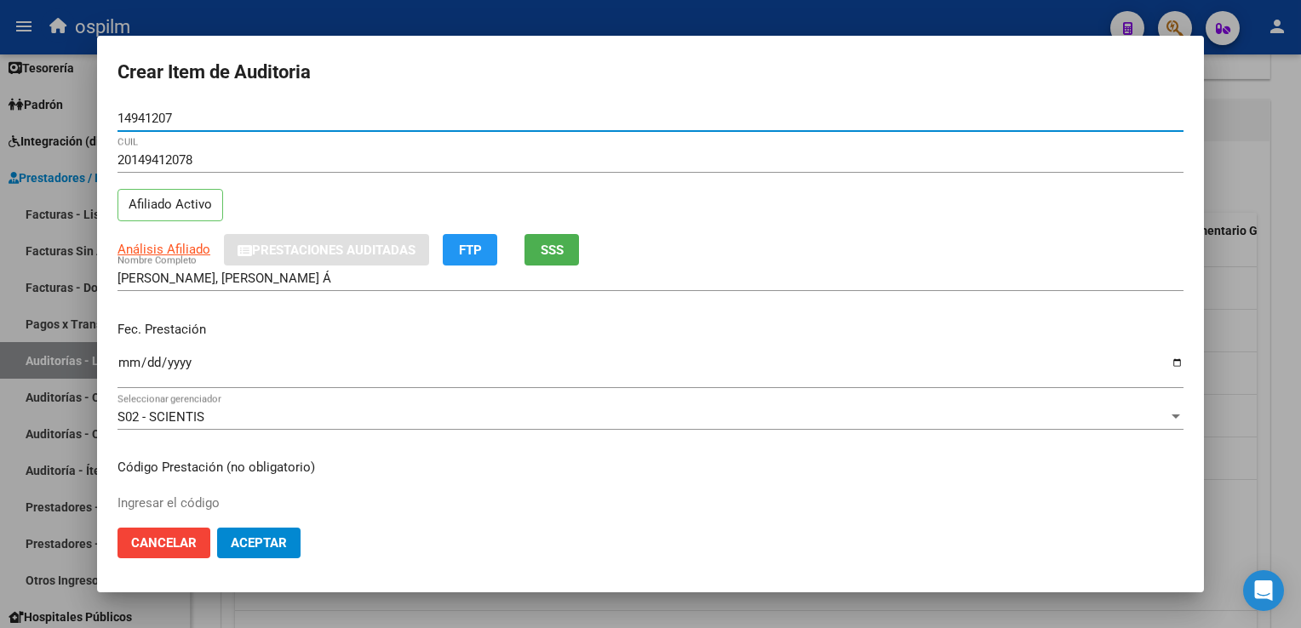
type input "14941207"
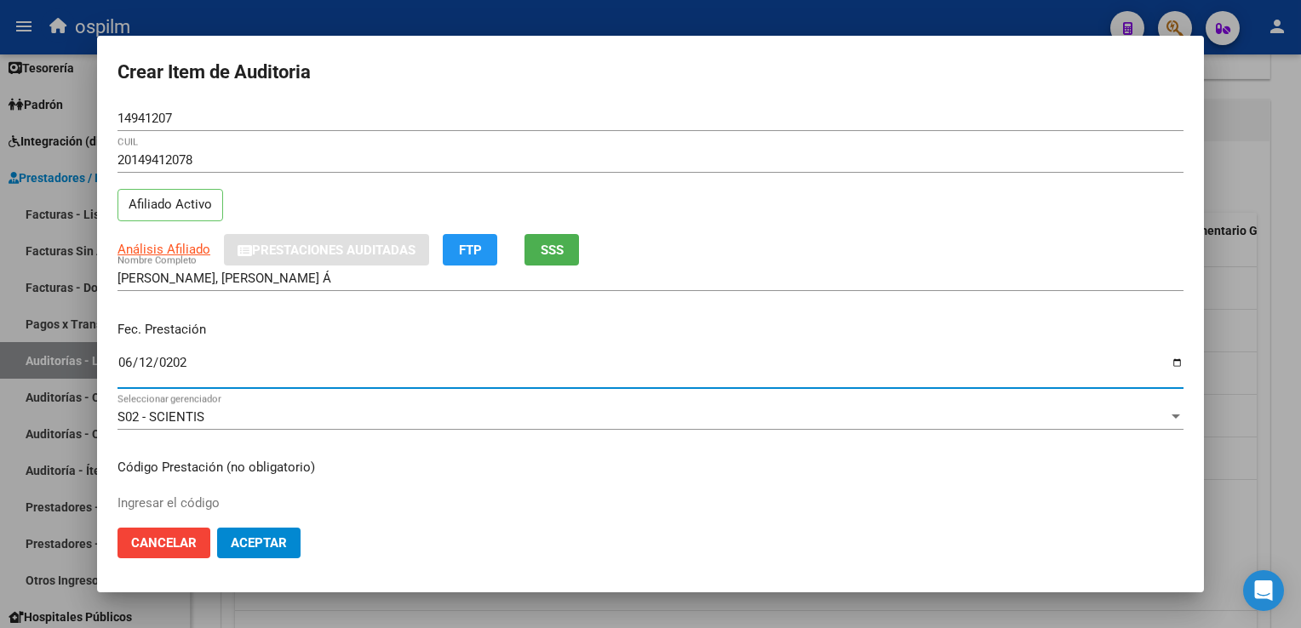
type input "[DATE]"
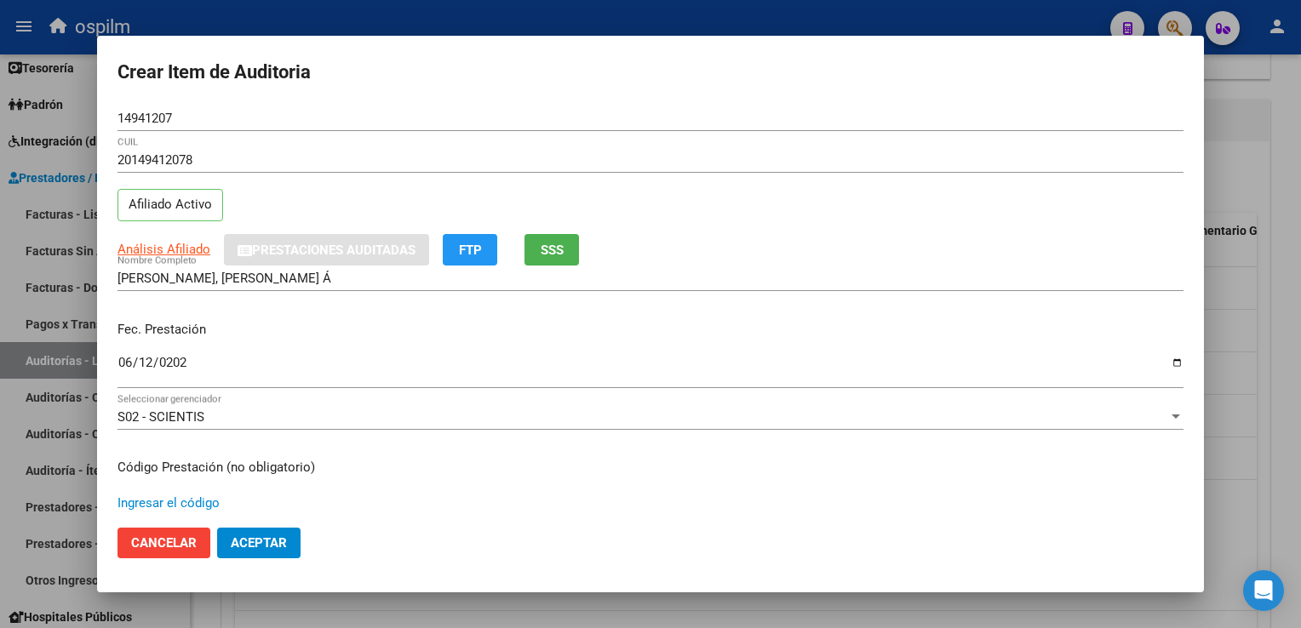
scroll to position [279, 0]
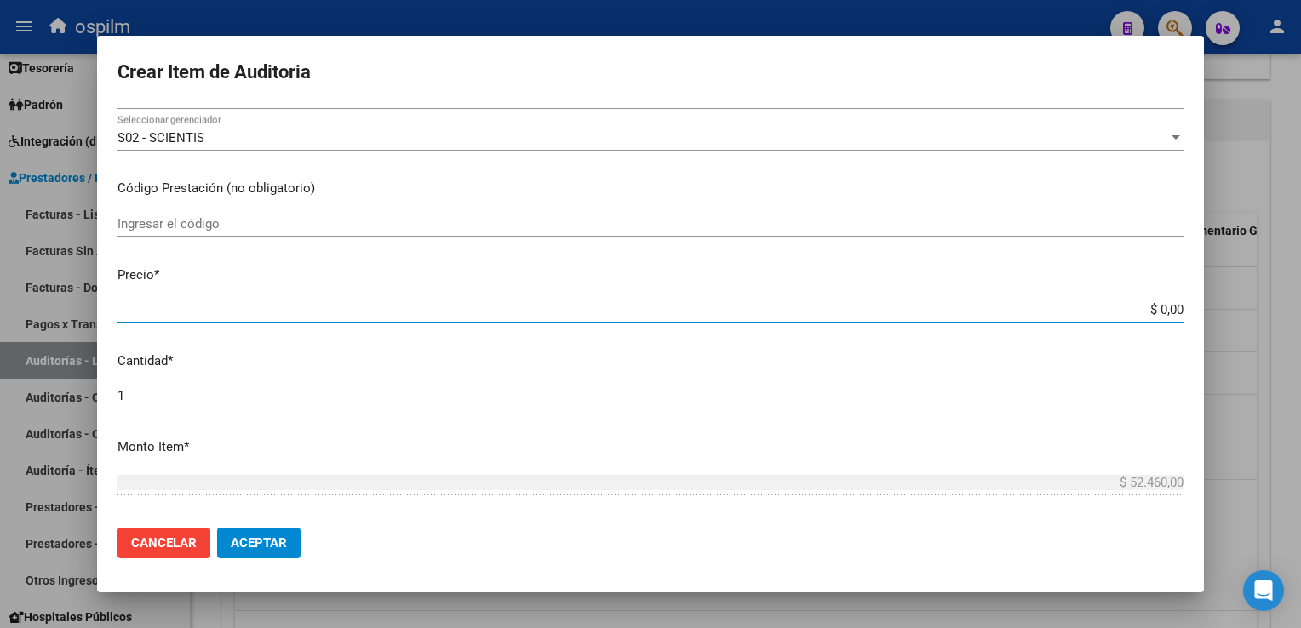
type input "$ 0,02"
type input "$ 0,24"
type input "$ 2,47"
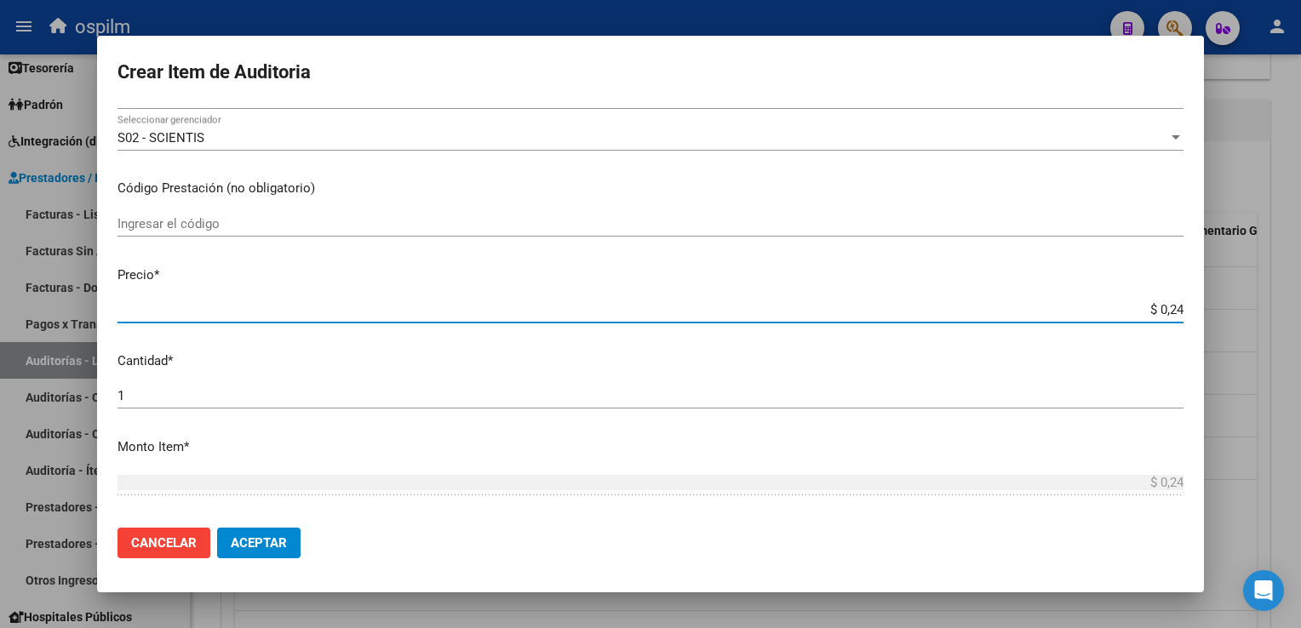
type input "$ 2,47"
type input "$ 24,71"
type input "$ 247,13"
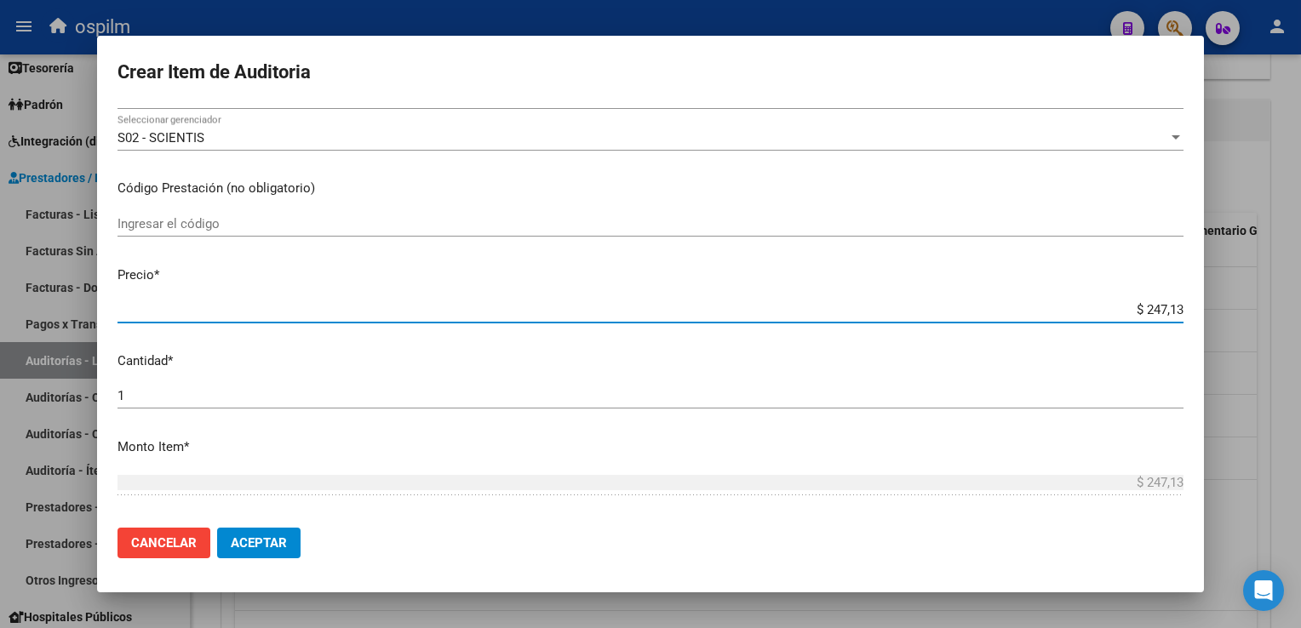
type input "$ 2.471,30"
type input "$ 24.713,00"
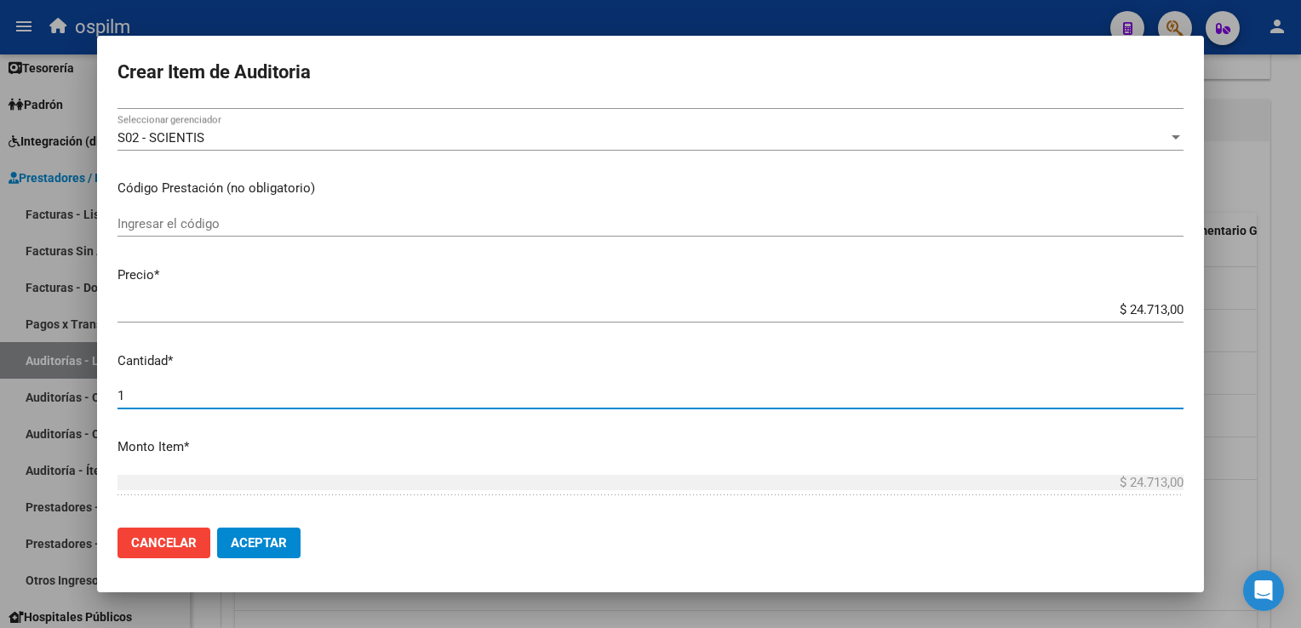
scroll to position [538, 0]
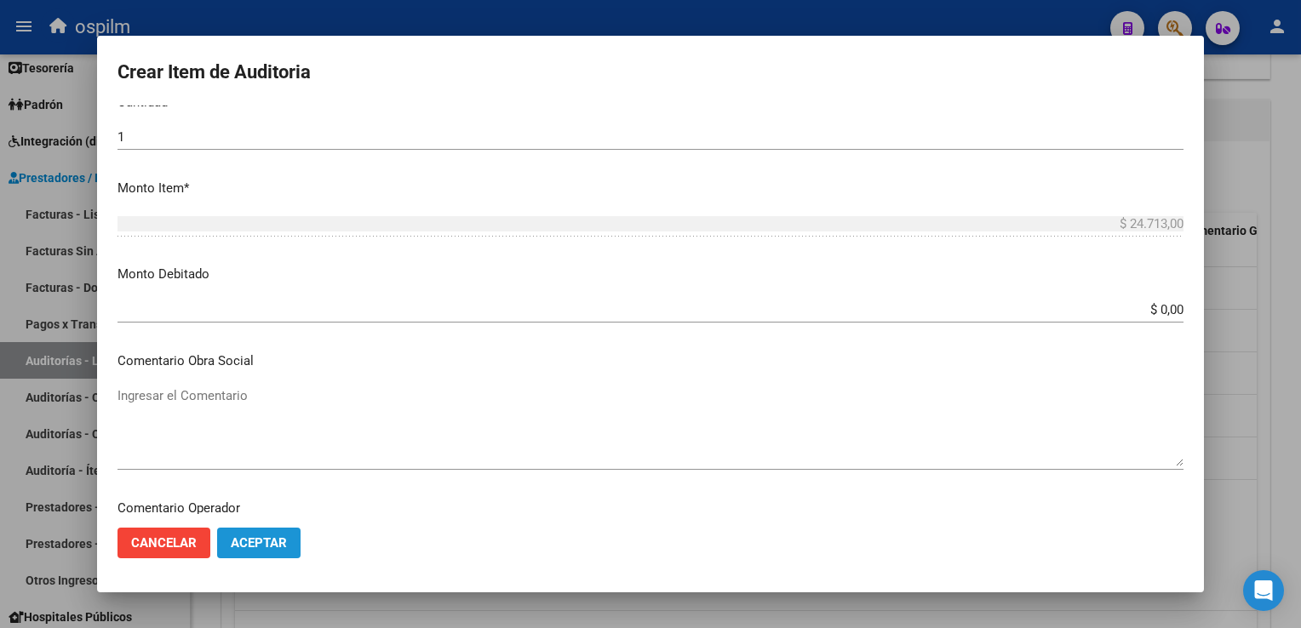
click at [244, 546] on span "Aceptar" at bounding box center [259, 542] width 56 height 15
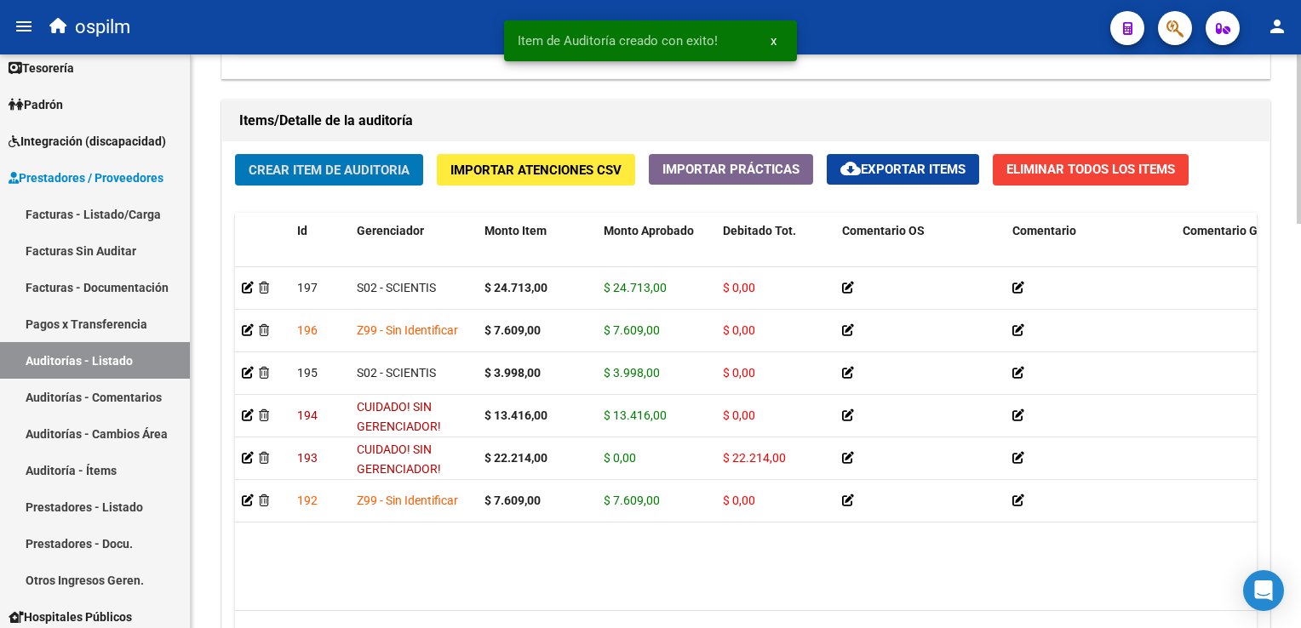
click at [320, 164] on span "Crear Item de Auditoria" at bounding box center [329, 170] width 161 height 15
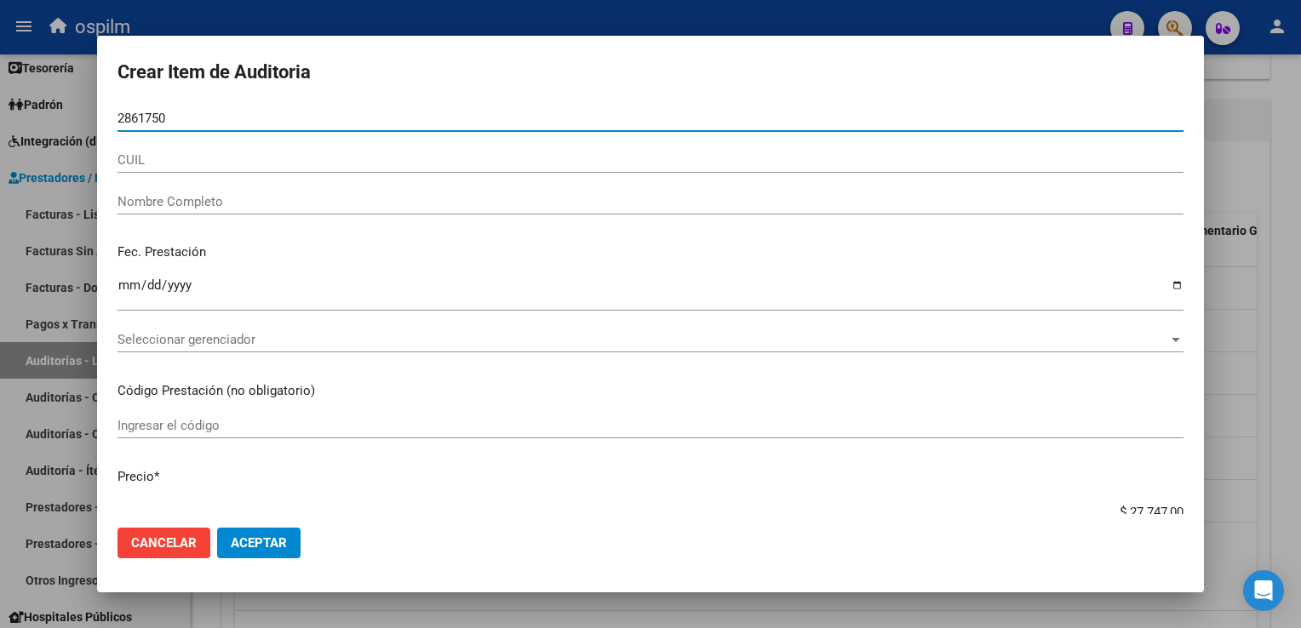
type input "28617504"
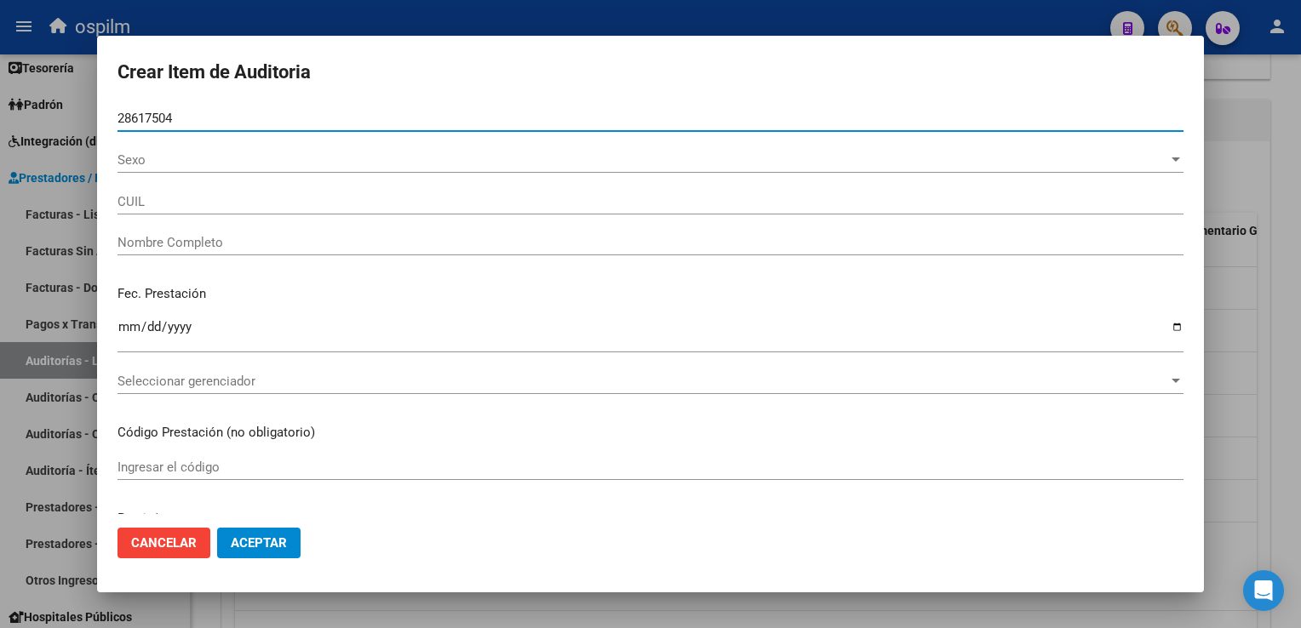
type input "27286175045"
type input "[PERSON_NAME] [PERSON_NAME] Á"
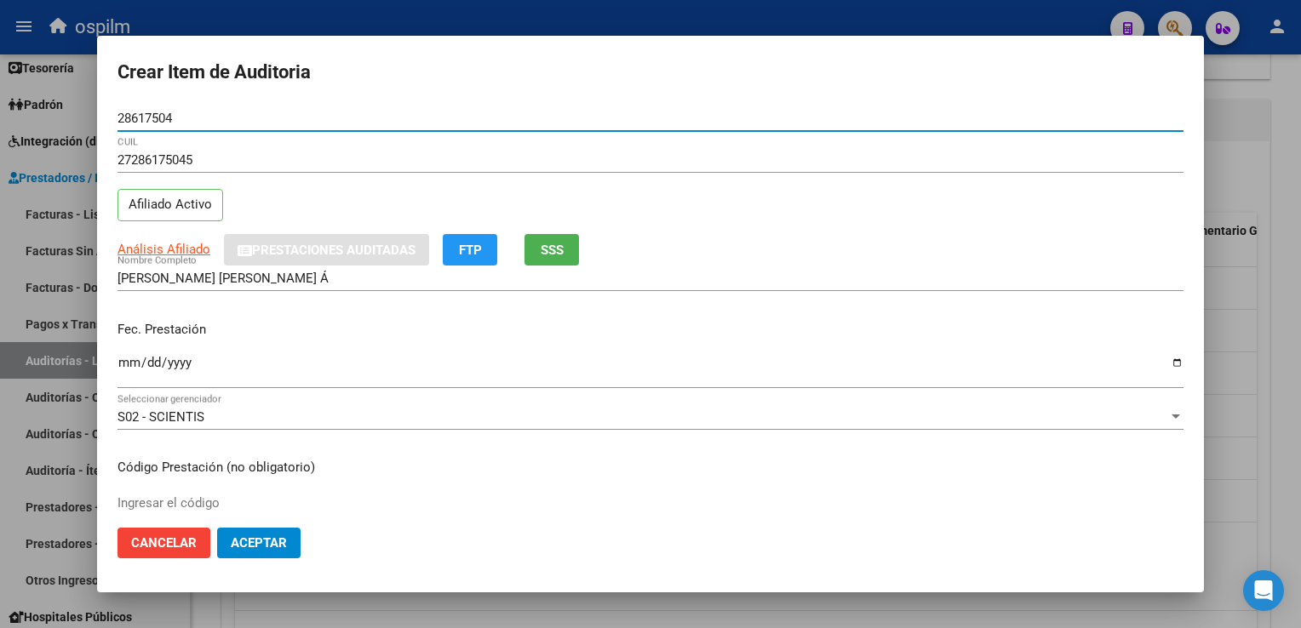
type input "28617504"
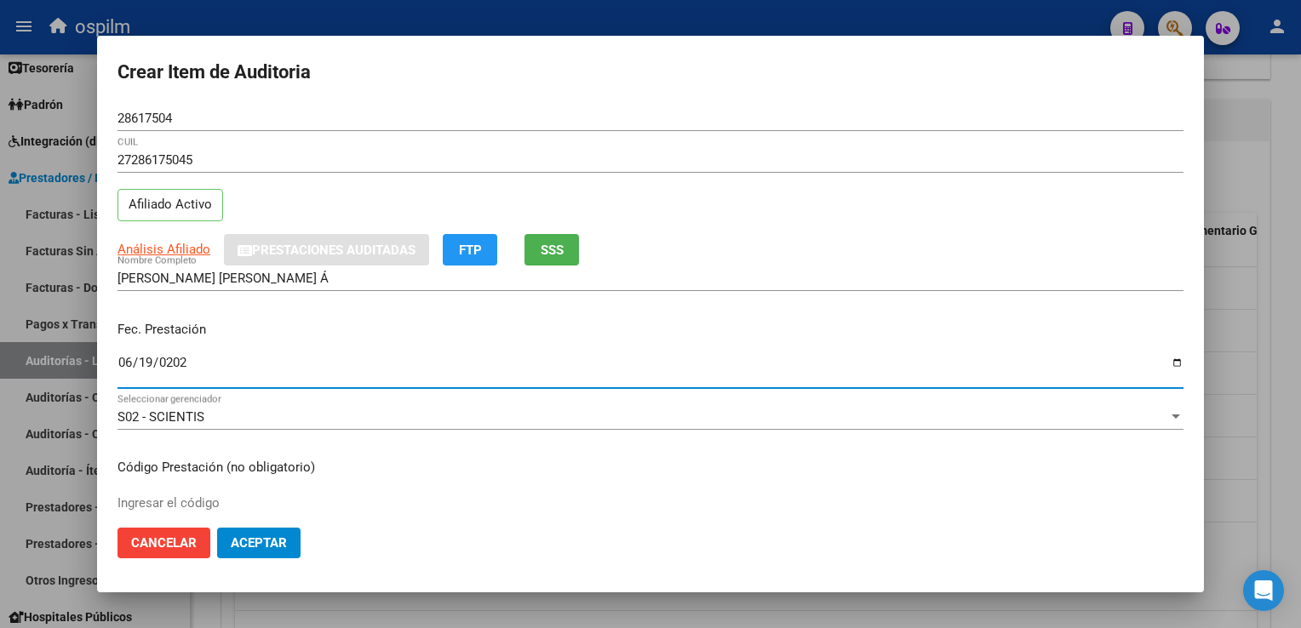
type input "[DATE]"
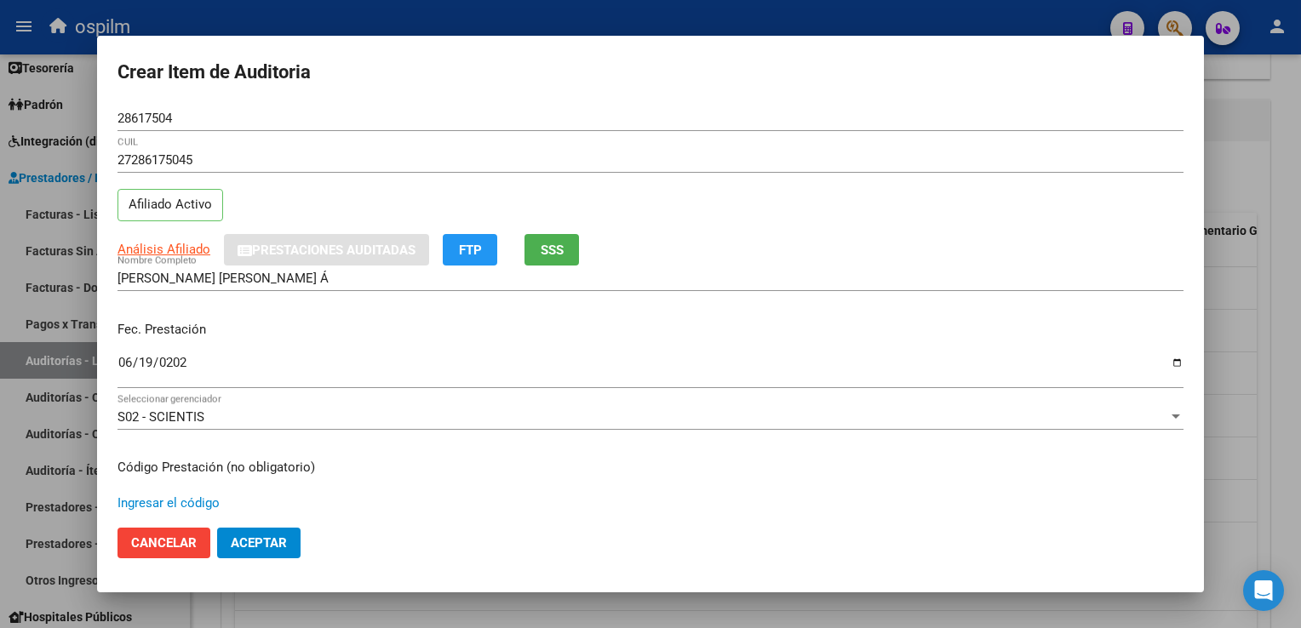
scroll to position [279, 0]
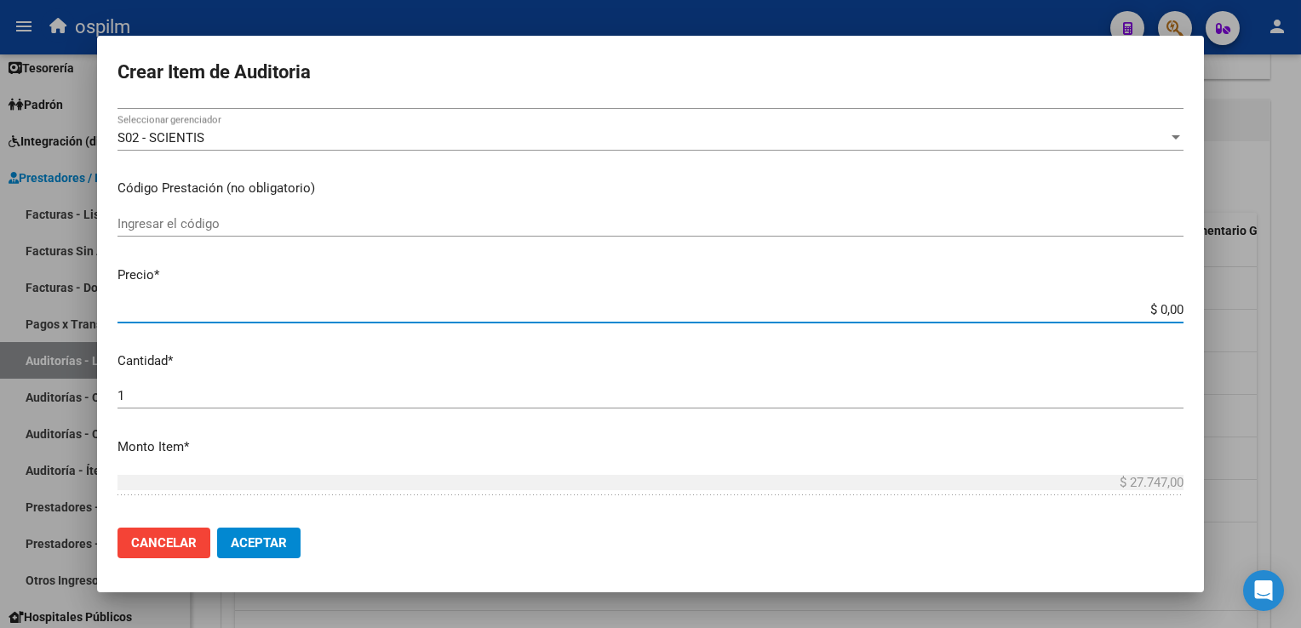
type input "$ 0,07"
type input "$ 0,76"
type input "$ 7,60"
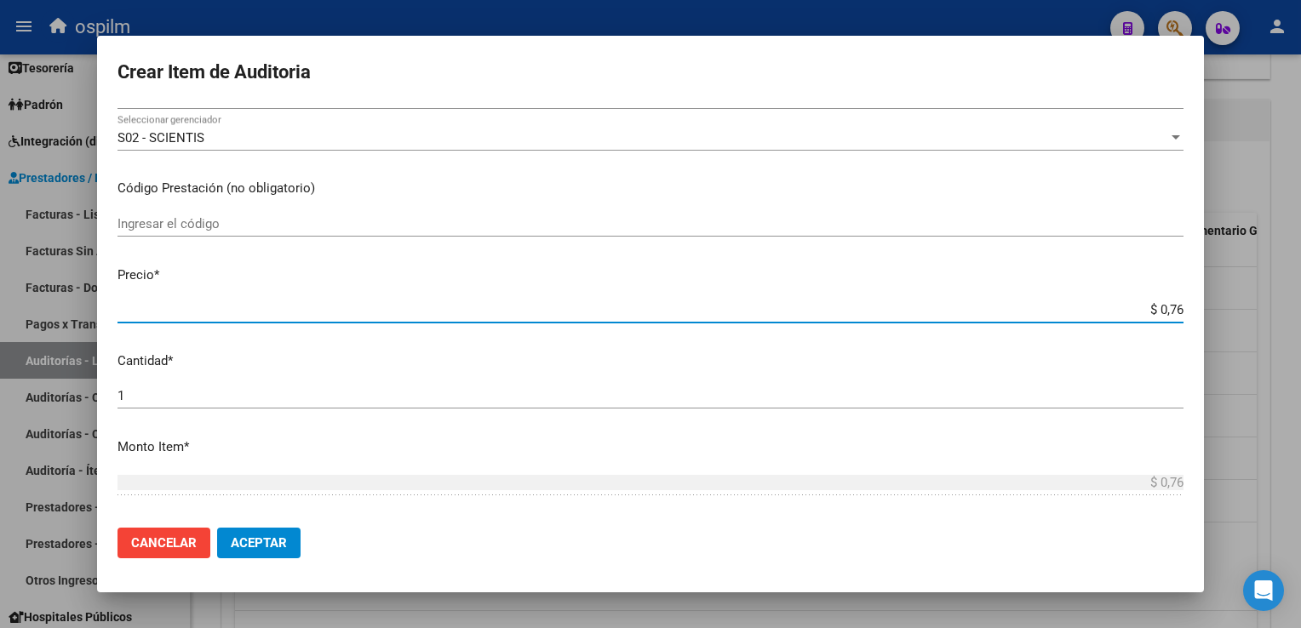
type input "$ 7,60"
type input "$ 76,09"
type input "$ 760,90"
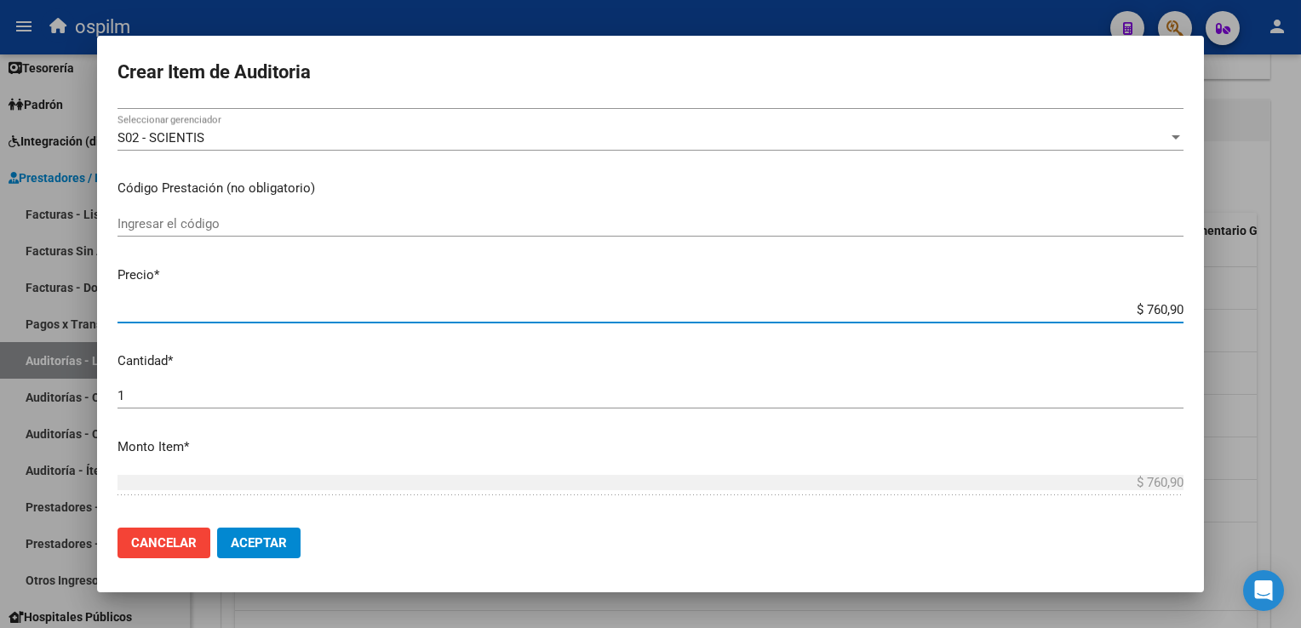
type input "$ 7.609,00"
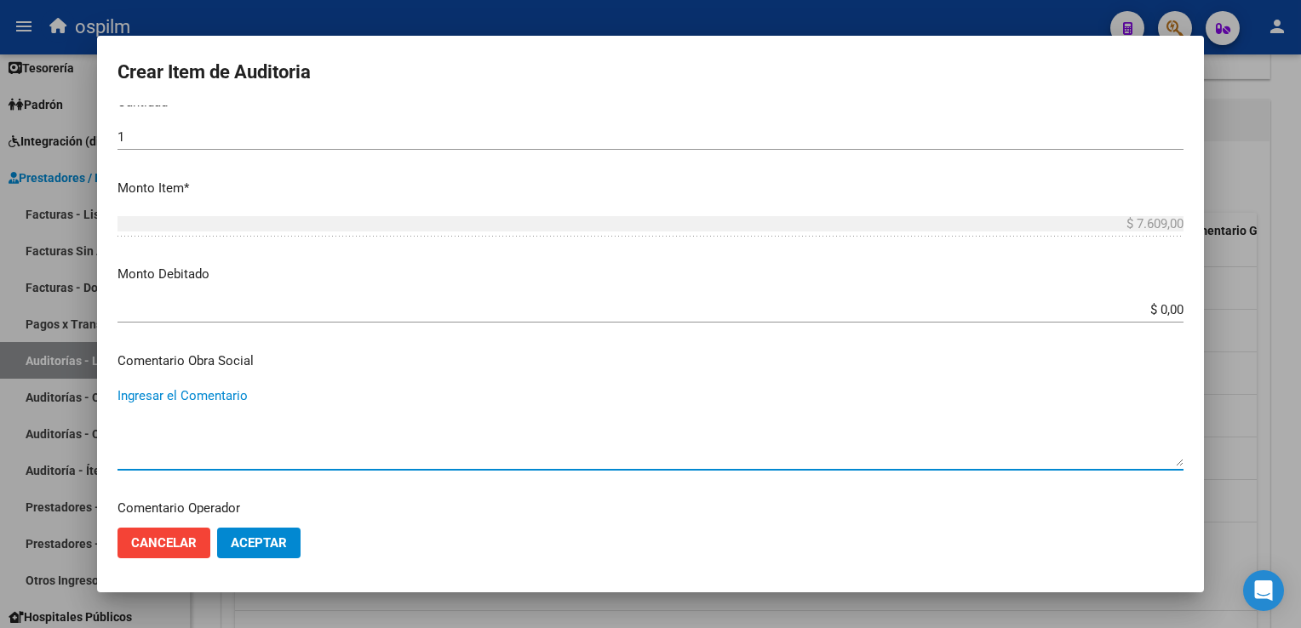
scroll to position [771, 0]
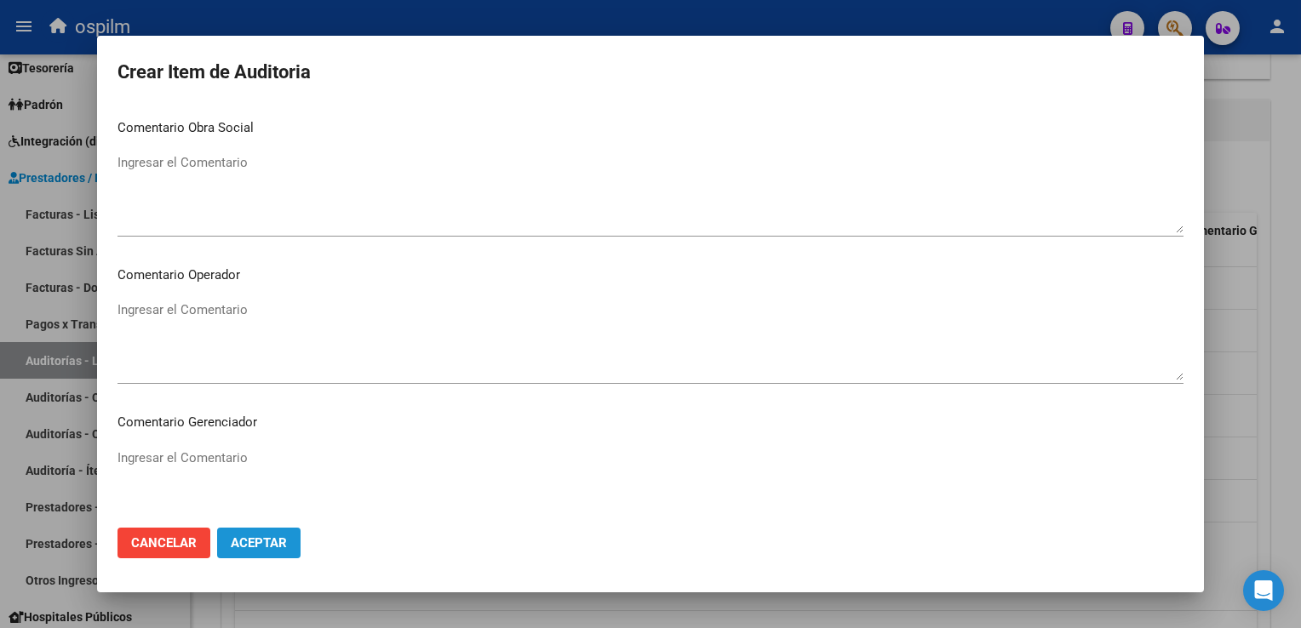
click at [269, 536] on span "Aceptar" at bounding box center [259, 542] width 56 height 15
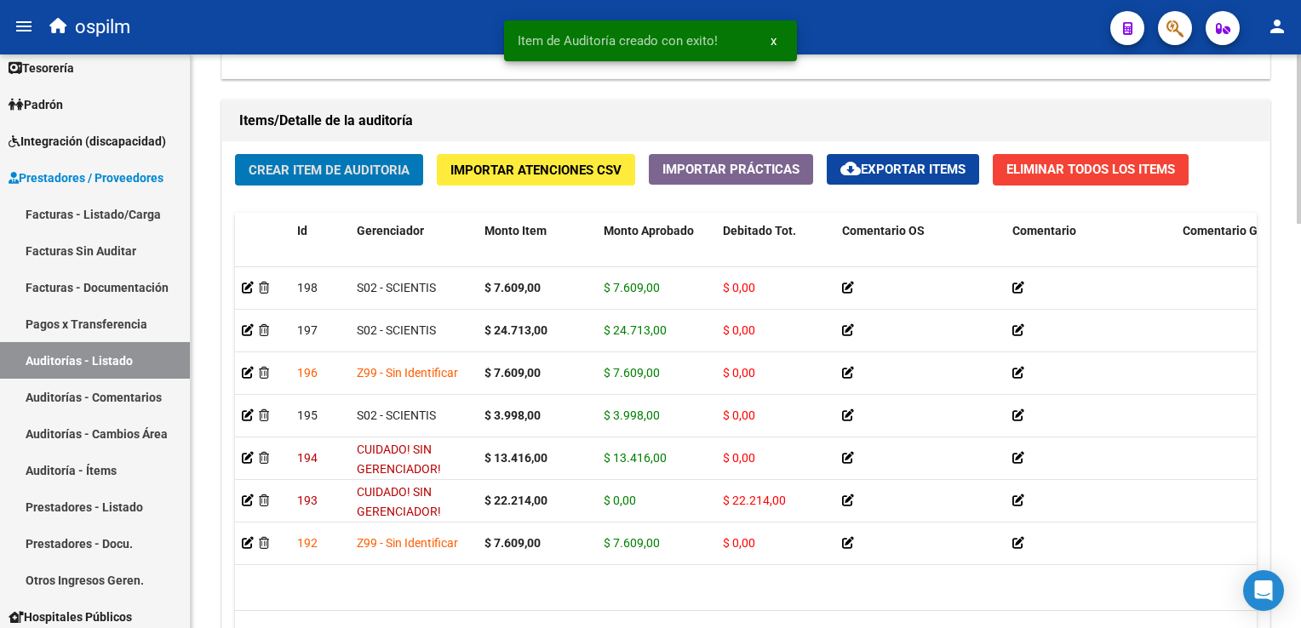
click at [317, 175] on span "Crear Item de Auditoria" at bounding box center [329, 170] width 161 height 15
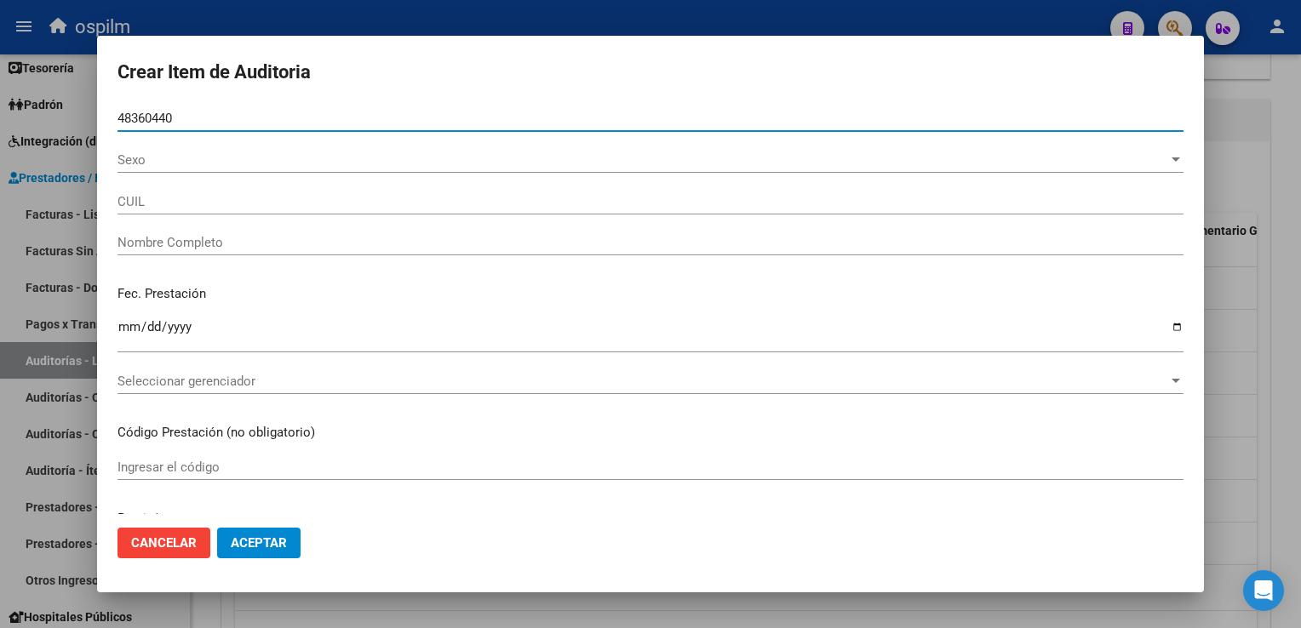
type input "48360440"
type input "27483604403"
type input "[PERSON_NAME] -"
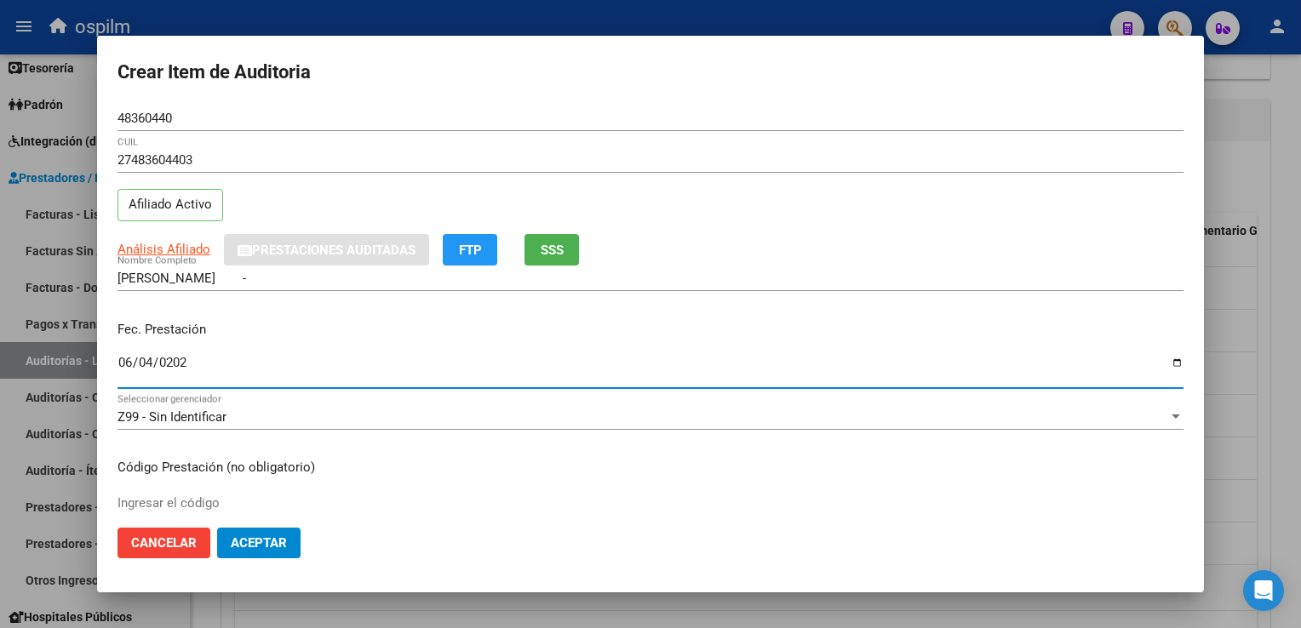
type input "[DATE]"
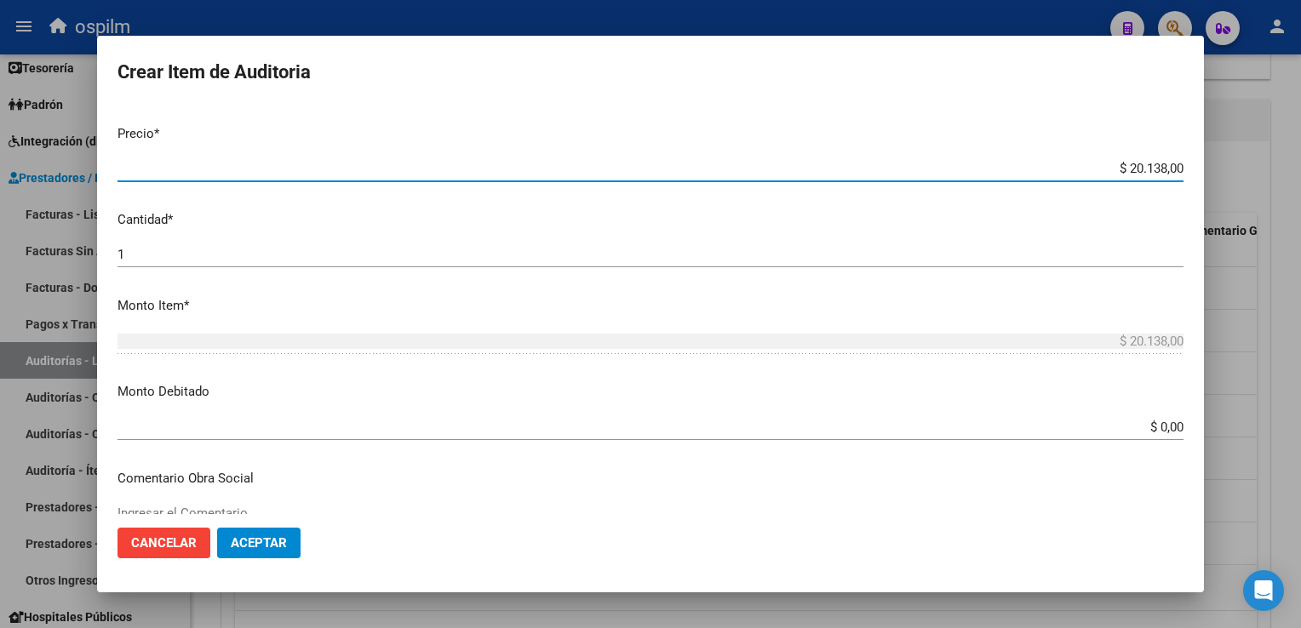
scroll to position [449, 0]
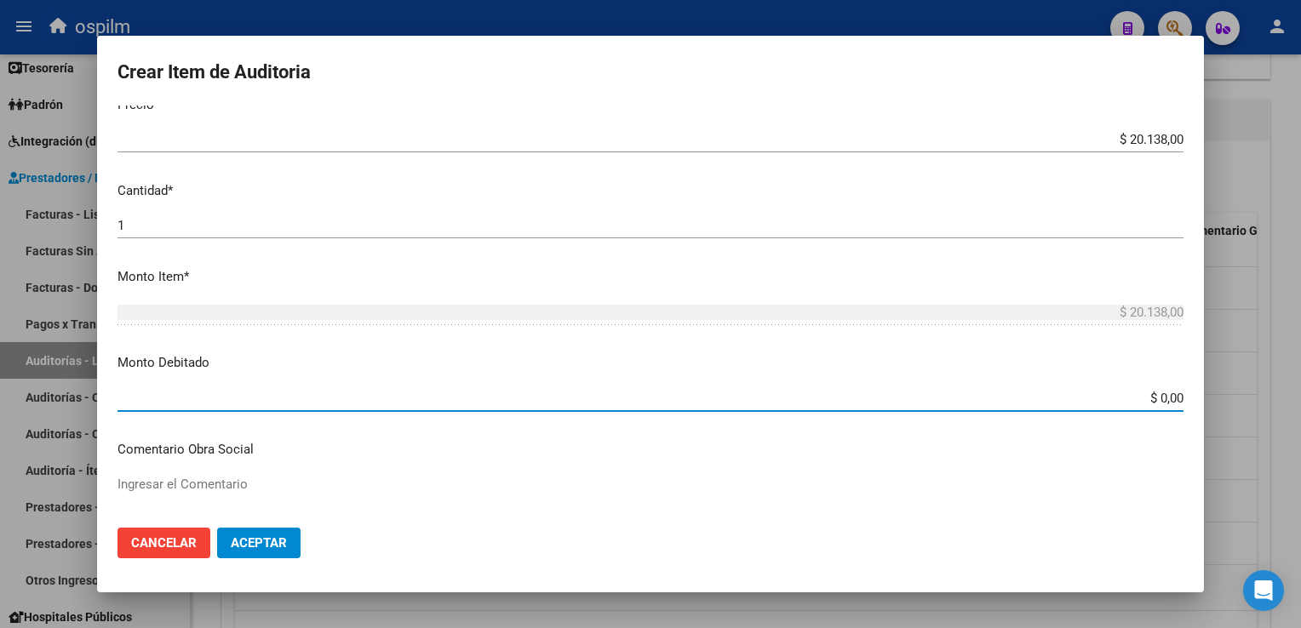
click at [1152, 398] on input "$ 0,00" at bounding box center [650, 398] width 1066 height 15
click at [1147, 395] on input "$ 0,00" at bounding box center [650, 398] width 1066 height 15
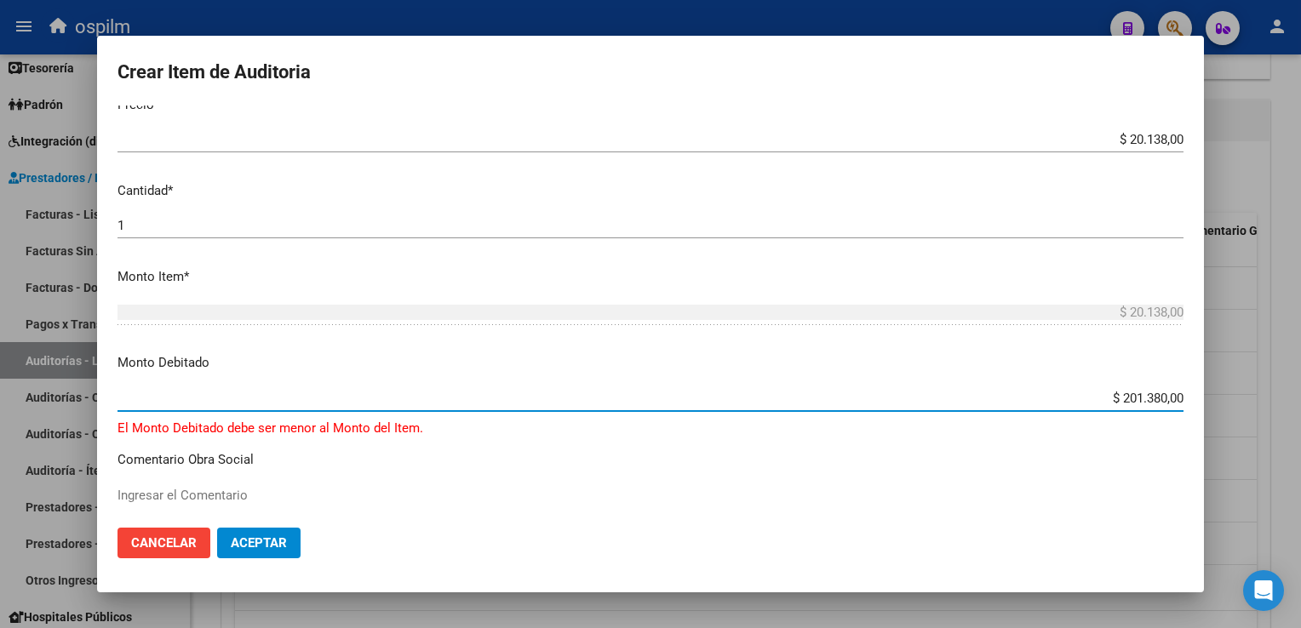
type input "$ 20.138,00"
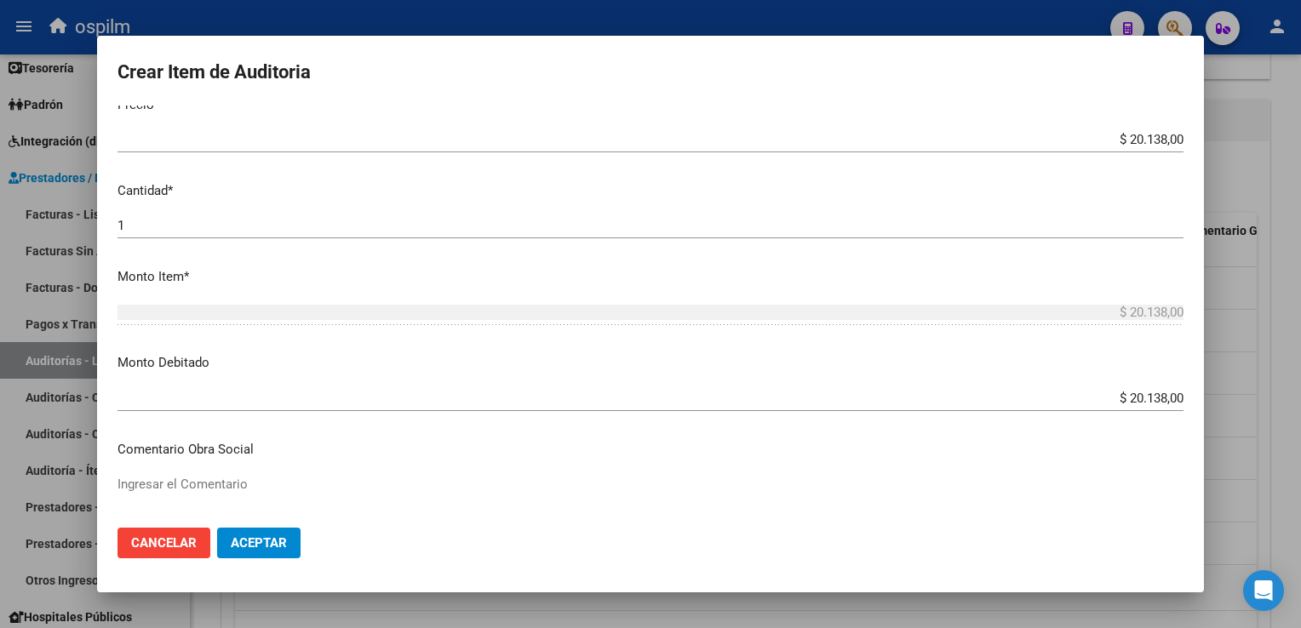
scroll to position [771, 0]
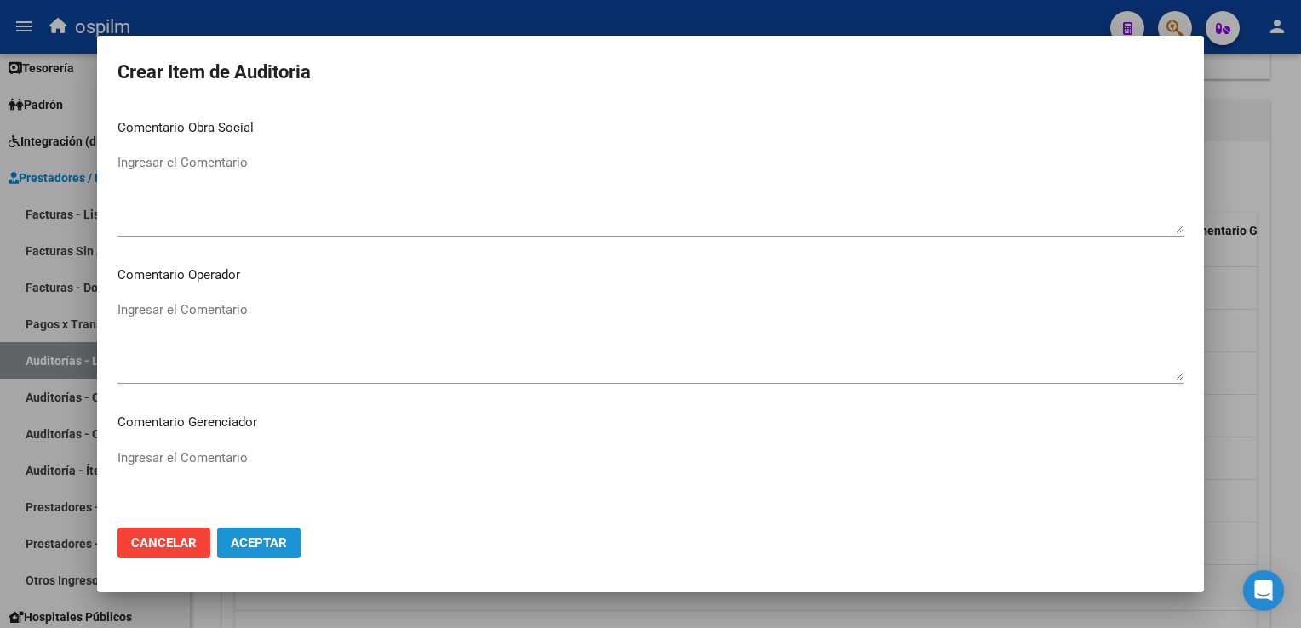
click at [273, 544] on span "Aceptar" at bounding box center [259, 542] width 56 height 15
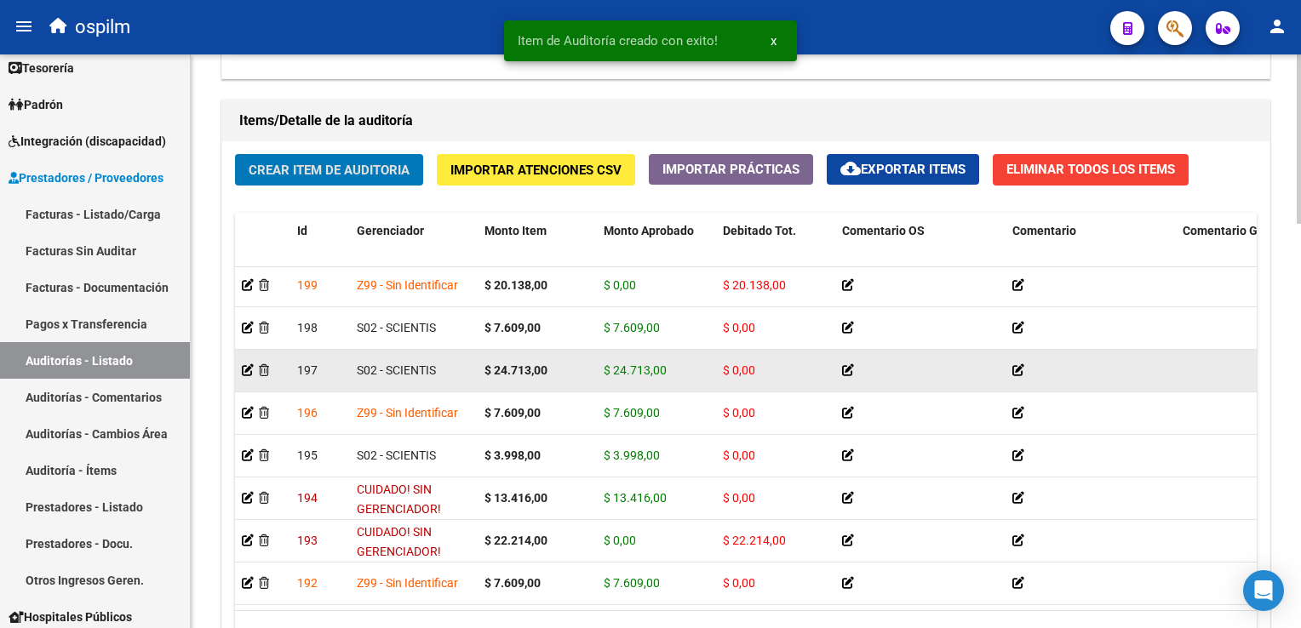
scroll to position [0, 0]
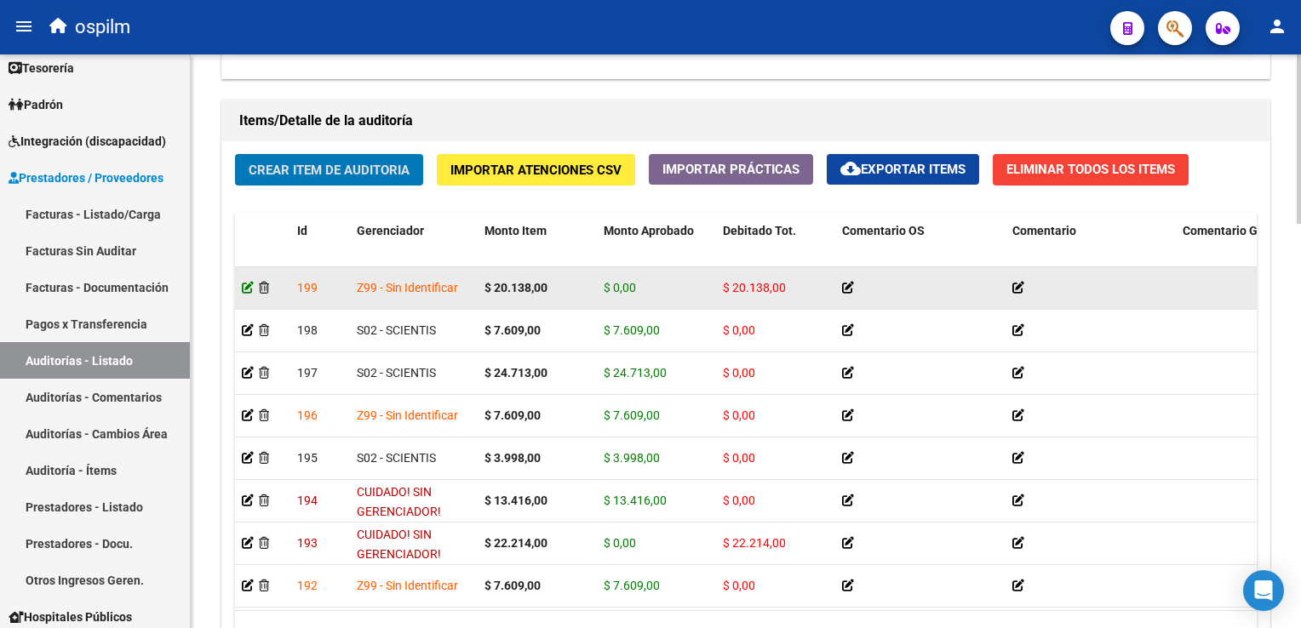
click at [245, 285] on icon at bounding box center [248, 288] width 12 height 12
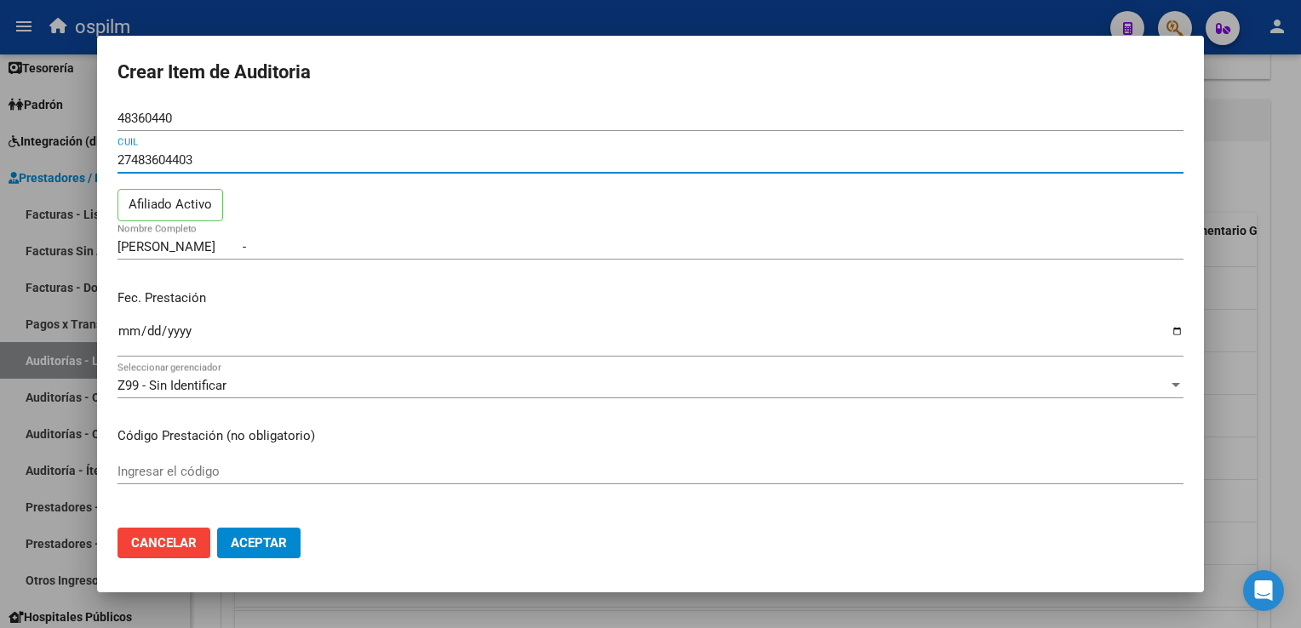
drag, startPoint x: 189, startPoint y: 157, endPoint x: 176, endPoint y: 113, distance: 45.2
click at [169, 158] on input "27483604403" at bounding box center [650, 159] width 1066 height 15
click at [177, 106] on div "48360440 Nro Documento" at bounding box center [650, 119] width 1066 height 26
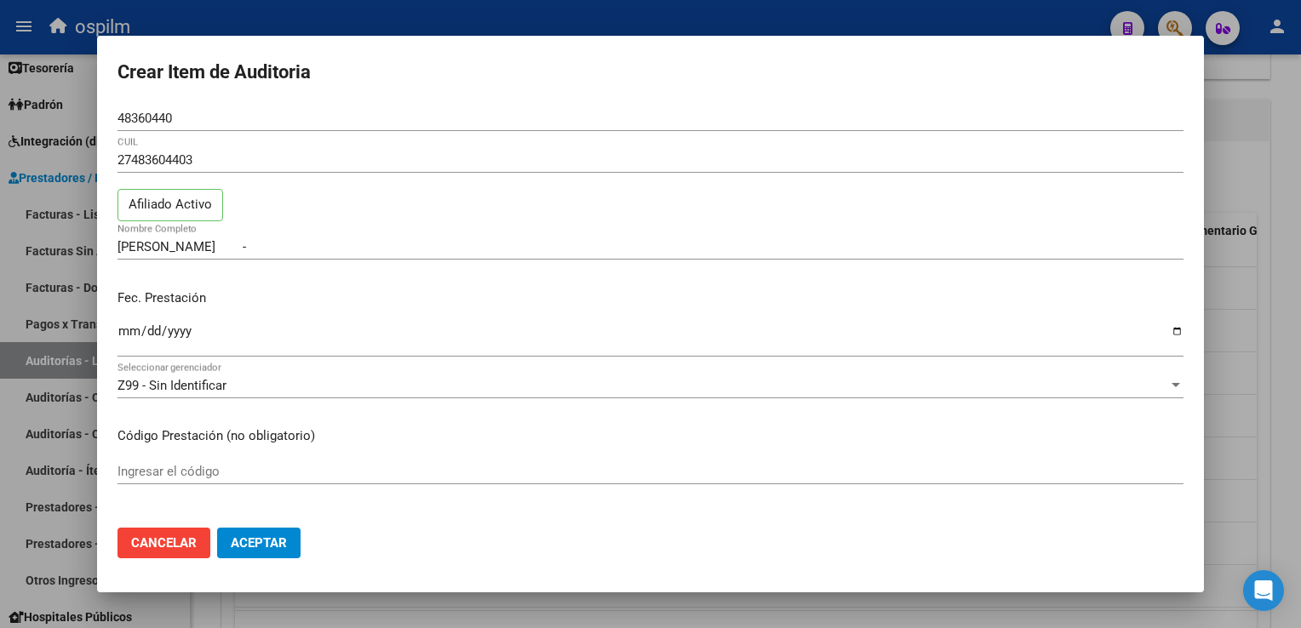
click at [1214, 195] on div at bounding box center [650, 314] width 1301 height 628
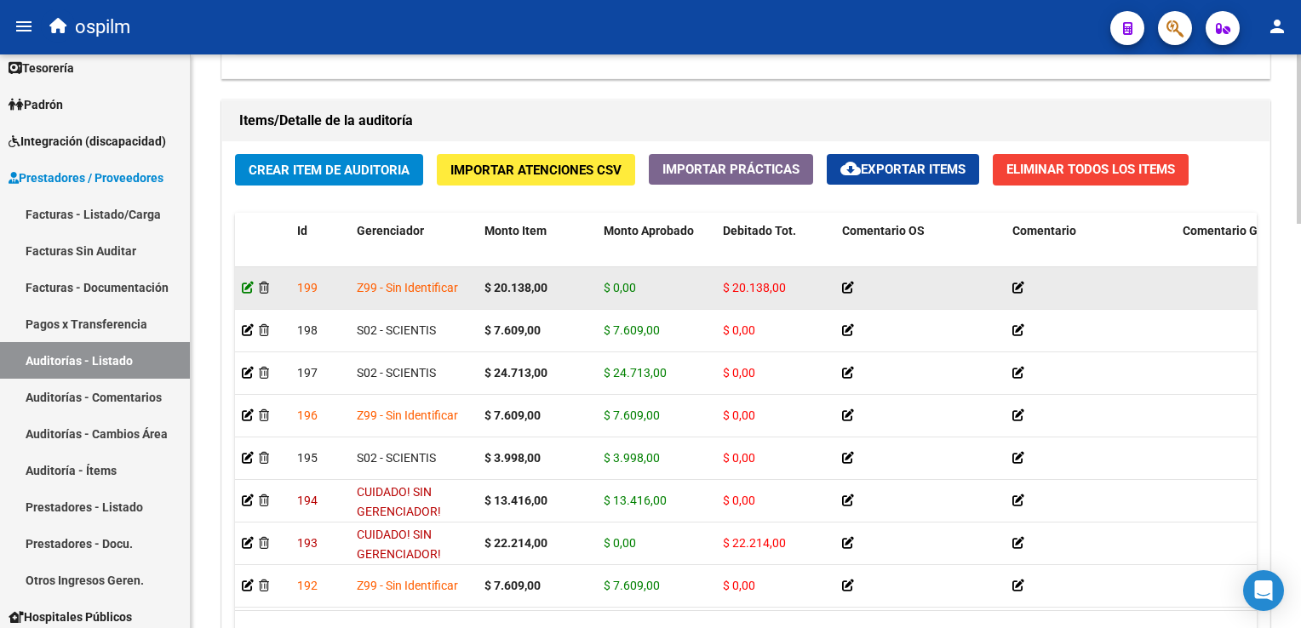
click at [245, 285] on icon at bounding box center [248, 288] width 12 height 12
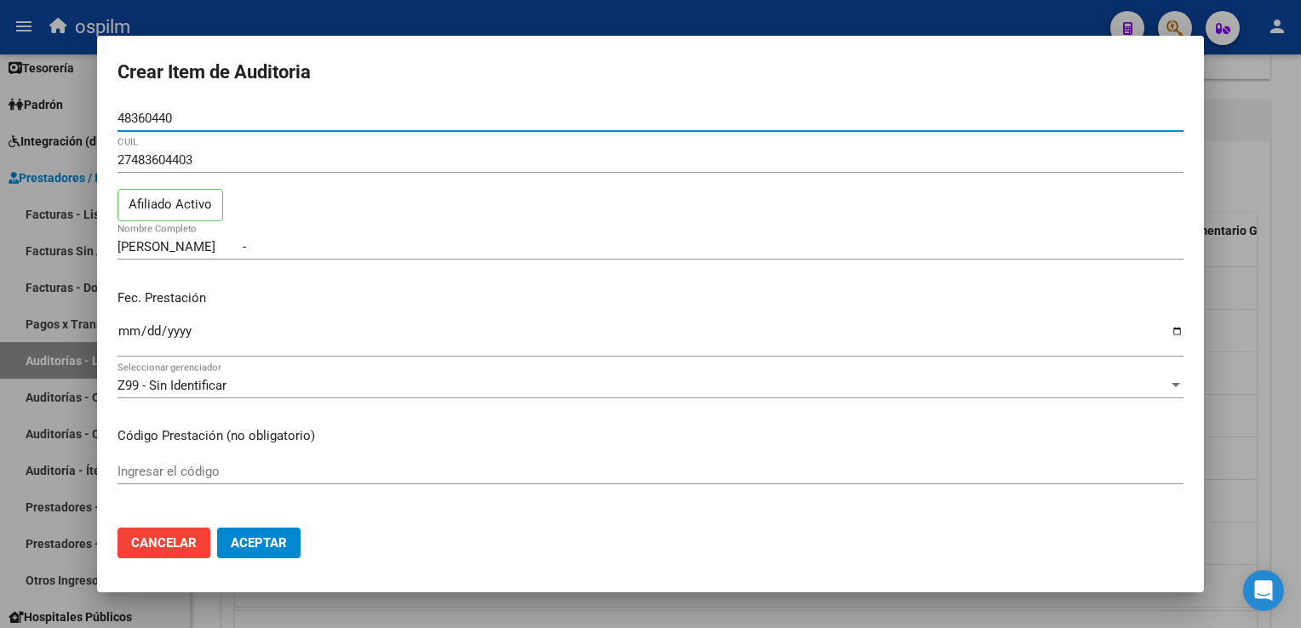
drag, startPoint x: 193, startPoint y: 121, endPoint x: -3, endPoint y: 109, distance: 197.0
click at [0, 109] on html "menu ospilm person Firma Express Inicio Instructivos Contacto OS Reportes Egres…" at bounding box center [650, 314] width 1301 height 628
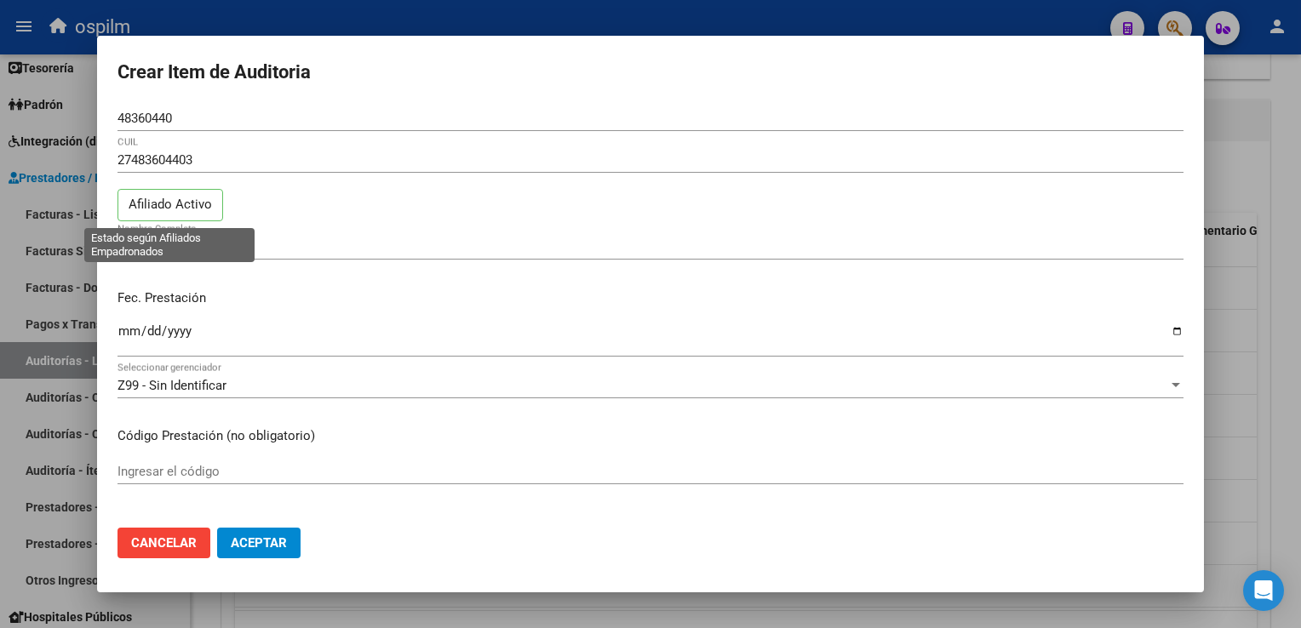
click at [170, 213] on p "Afiliado Activo" at bounding box center [170, 205] width 106 height 33
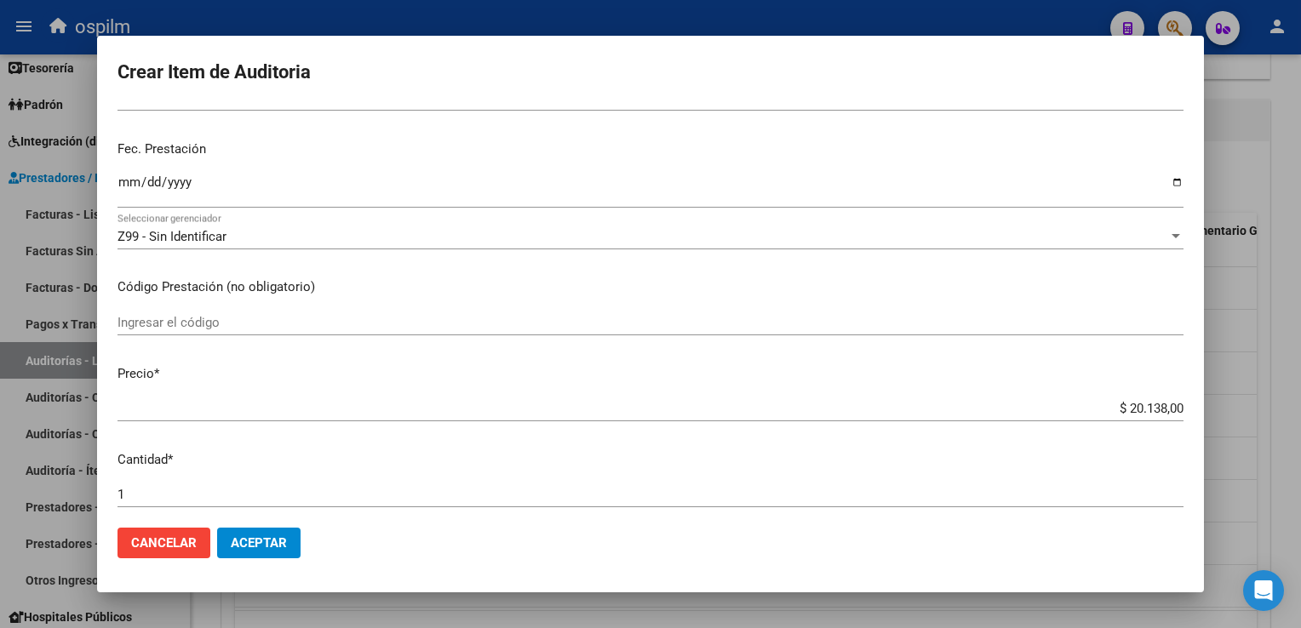
scroll to position [255, 0]
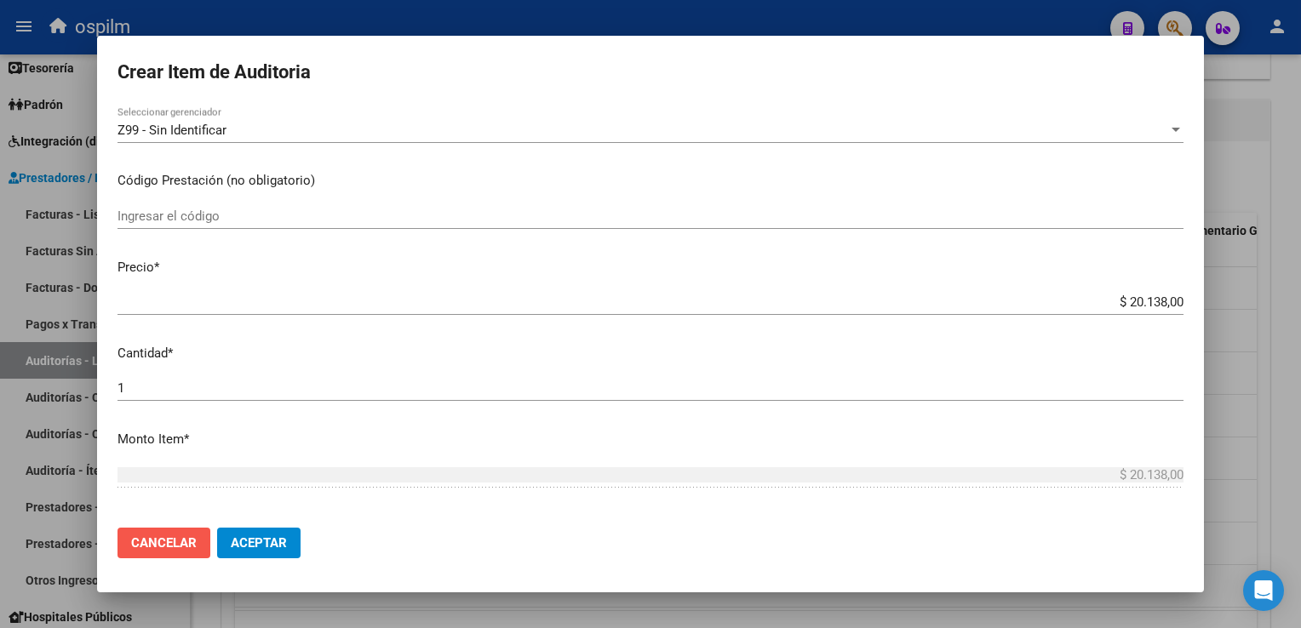
click at [165, 539] on span "Cancelar" at bounding box center [164, 542] width 66 height 15
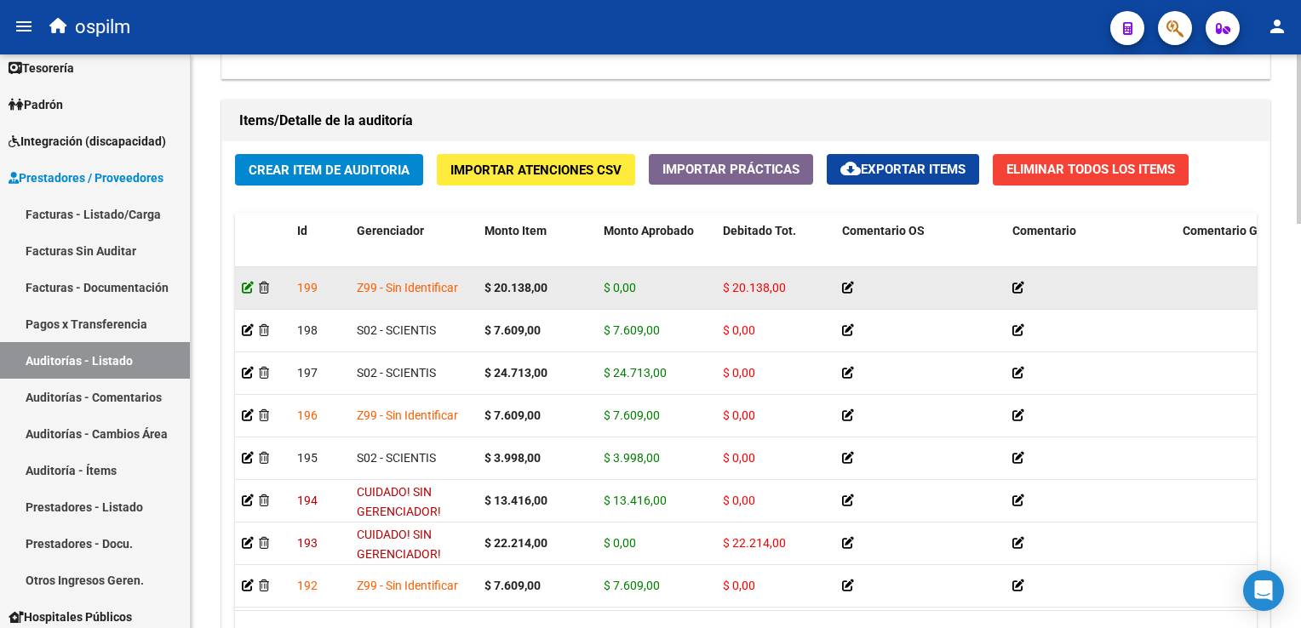
click at [249, 288] on icon at bounding box center [248, 288] width 12 height 12
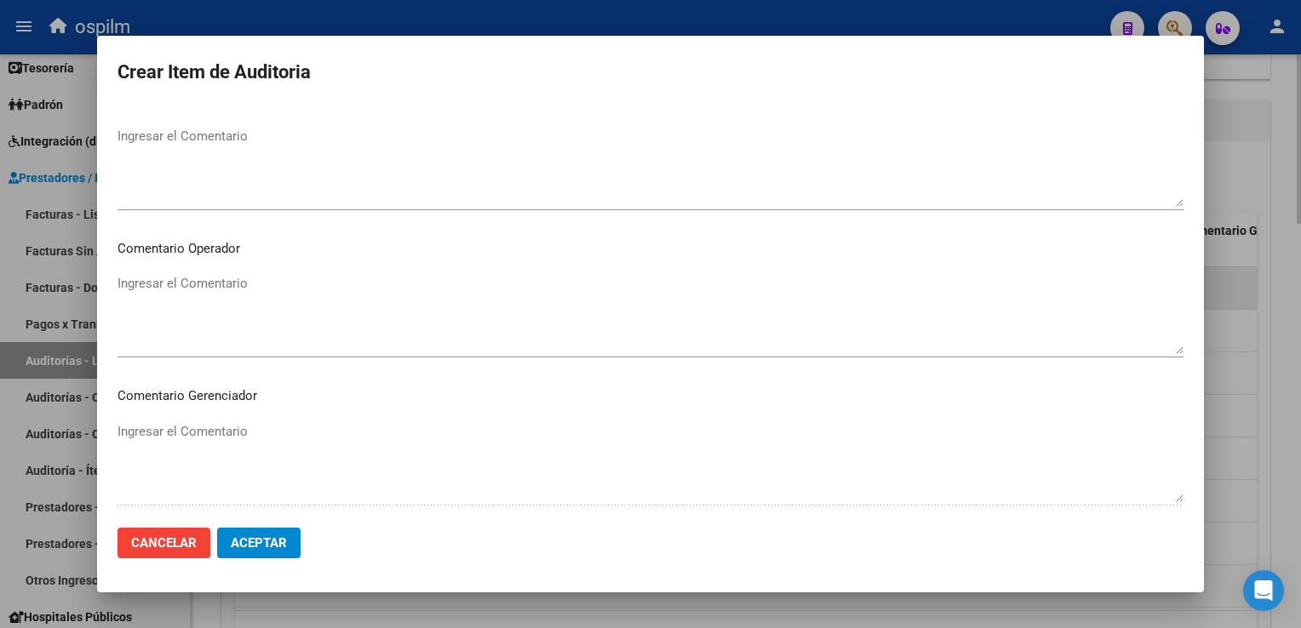
scroll to position [1093, 0]
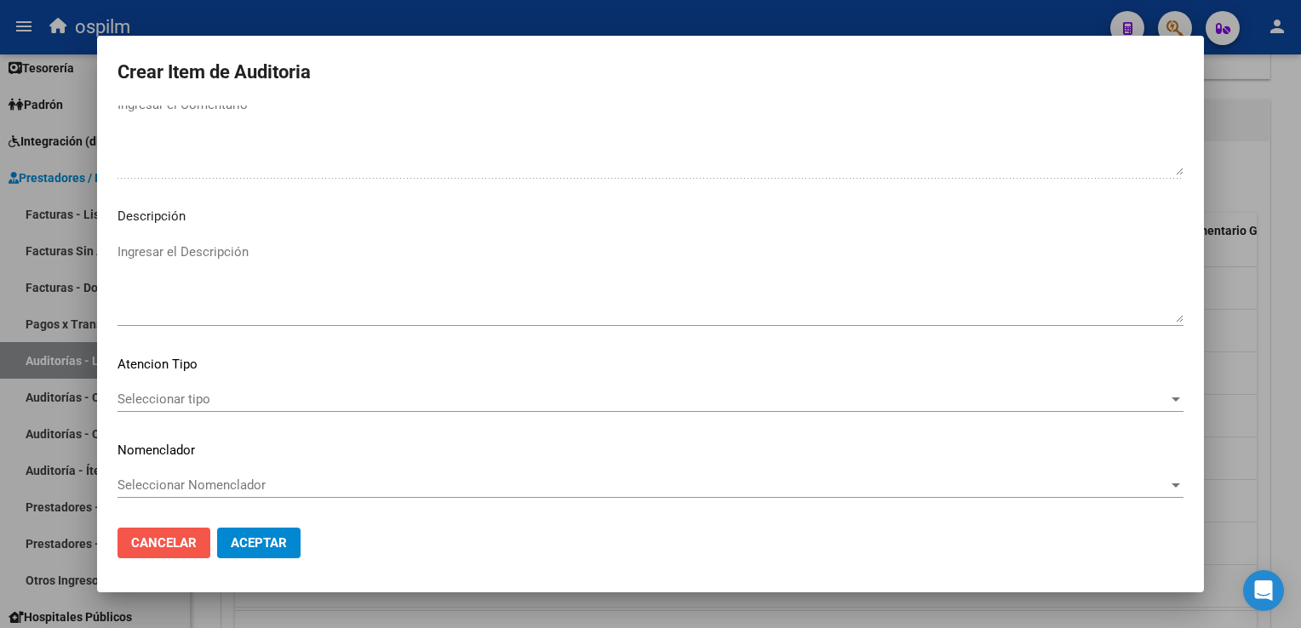
click at [191, 535] on span "Cancelar" at bounding box center [164, 542] width 66 height 15
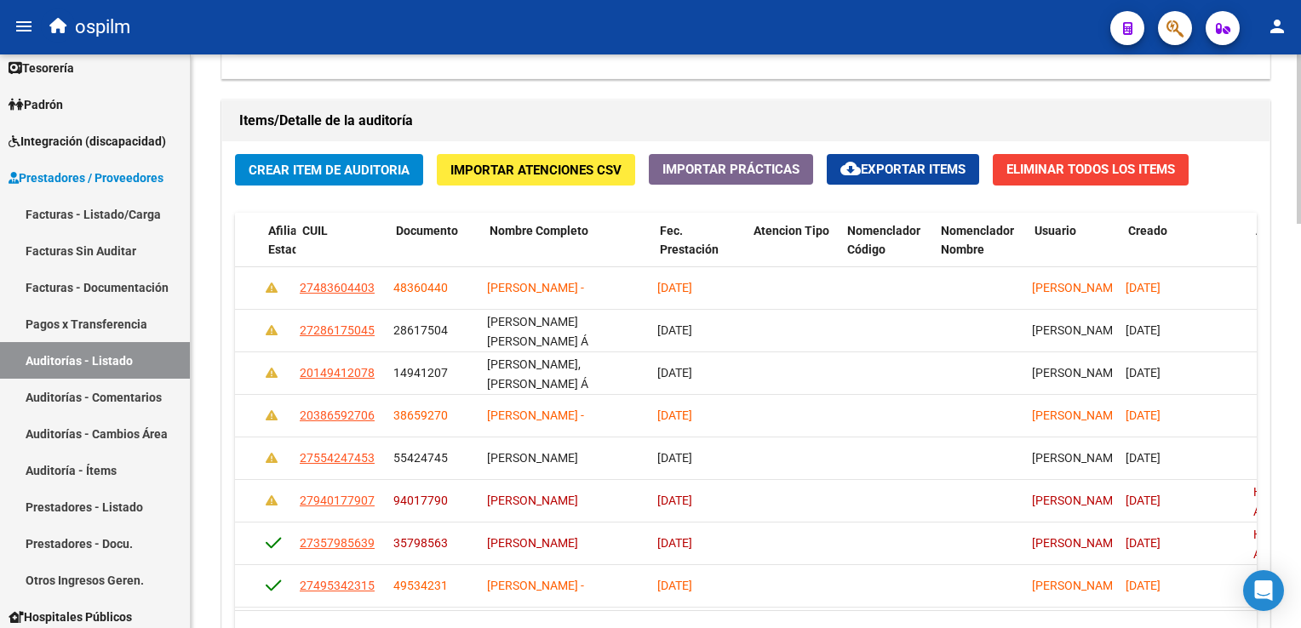
scroll to position [0, 1254]
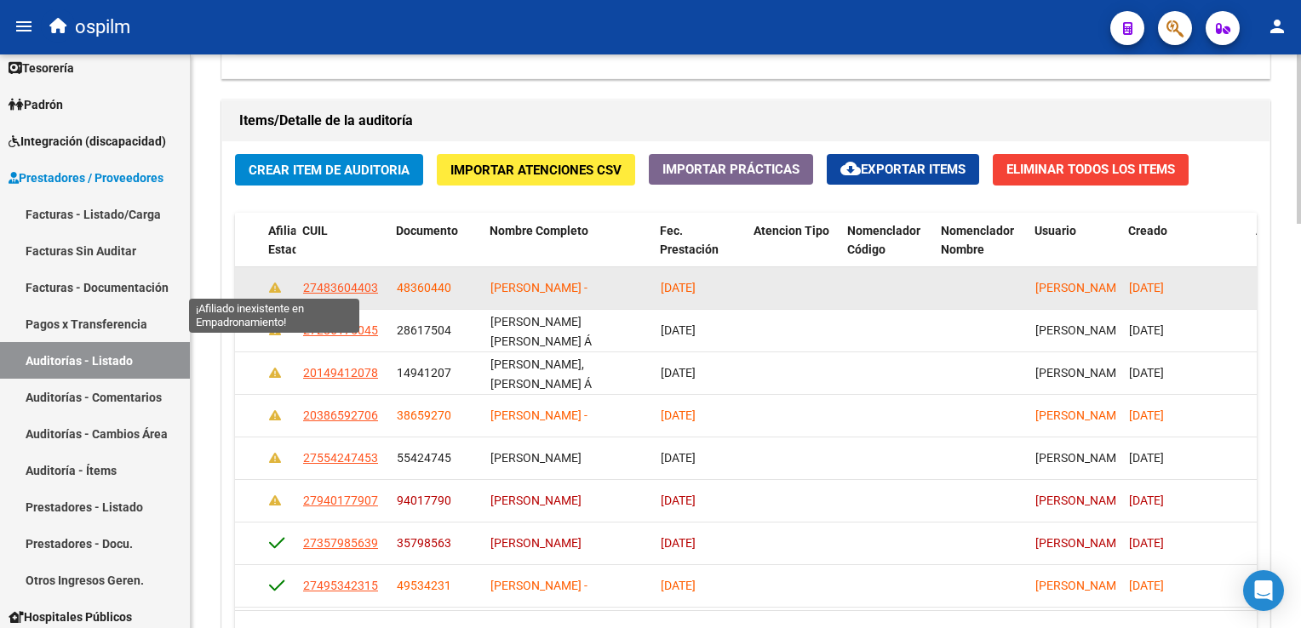
click at [276, 283] on icon at bounding box center [275, 288] width 12 height 12
click at [276, 289] on icon at bounding box center [275, 288] width 12 height 12
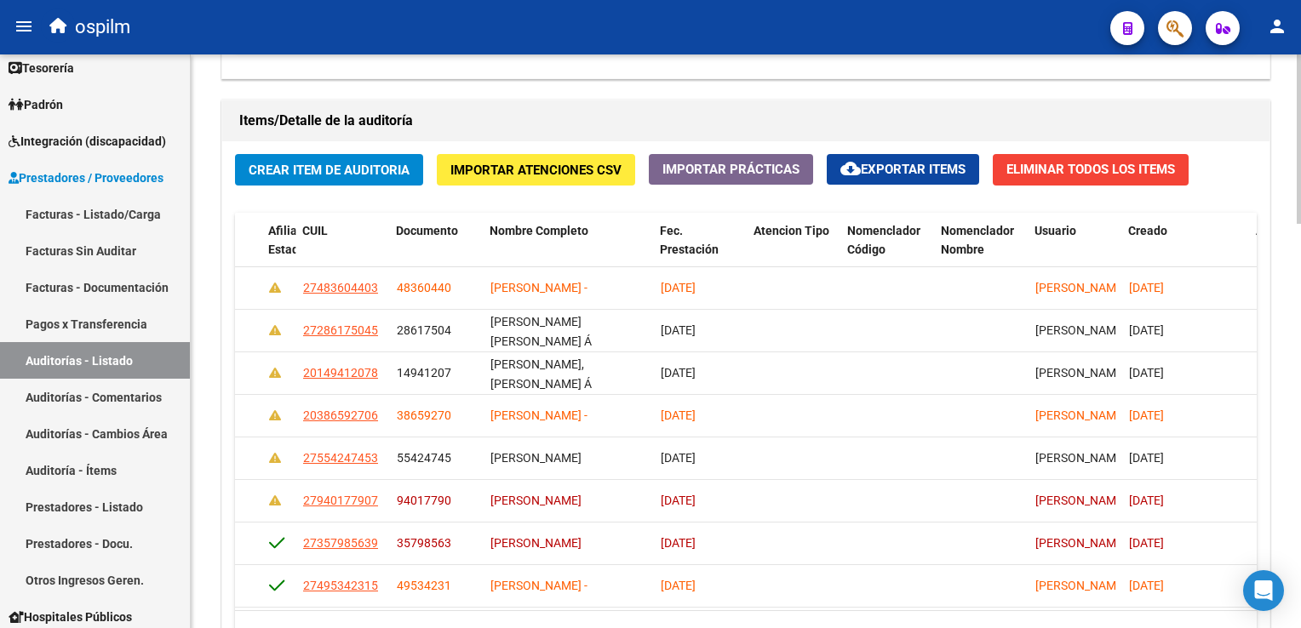
scroll to position [0, 0]
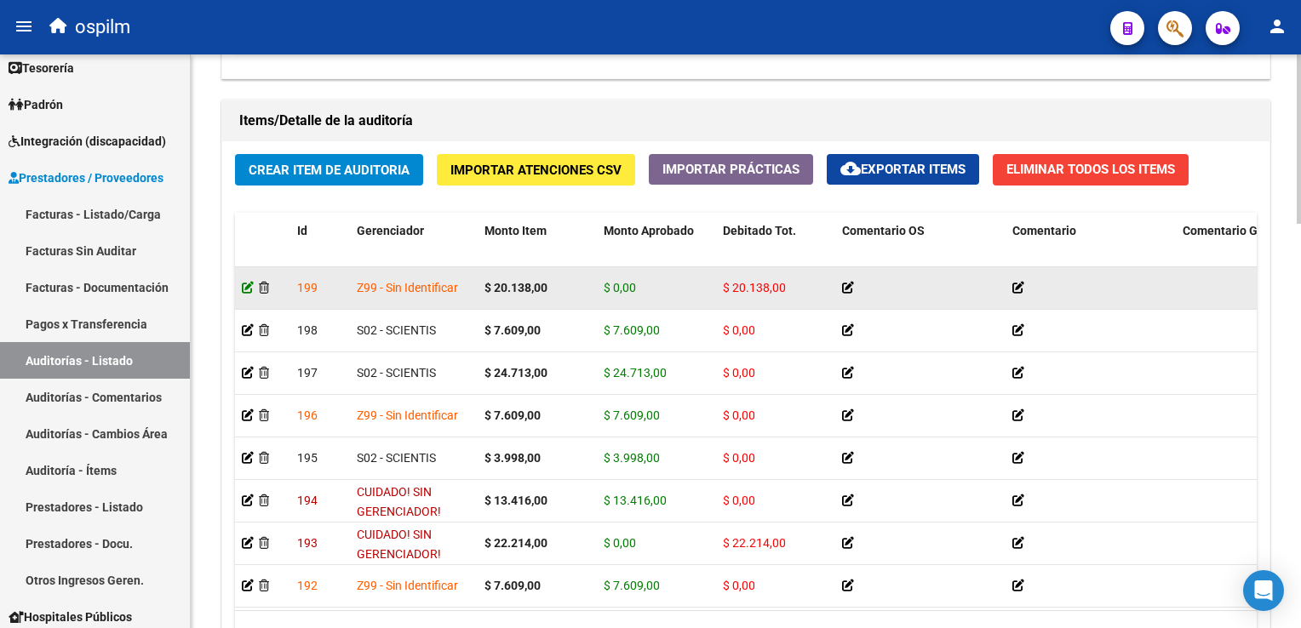
click at [242, 288] on icon at bounding box center [248, 288] width 12 height 12
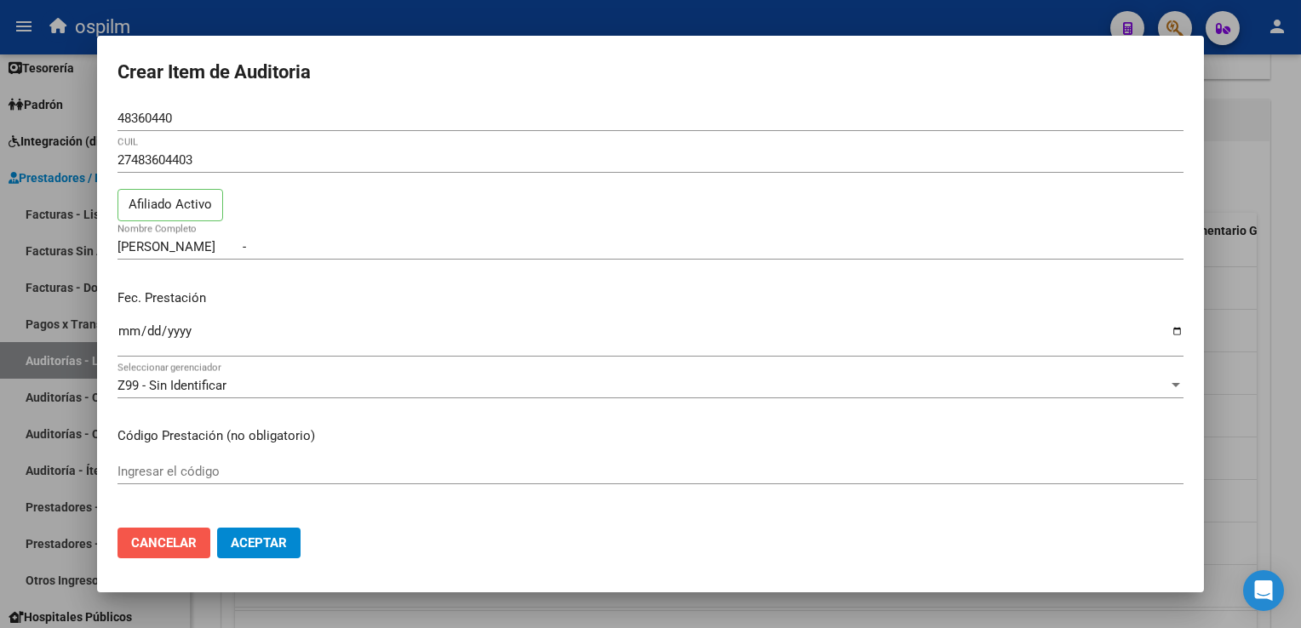
click at [180, 553] on button "Cancelar" at bounding box center [163, 543] width 93 height 31
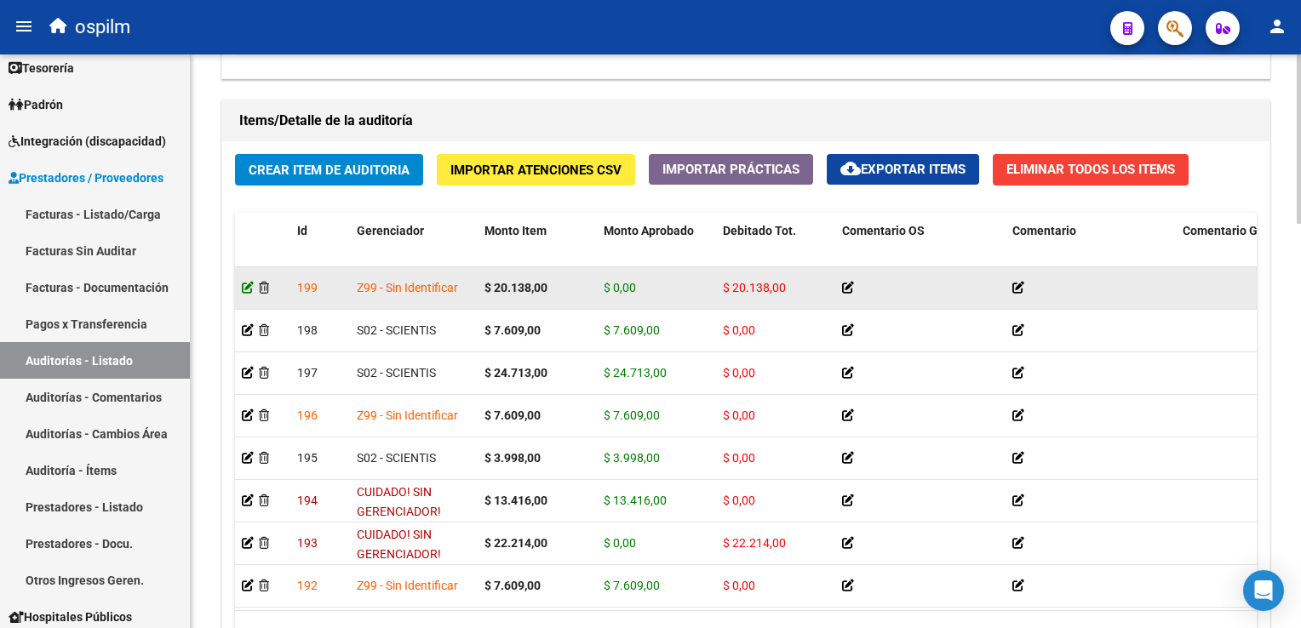
click at [246, 282] on icon at bounding box center [248, 288] width 12 height 12
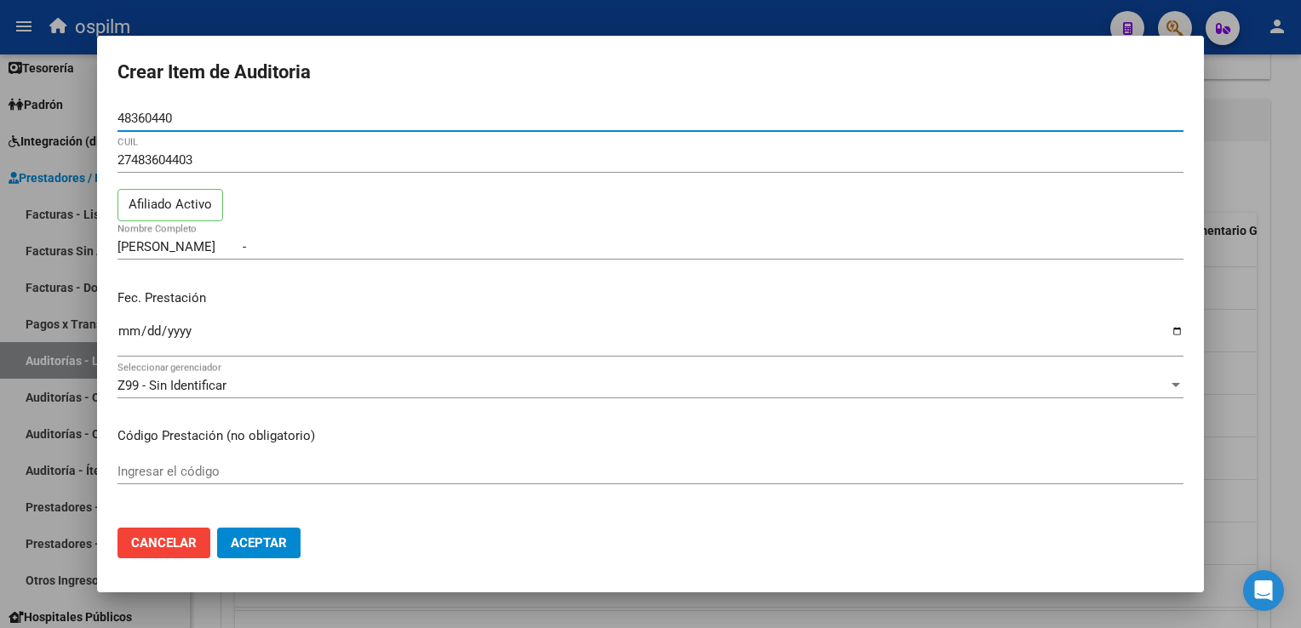
drag, startPoint x: 178, startPoint y: 111, endPoint x: 95, endPoint y: 123, distance: 83.5
click at [95, 123] on div "Crear Item de Auditoria 48360440 Nro Documento 27483604403 CUIL Afiliado Activo…" at bounding box center [650, 314] width 1301 height 628
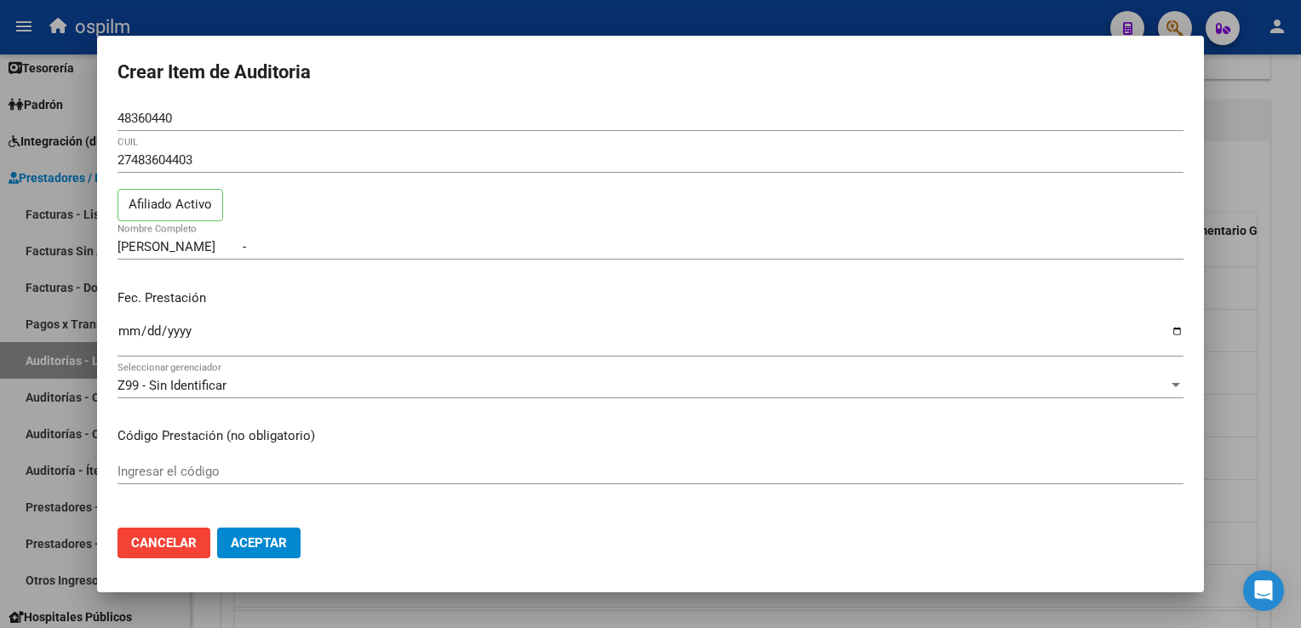
click at [1272, 329] on div at bounding box center [650, 314] width 1301 height 628
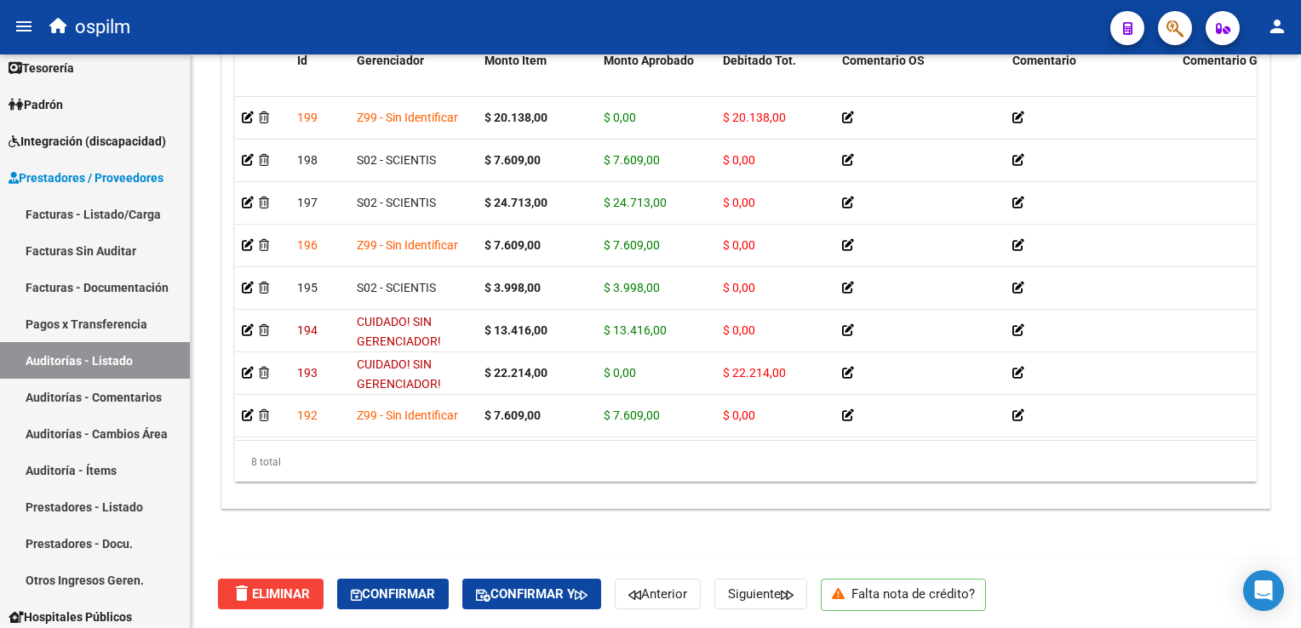
click at [1284, 29] on mat-icon "person" at bounding box center [1277, 26] width 20 height 20
click at [1096, 451] on div at bounding box center [650, 314] width 1301 height 628
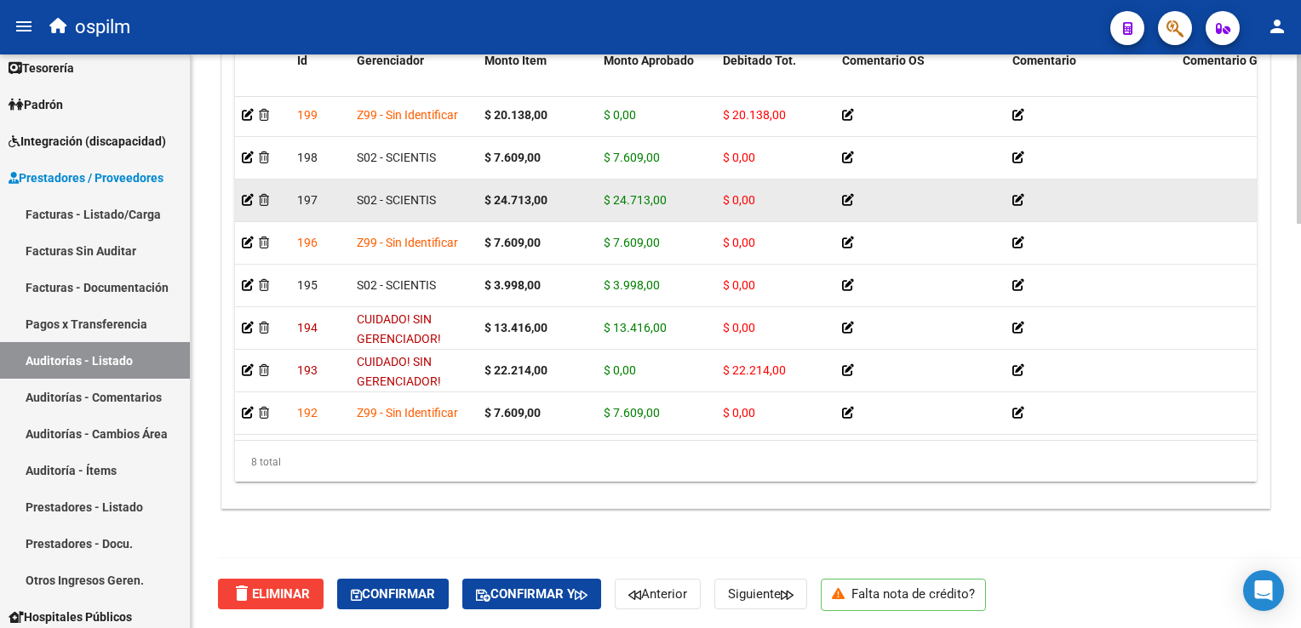
scroll to position [15, 0]
